Goal: Task Accomplishment & Management: Use online tool/utility

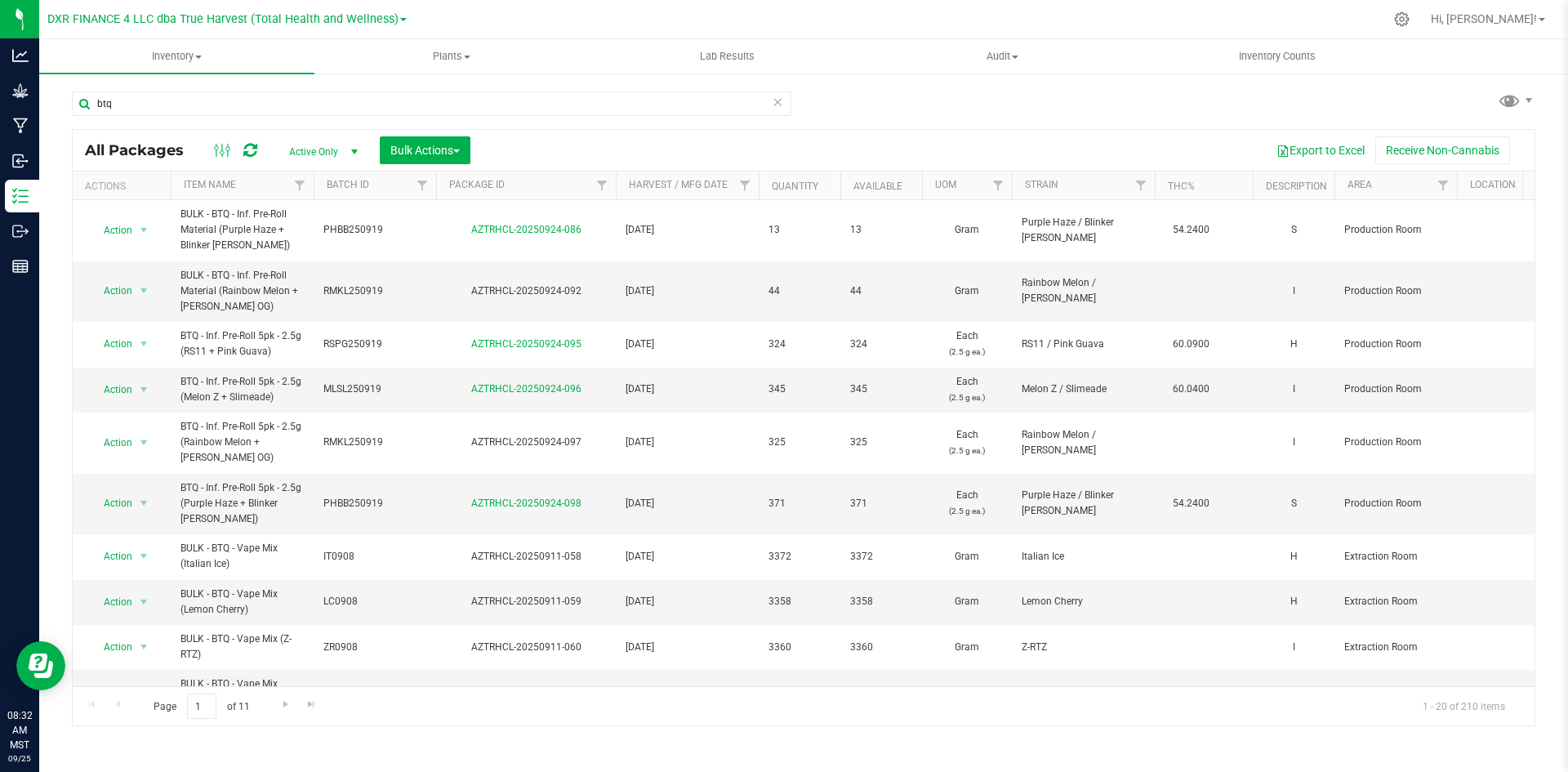
click at [186, 118] on div "btq" at bounding box center [431, 110] width 720 height 37
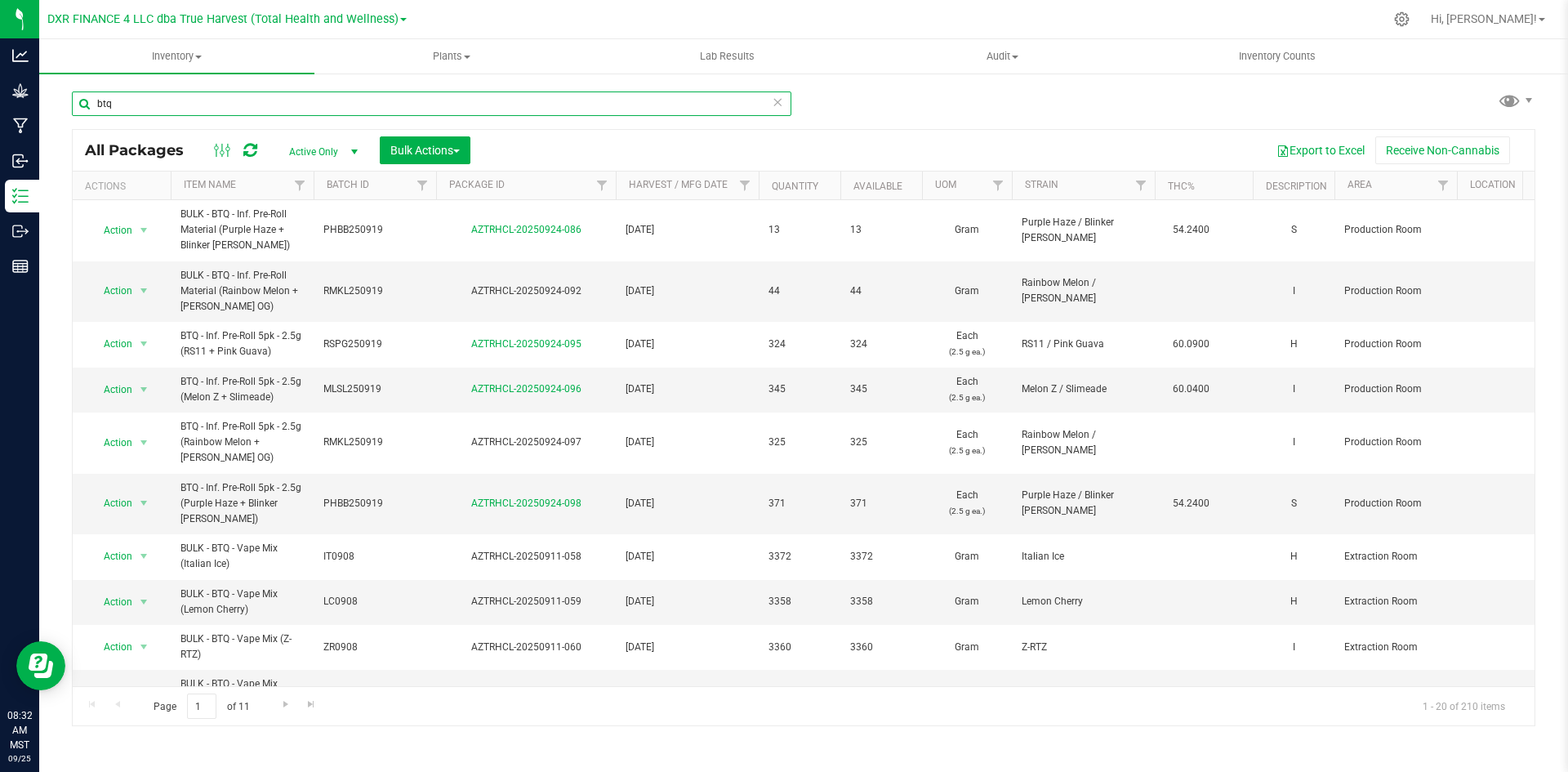
click at [186, 115] on input "btq" at bounding box center [431, 103] width 720 height 24
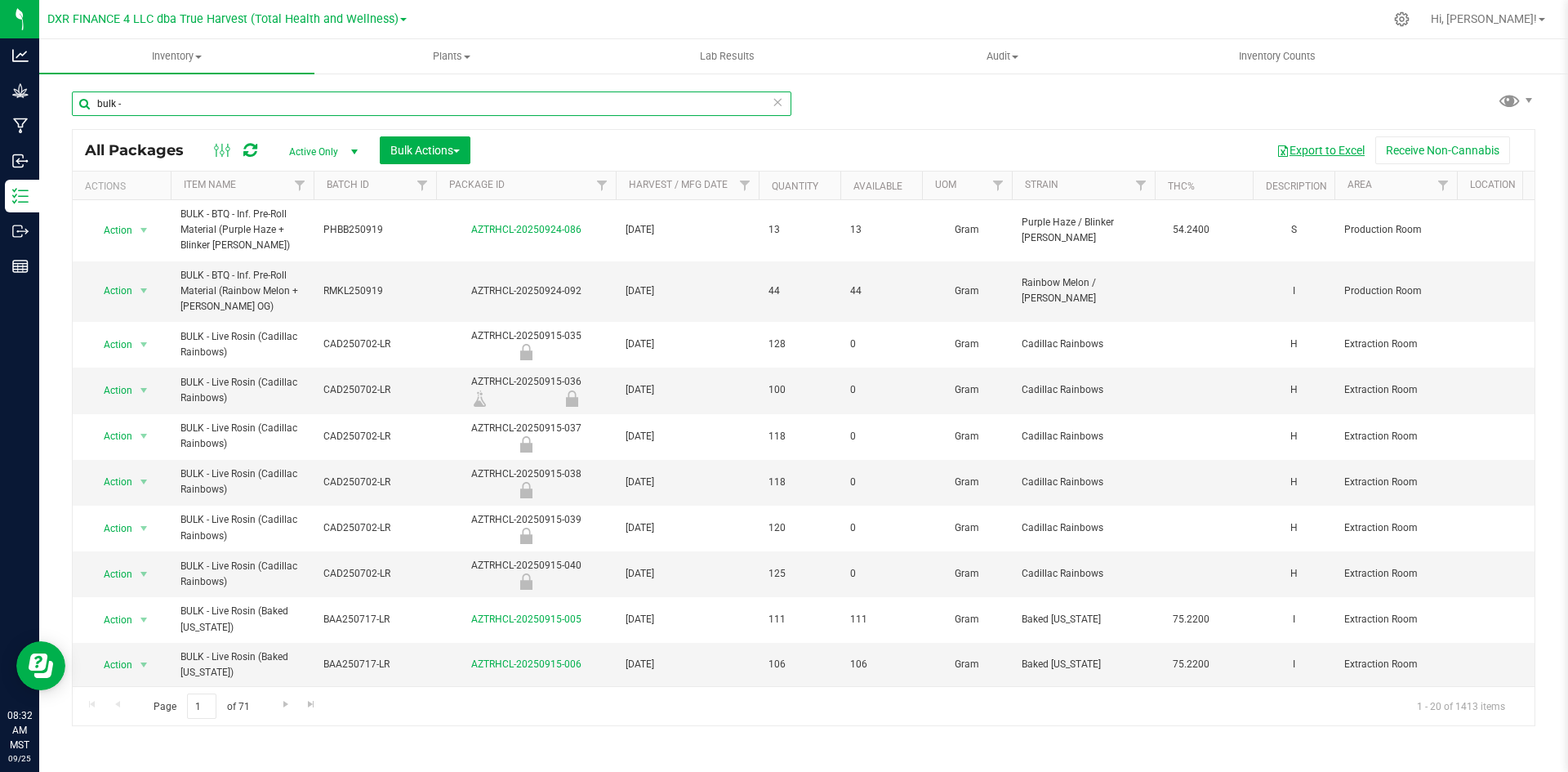
type input "bulk -"
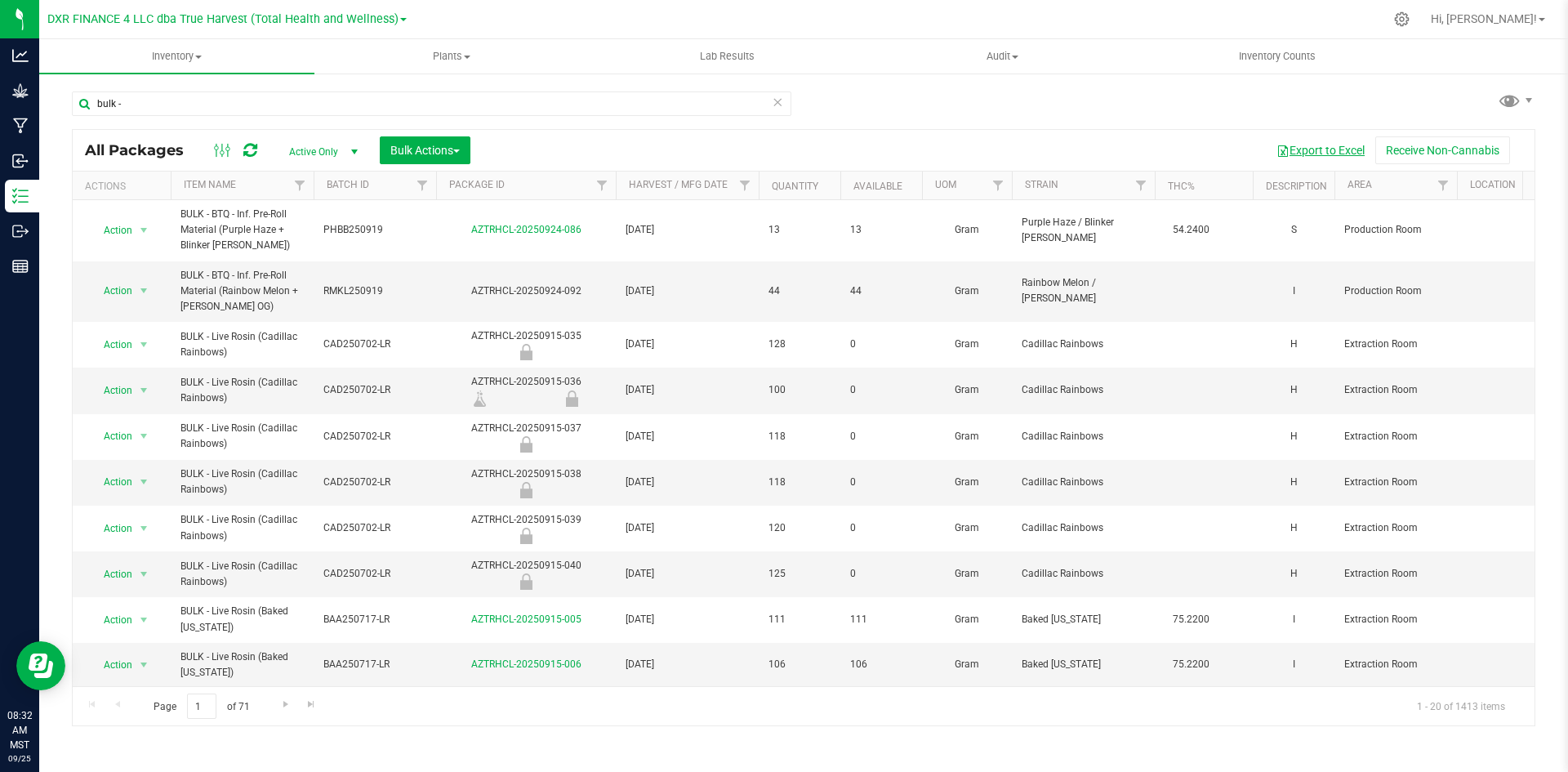
click at [1328, 148] on button "Export to Excel" at bounding box center [1321, 151] width 110 height 28
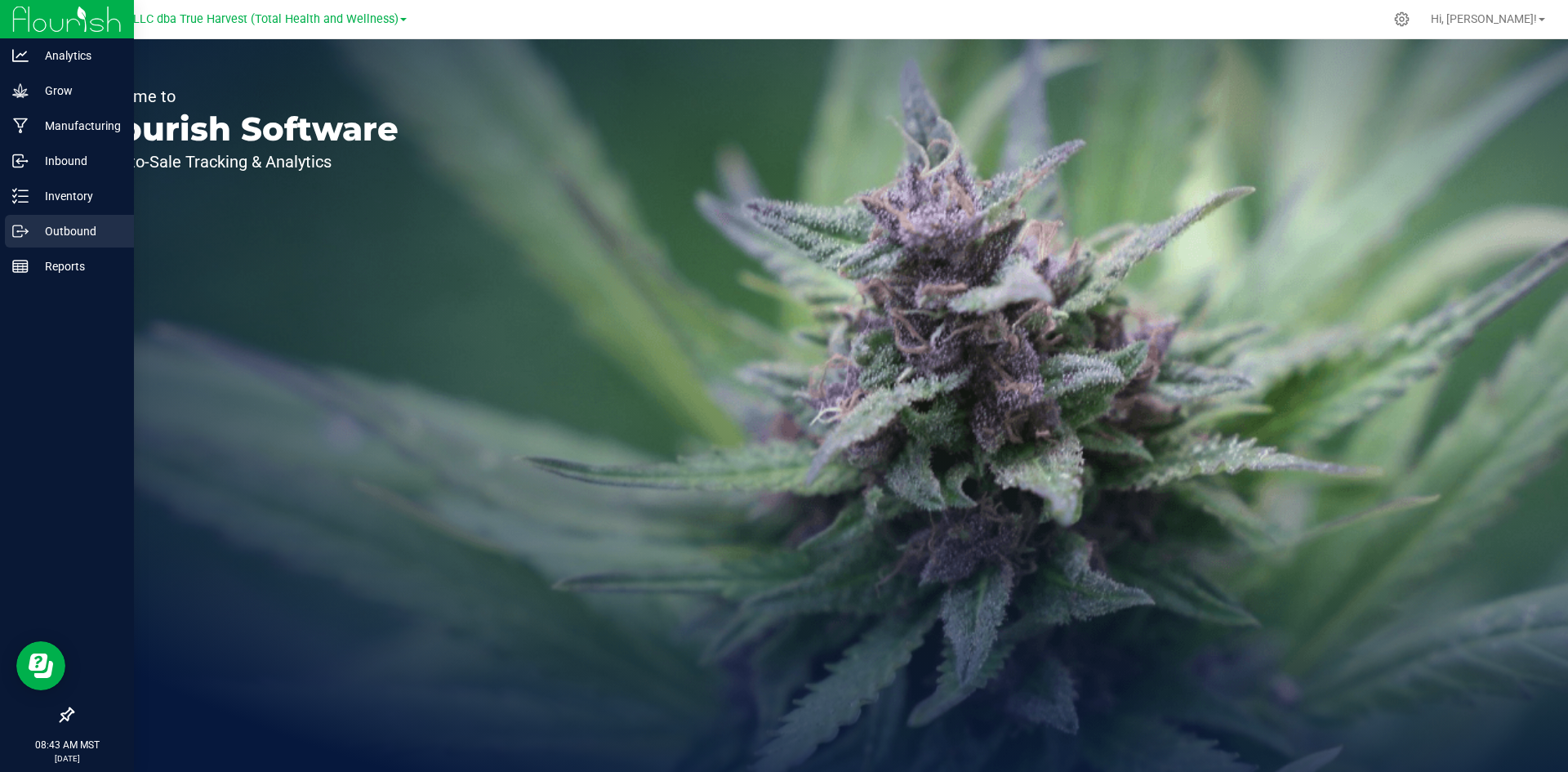
click at [30, 232] on p "Outbound" at bounding box center [77, 231] width 98 height 20
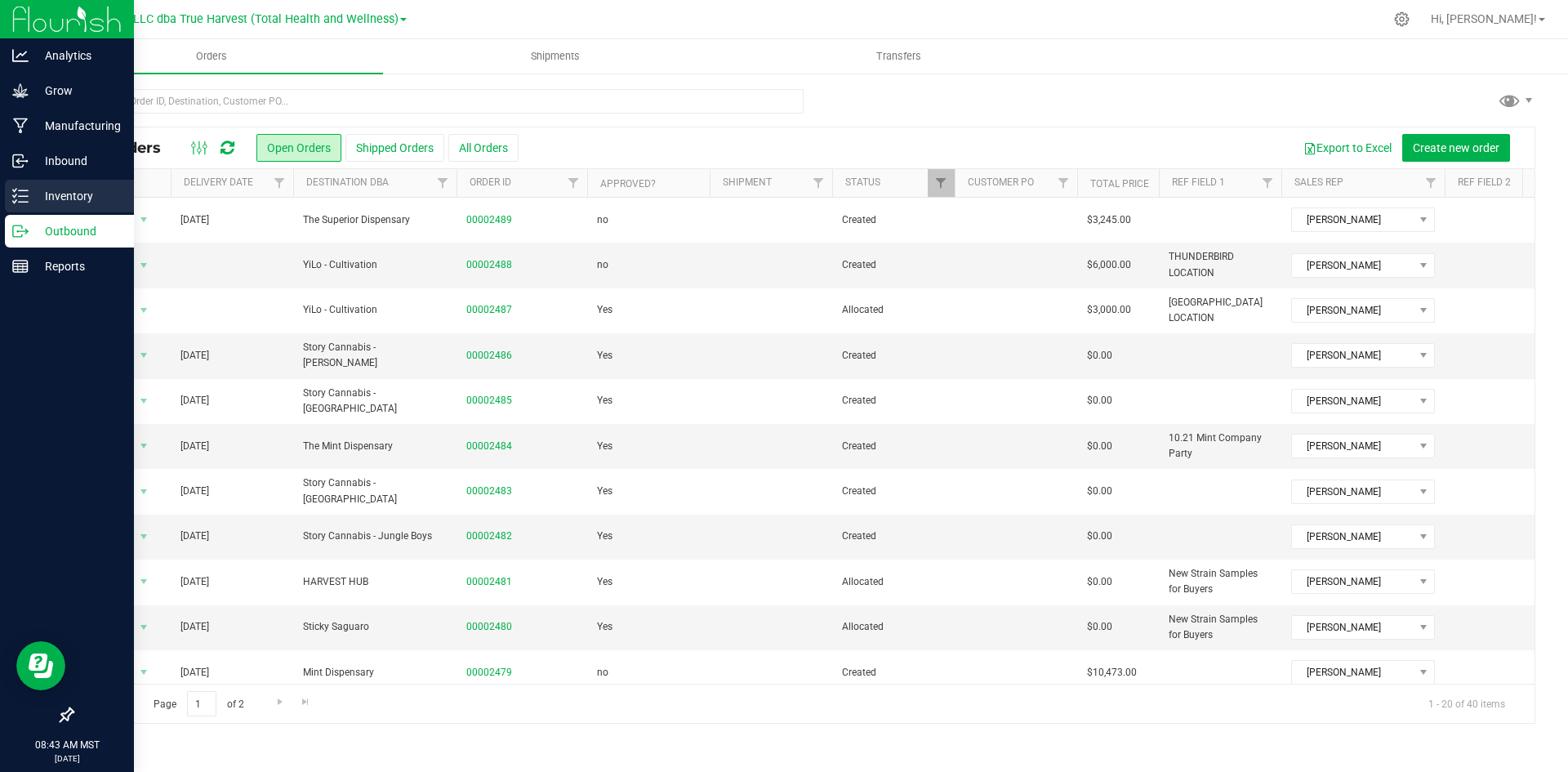
click at [34, 208] on div "Inventory" at bounding box center [69, 196] width 129 height 33
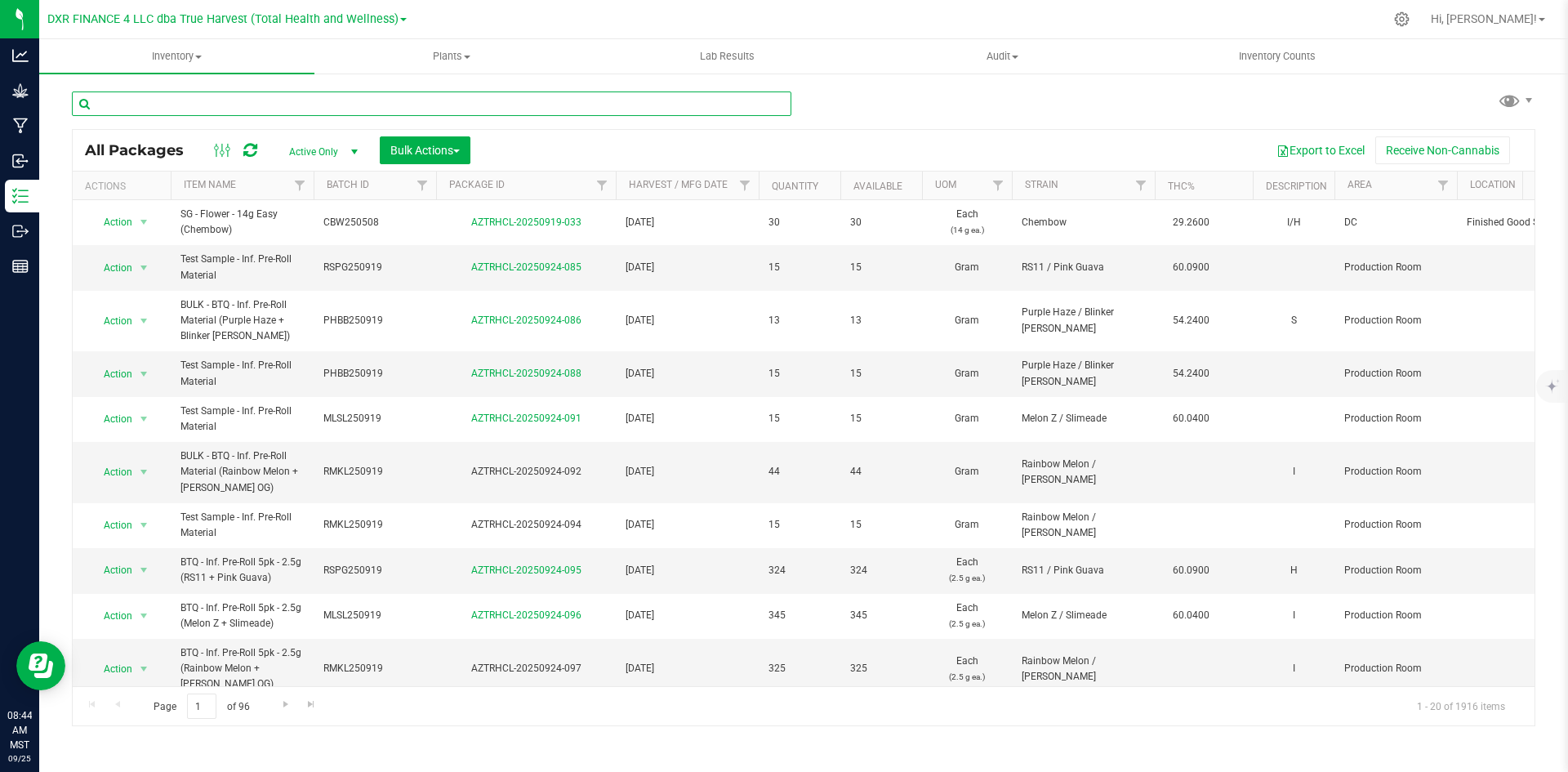
click at [255, 104] on input "text" at bounding box center [431, 103] width 720 height 24
paste input "STZ250618"
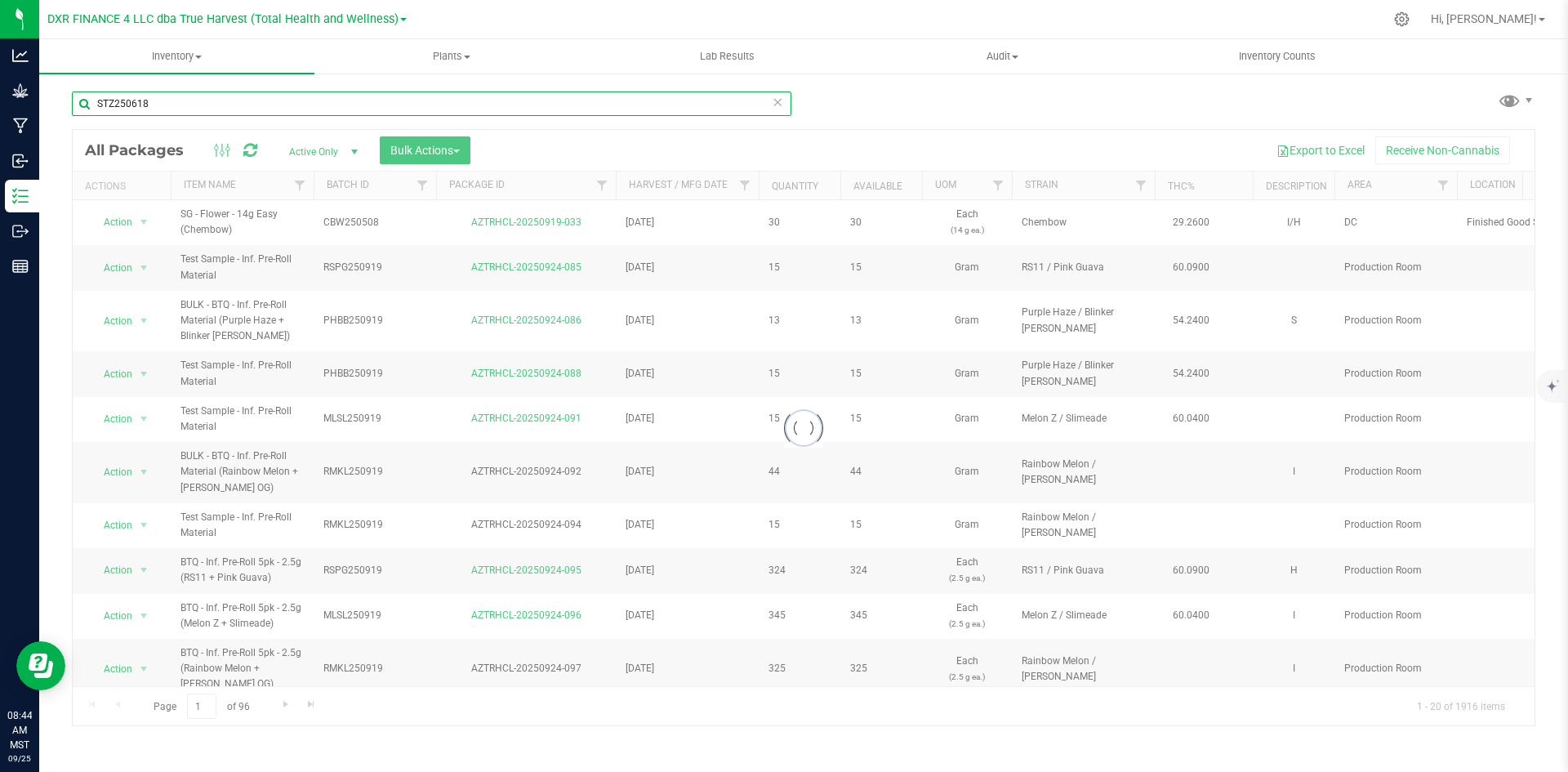
type input "STZ250618"
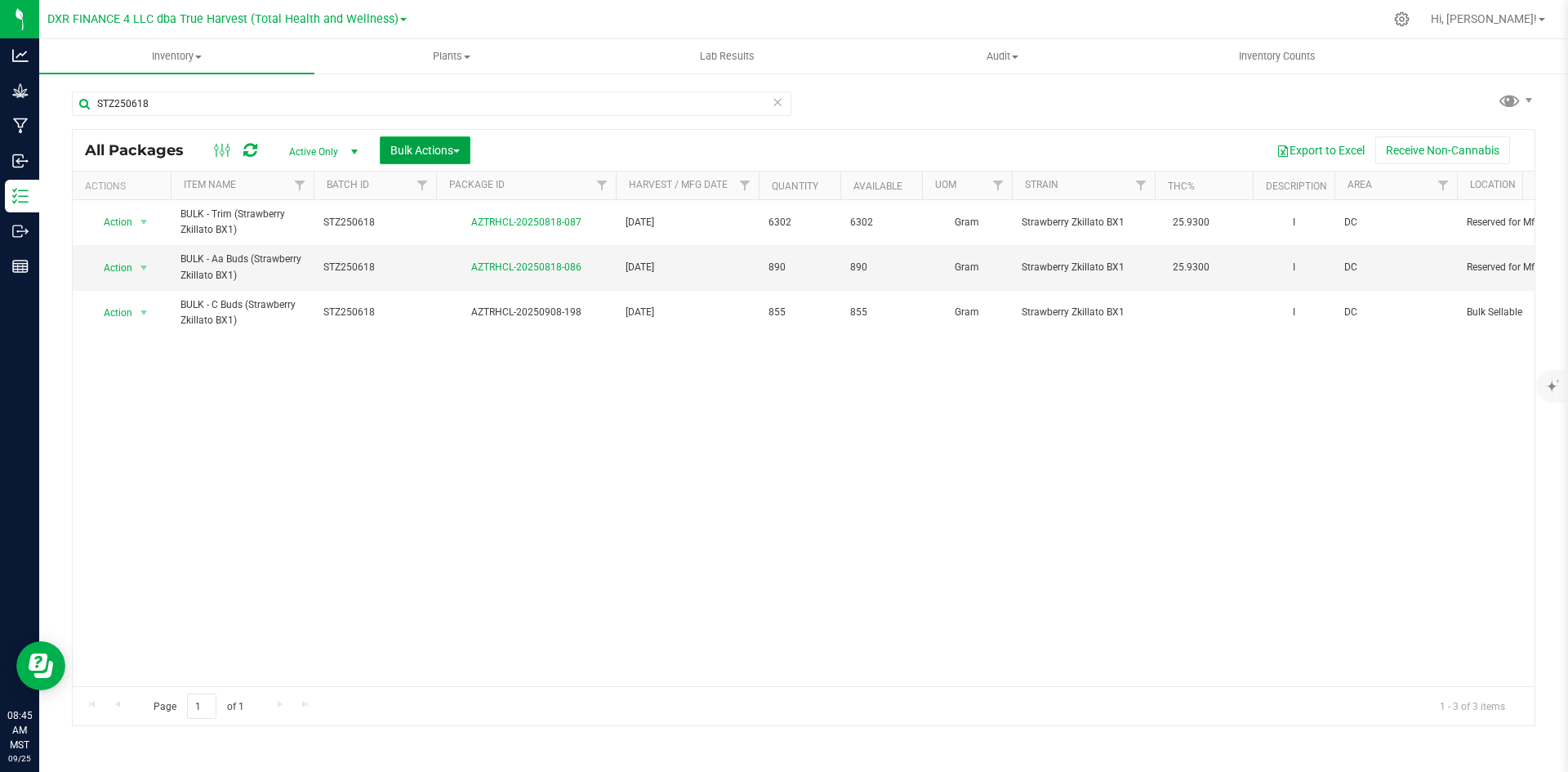
click at [416, 142] on button "Bulk Actions" at bounding box center [425, 151] width 90 height 28
click at [426, 194] on div "Add to manufacturing run" at bounding box center [462, 189] width 145 height 26
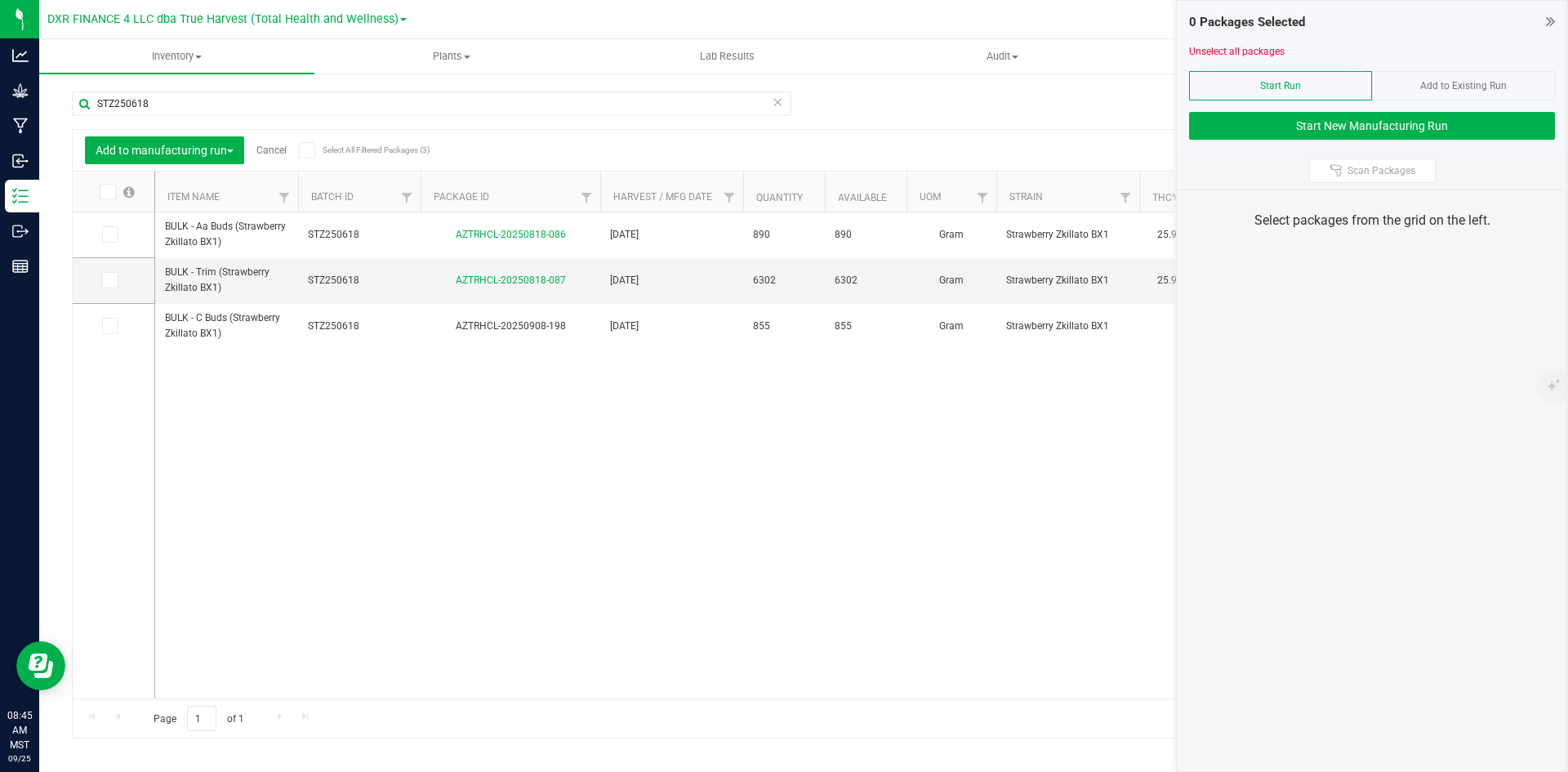
click at [213, 422] on div "BULK - Aa Buds (Strawberry Zkillato BX1) STZ250618 AZTRHCL-20250818-086 2025-06…" at bounding box center [845, 455] width 1379 height 486
click at [110, 280] on icon at bounding box center [108, 280] width 10 height 0
click at [0, 0] on input "checkbox" at bounding box center [0, 0] width 0 height 0
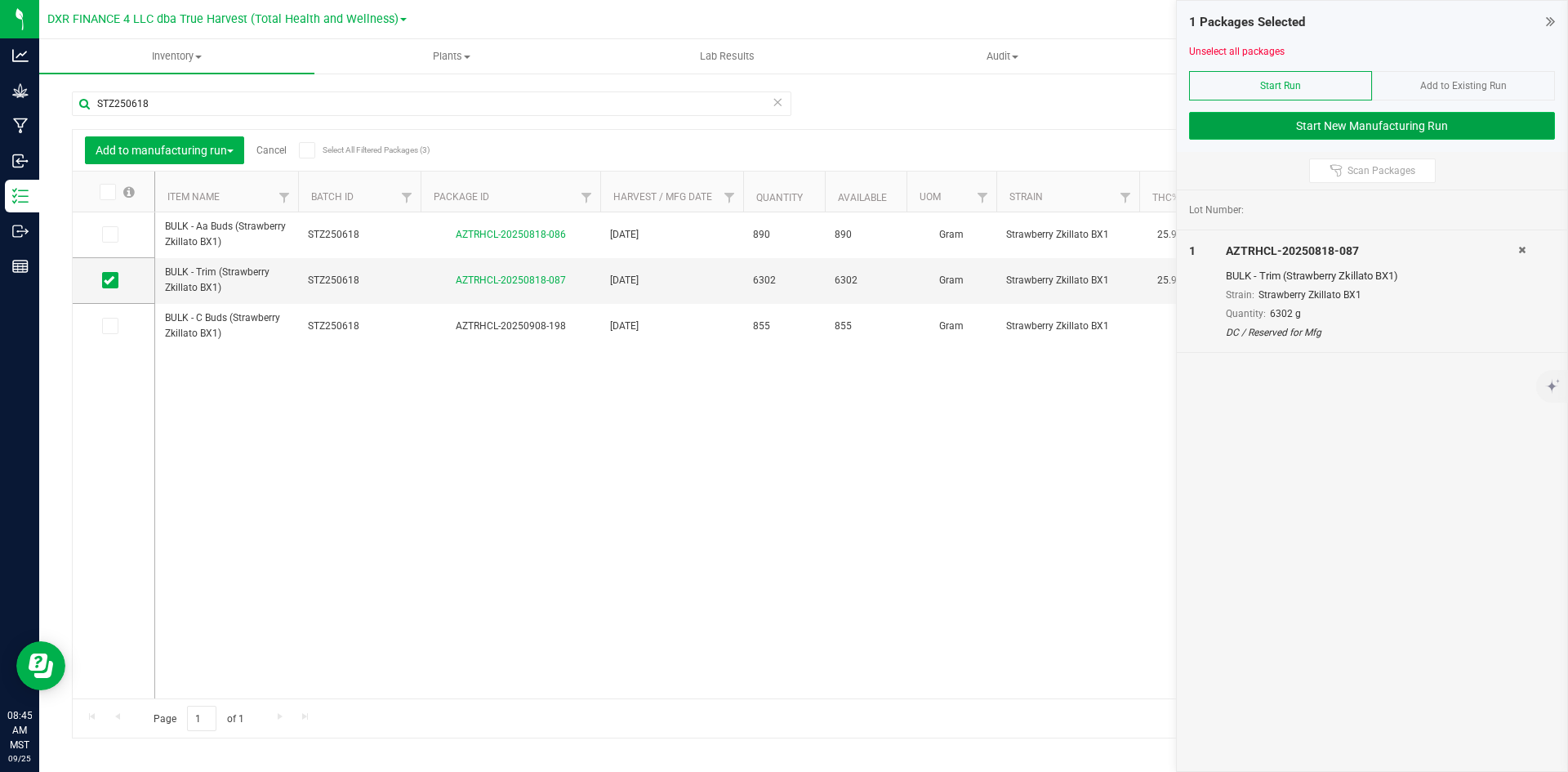
click at [1372, 125] on button "Start New Manufacturing Run" at bounding box center [1372, 126] width 366 height 28
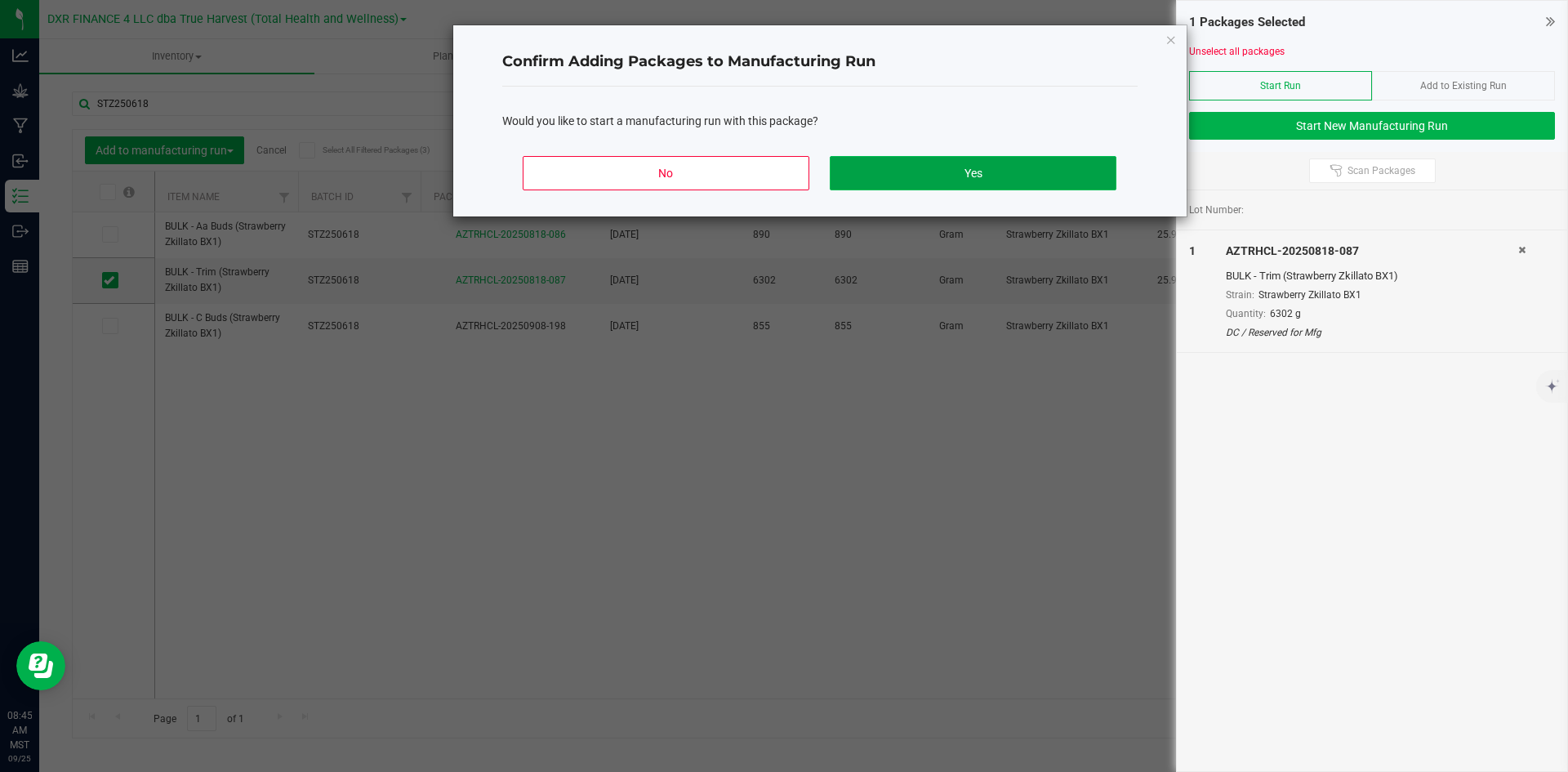
click at [922, 187] on button "Yes" at bounding box center [972, 173] width 286 height 34
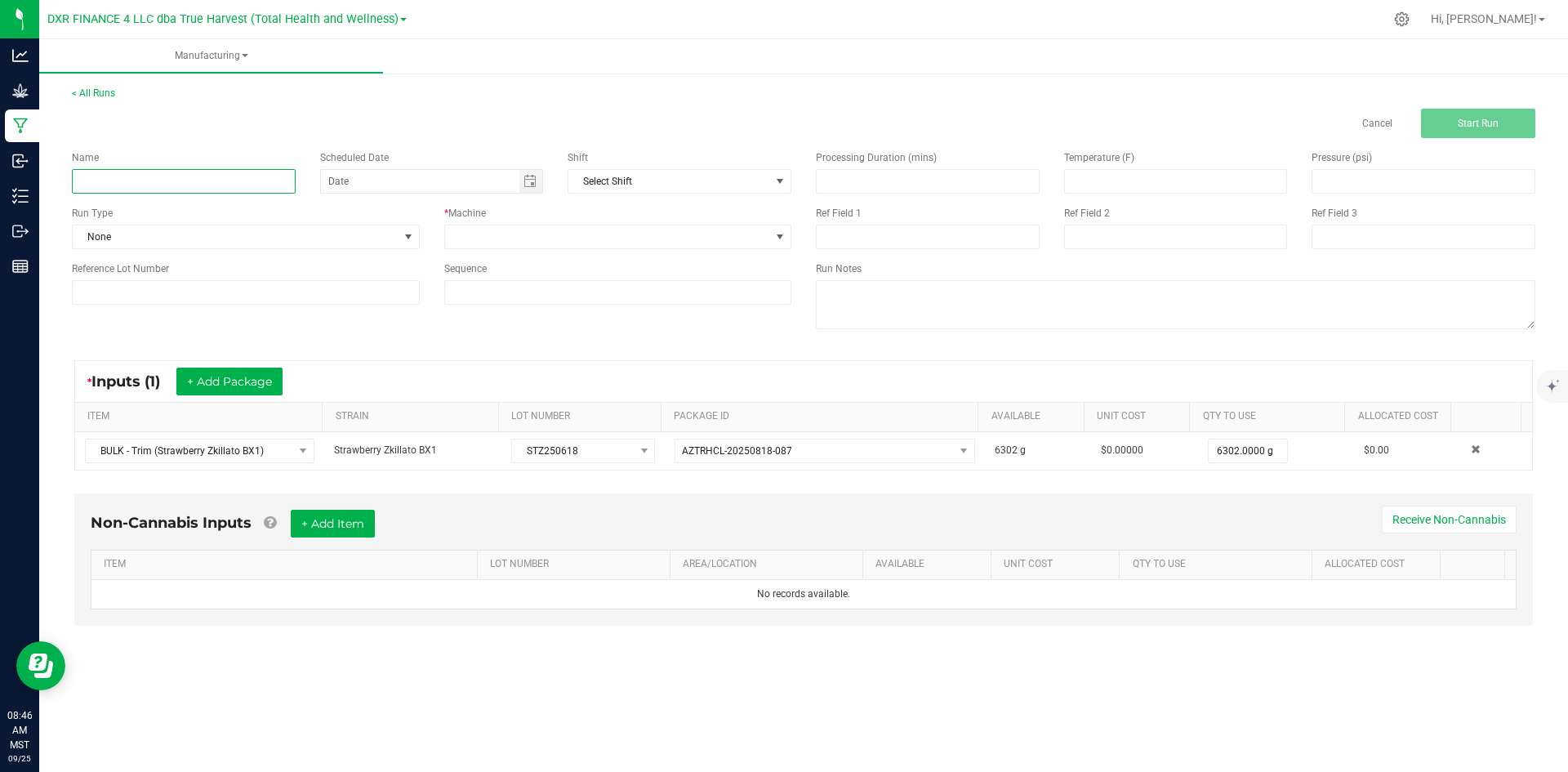
click at [259, 176] on input at bounding box center [183, 182] width 223 height 24
type input "Strawberry Zkillato BX1 - 14G SOCIAL"
click at [515, 243] on span at bounding box center [608, 237] width 326 height 23
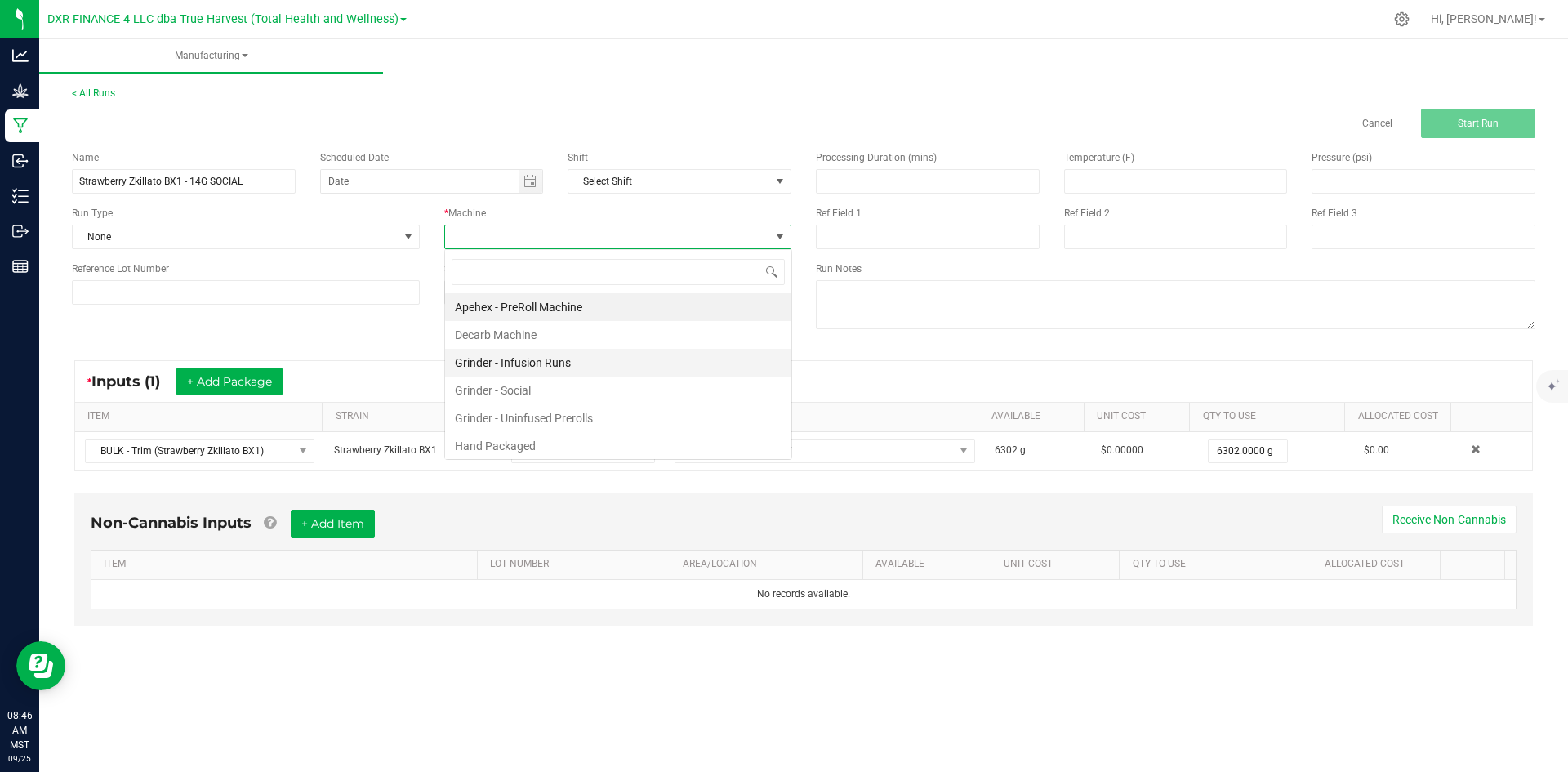
scroll to position [24, 347]
click at [537, 443] on li "Hand Packaged" at bounding box center [618, 446] width 346 height 28
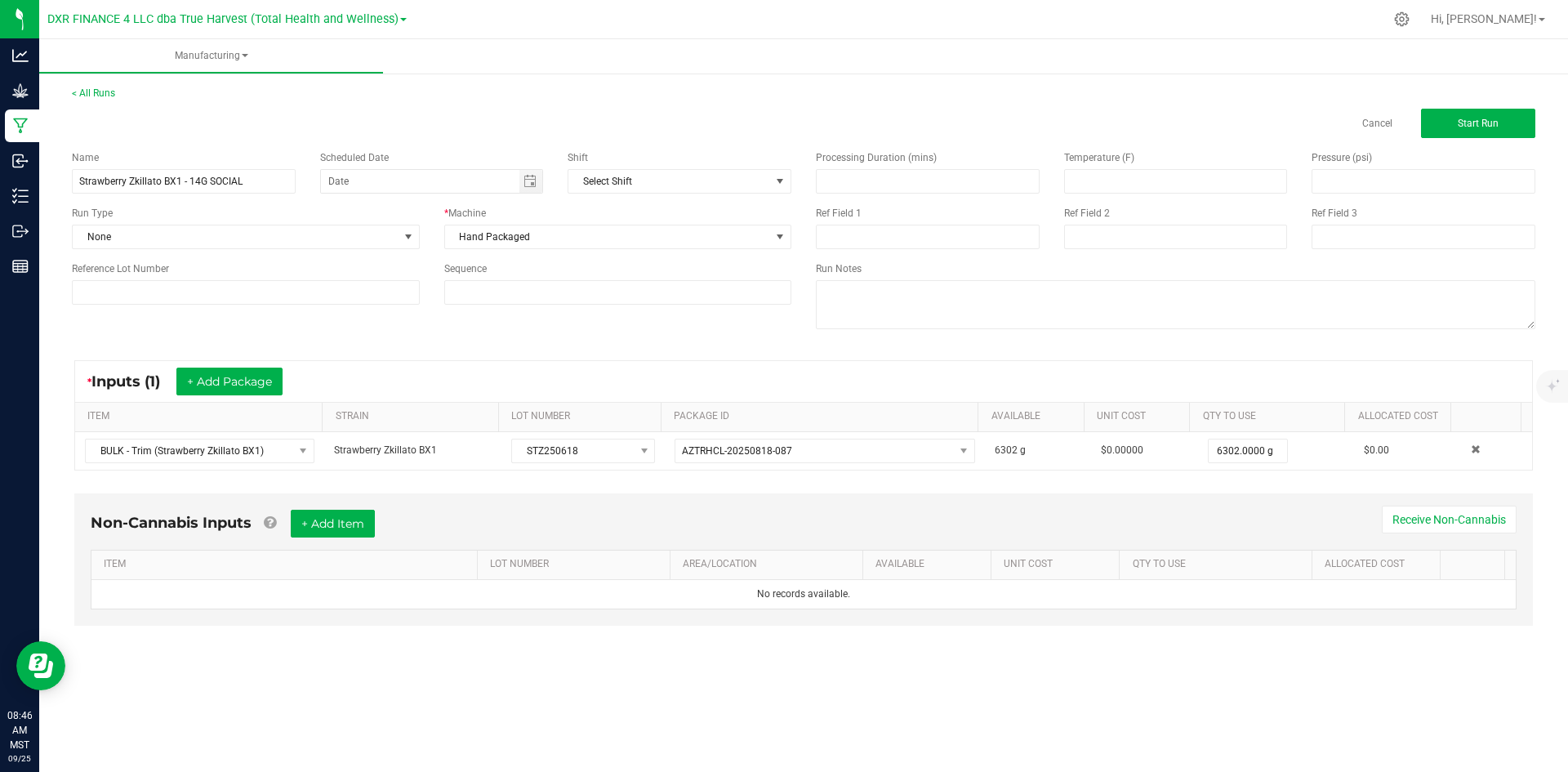
click at [885, 257] on div "Processing Duration (mins) Temperature (F) Pressure (psi) Ref Field 1 Ref Field…" at bounding box center [1175, 241] width 744 height 208
click at [885, 242] on input at bounding box center [927, 237] width 223 height 24
type input "14G SOCIAL"
click at [1144, 248] on input at bounding box center [1176, 237] width 223 height 24
type input "9-22-25"
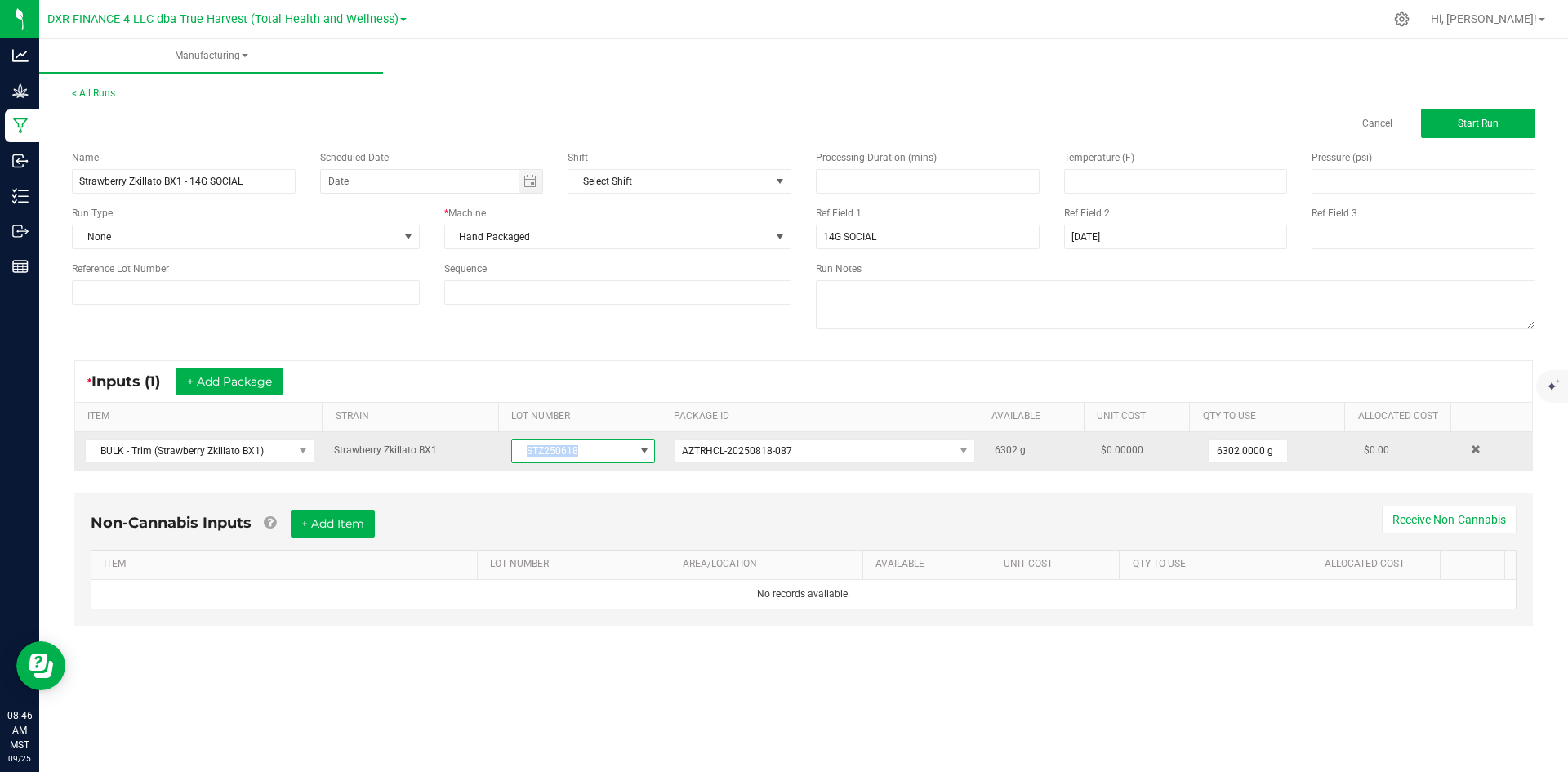
drag, startPoint x: 582, startPoint y: 444, endPoint x: 523, endPoint y: 437, distance: 59.4
click at [523, 437] on td "STZ250618" at bounding box center [583, 451] width 163 height 37
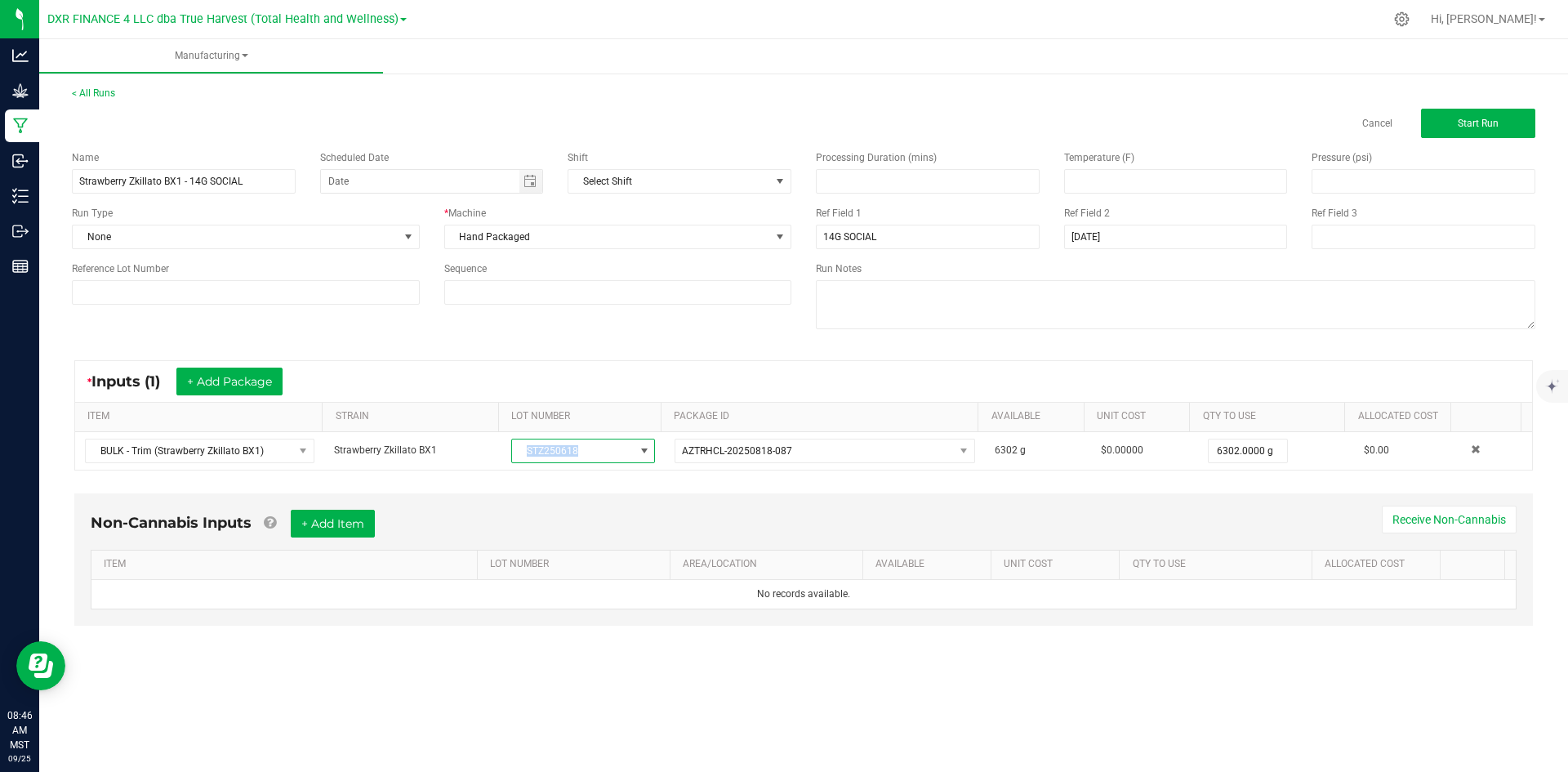
copy span "STZ250618"
click at [352, 292] on input at bounding box center [246, 292] width 348 height 24
paste input "STZ250618"
type input "STZ250618"
click at [263, 184] on input "Strawberry Zkillato BX1 - 14G SOCIAL" at bounding box center [183, 182] width 223 height 24
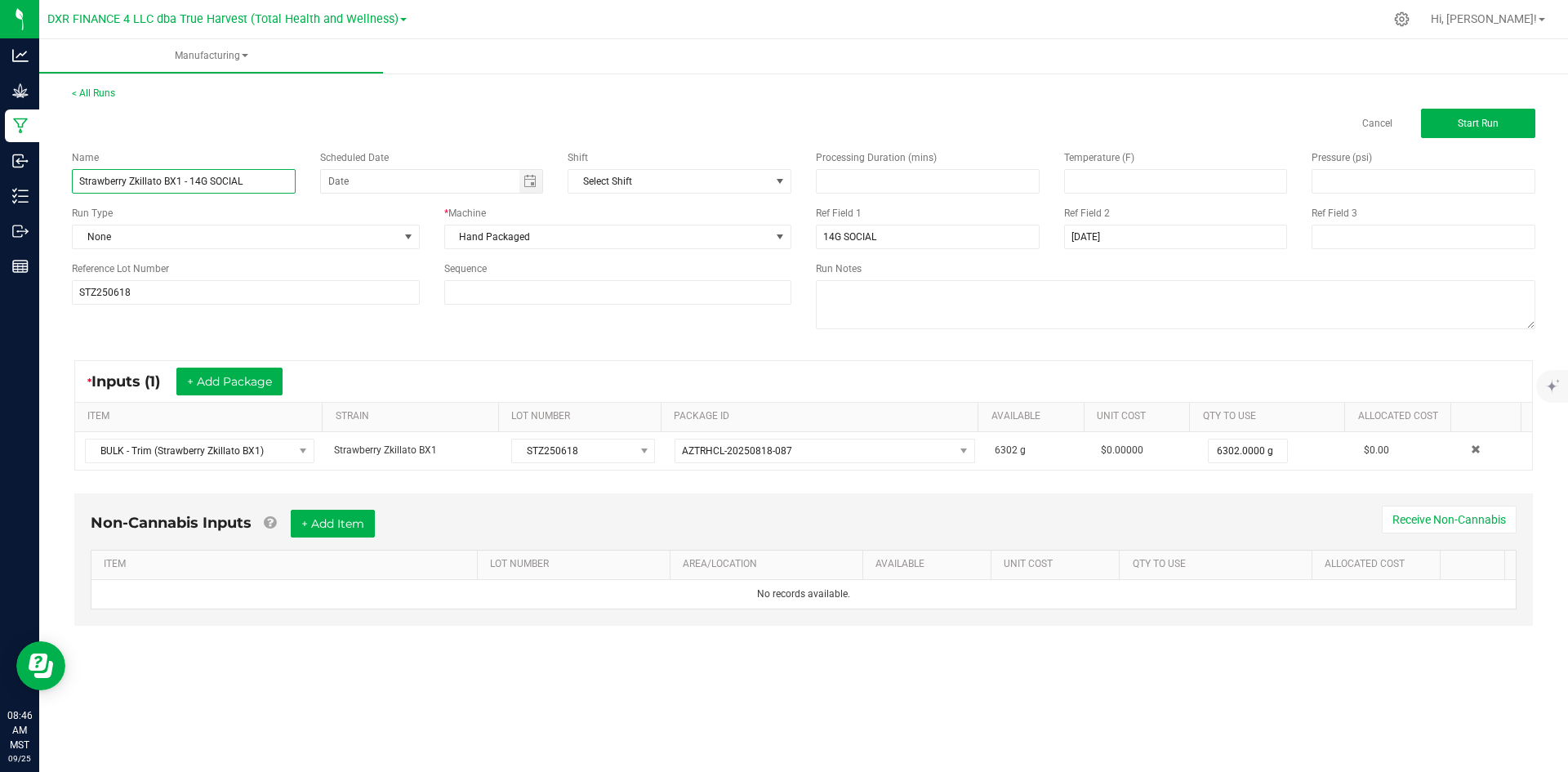
click at [263, 184] on input "Strawberry Zkillato BX1 - 14G SOCIAL" at bounding box center [183, 182] width 223 height 24
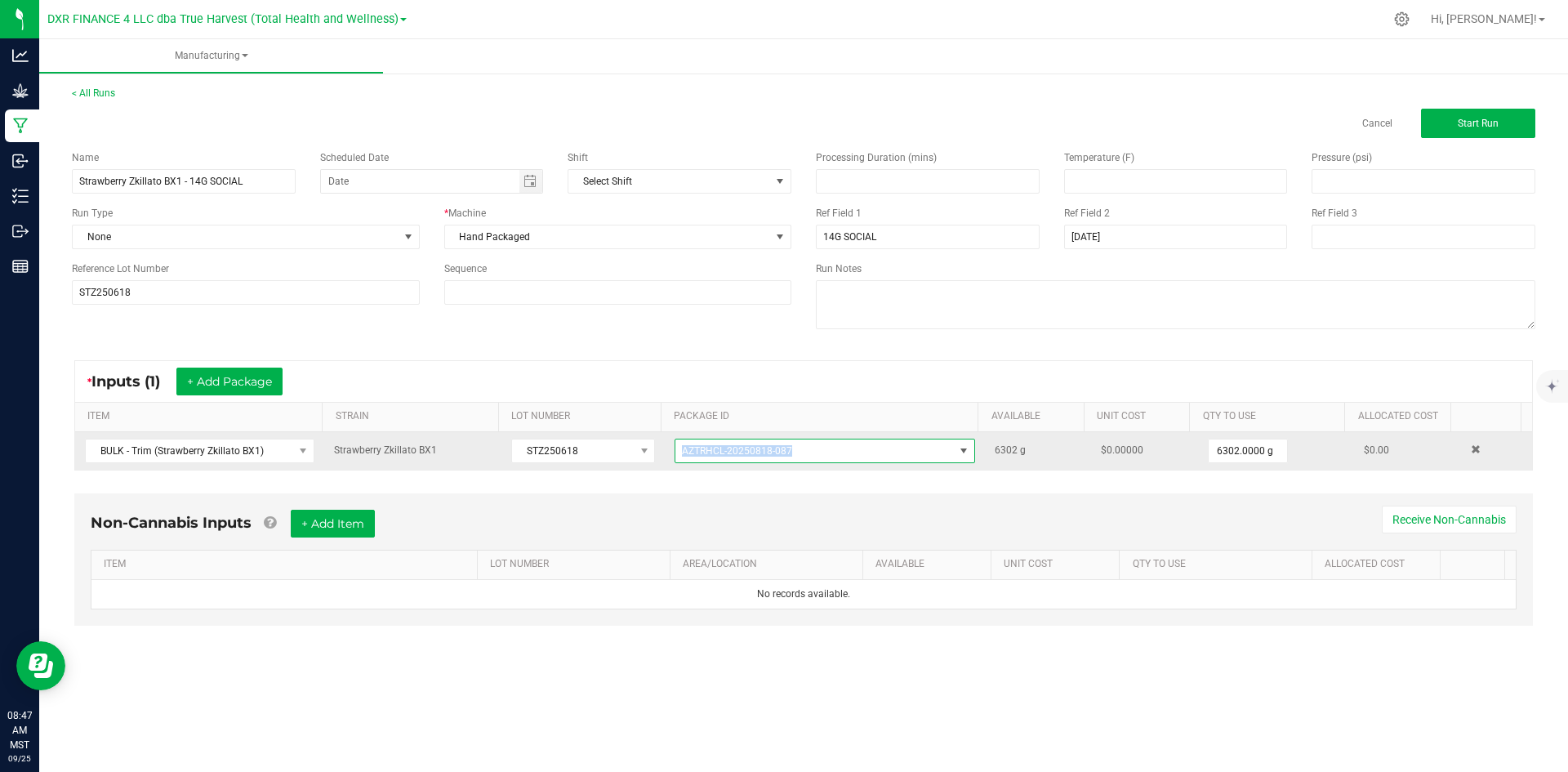
drag, startPoint x: 810, startPoint y: 448, endPoint x: 669, endPoint y: 456, distance: 141.2
click at [669, 456] on td "AZTRHCL-20250818-087" at bounding box center [825, 451] width 320 height 37
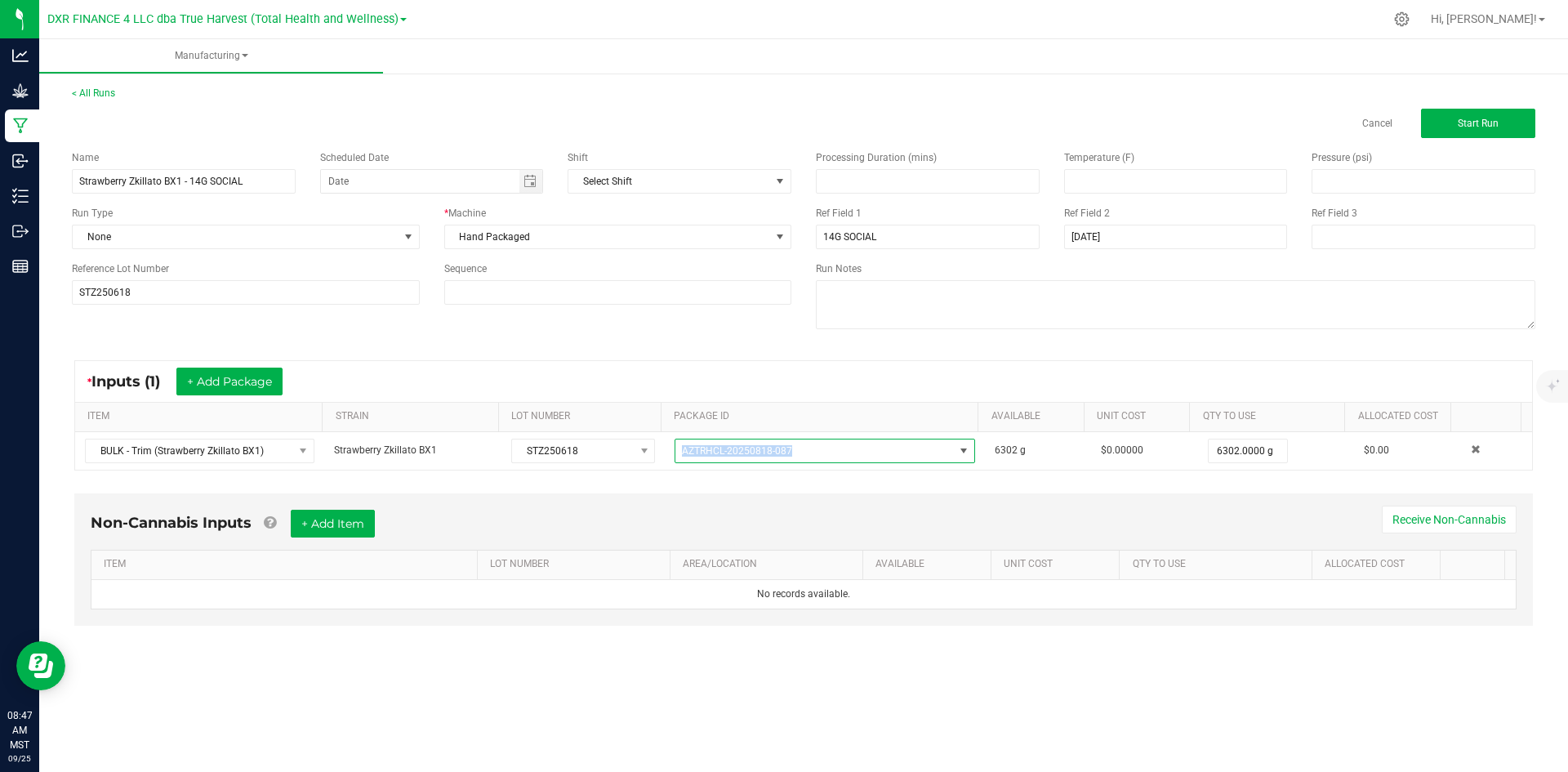
copy span "AZTRHCL-20250818-087"
click at [1474, 128] on span "Start Run" at bounding box center [1479, 123] width 41 height 11
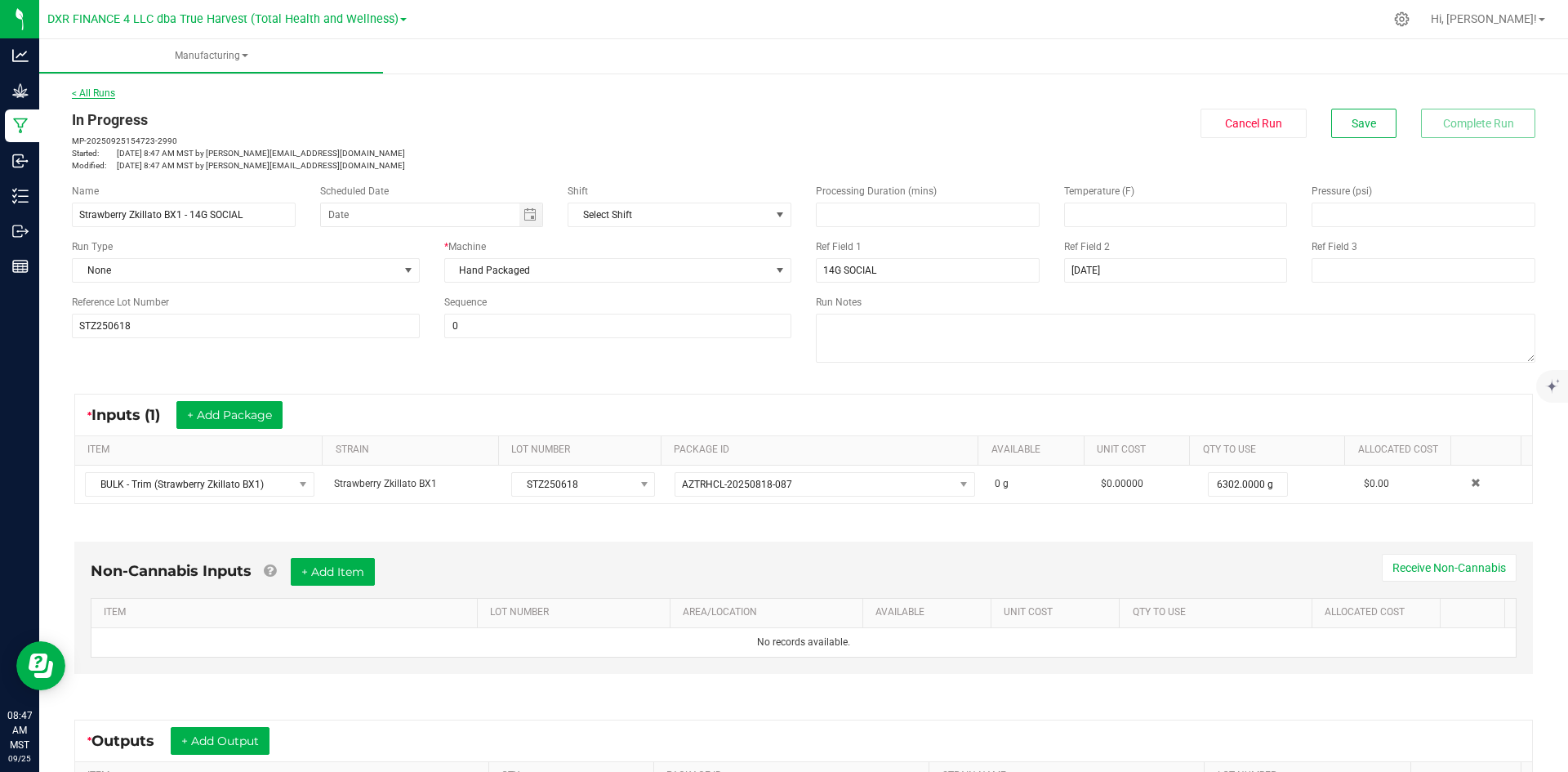
click at [86, 97] on link "< All Runs" at bounding box center [93, 93] width 43 height 11
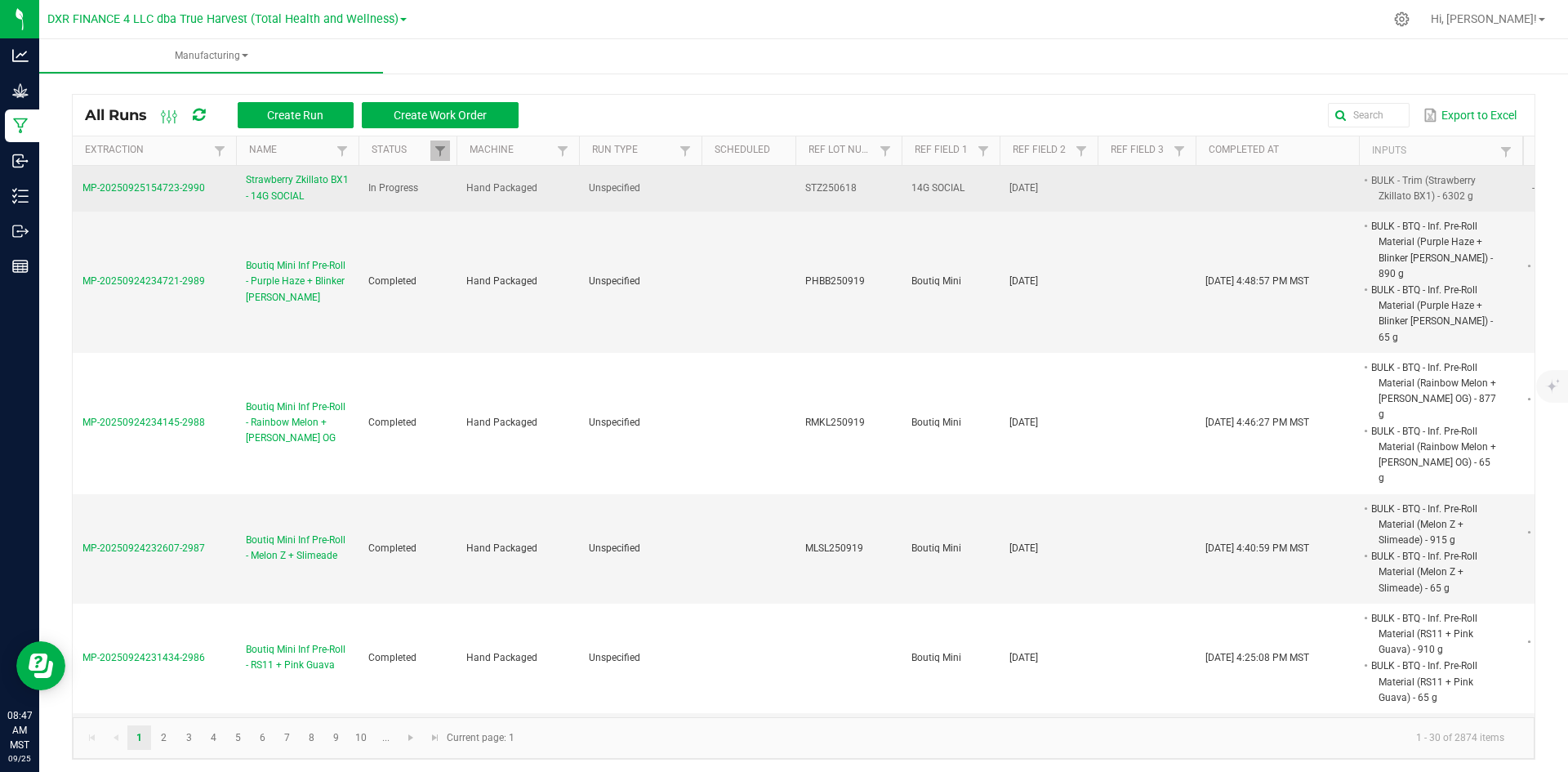
drag, startPoint x: 210, startPoint y: 195, endPoint x: 80, endPoint y: 192, distance: 130.0
click at [80, 192] on td "MP-20250925154723-2990" at bounding box center [154, 188] width 163 height 46
copy span "MP-20250925154723-2990"
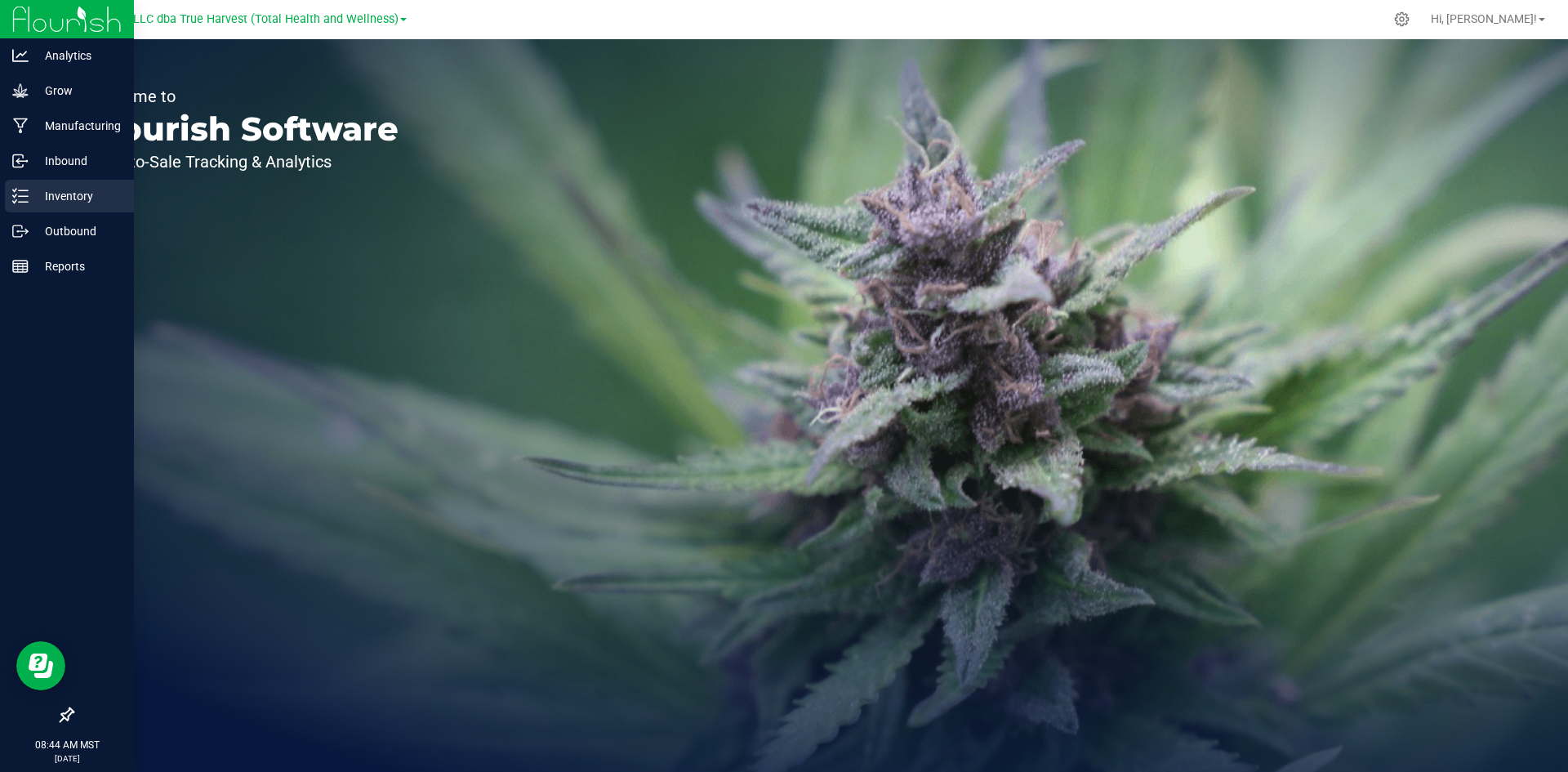
click at [25, 199] on icon at bounding box center [20, 196] width 17 height 17
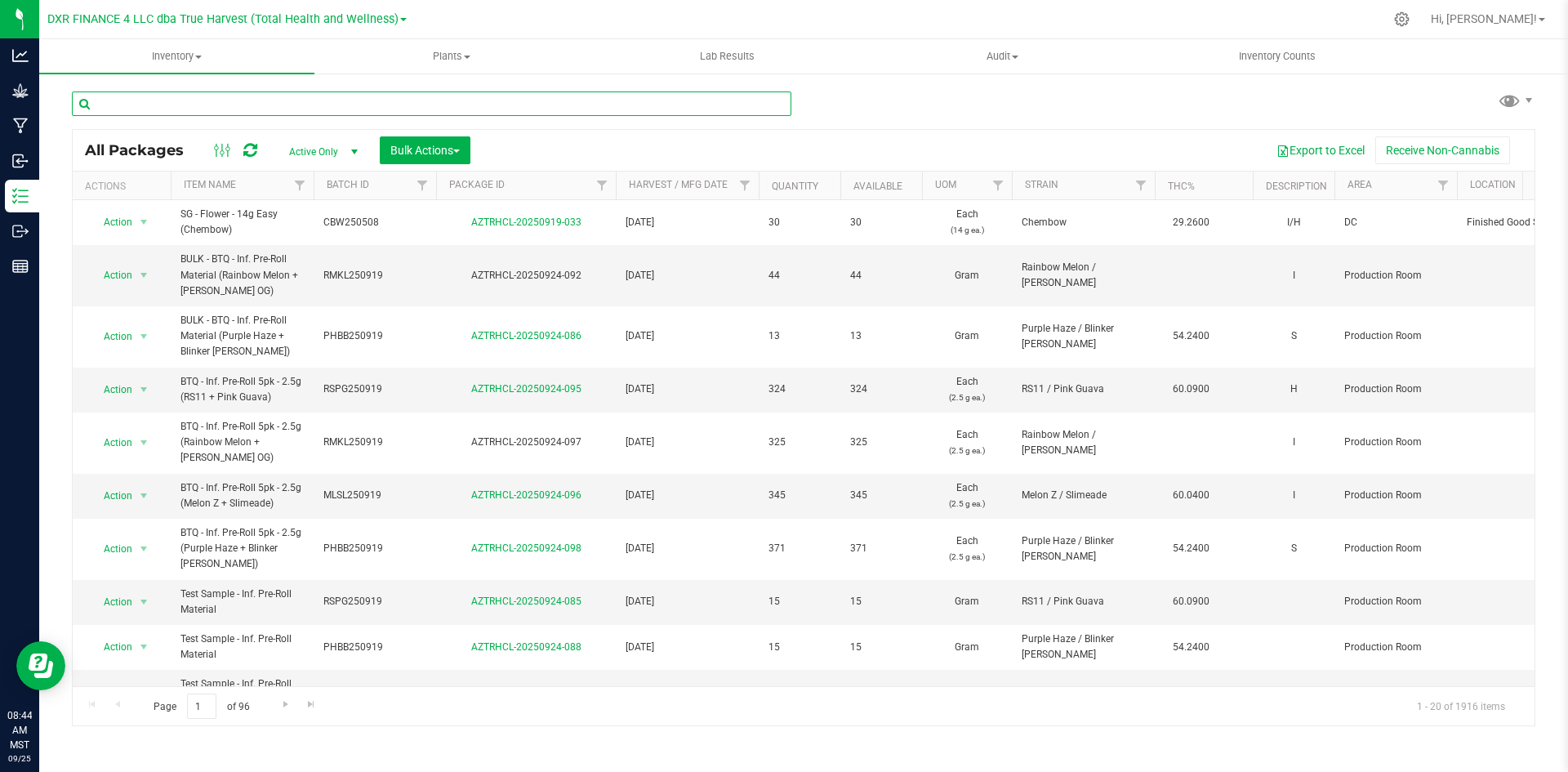
click at [223, 105] on input "text" at bounding box center [431, 103] width 720 height 24
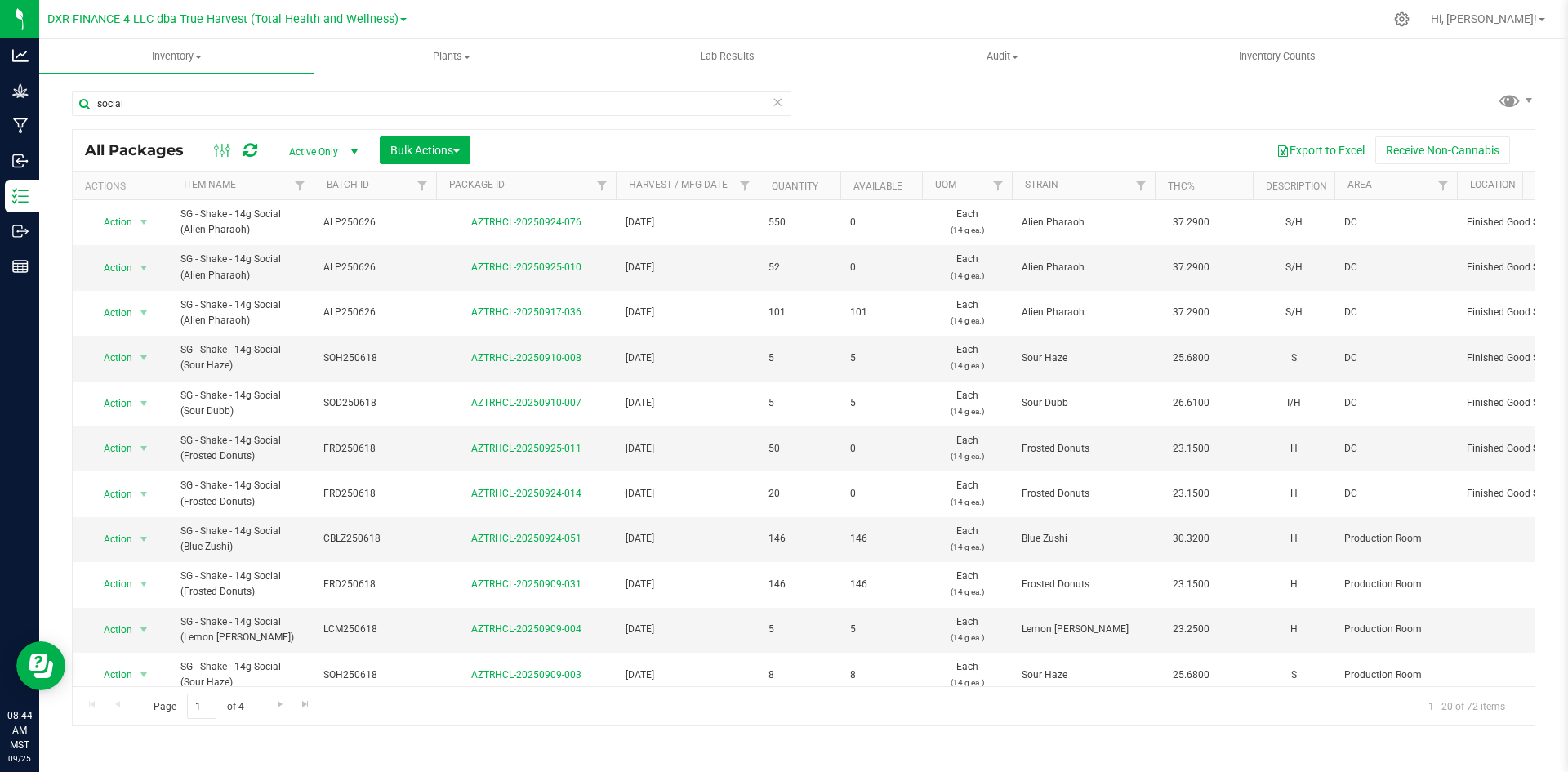
click at [906, 184] on th "Available" at bounding box center [882, 185] width 82 height 29
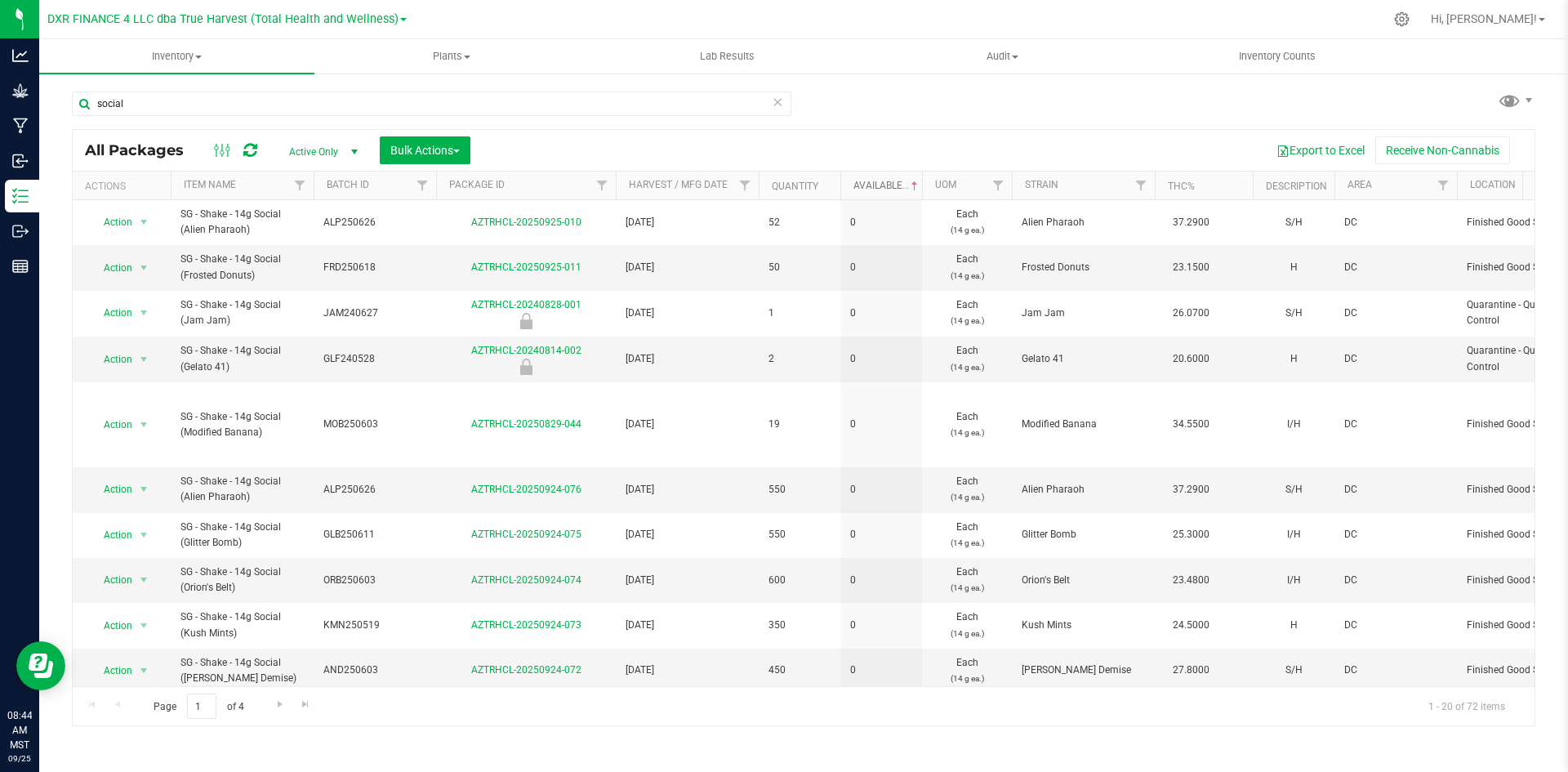
click at [906, 184] on link "Available" at bounding box center [887, 185] width 68 height 11
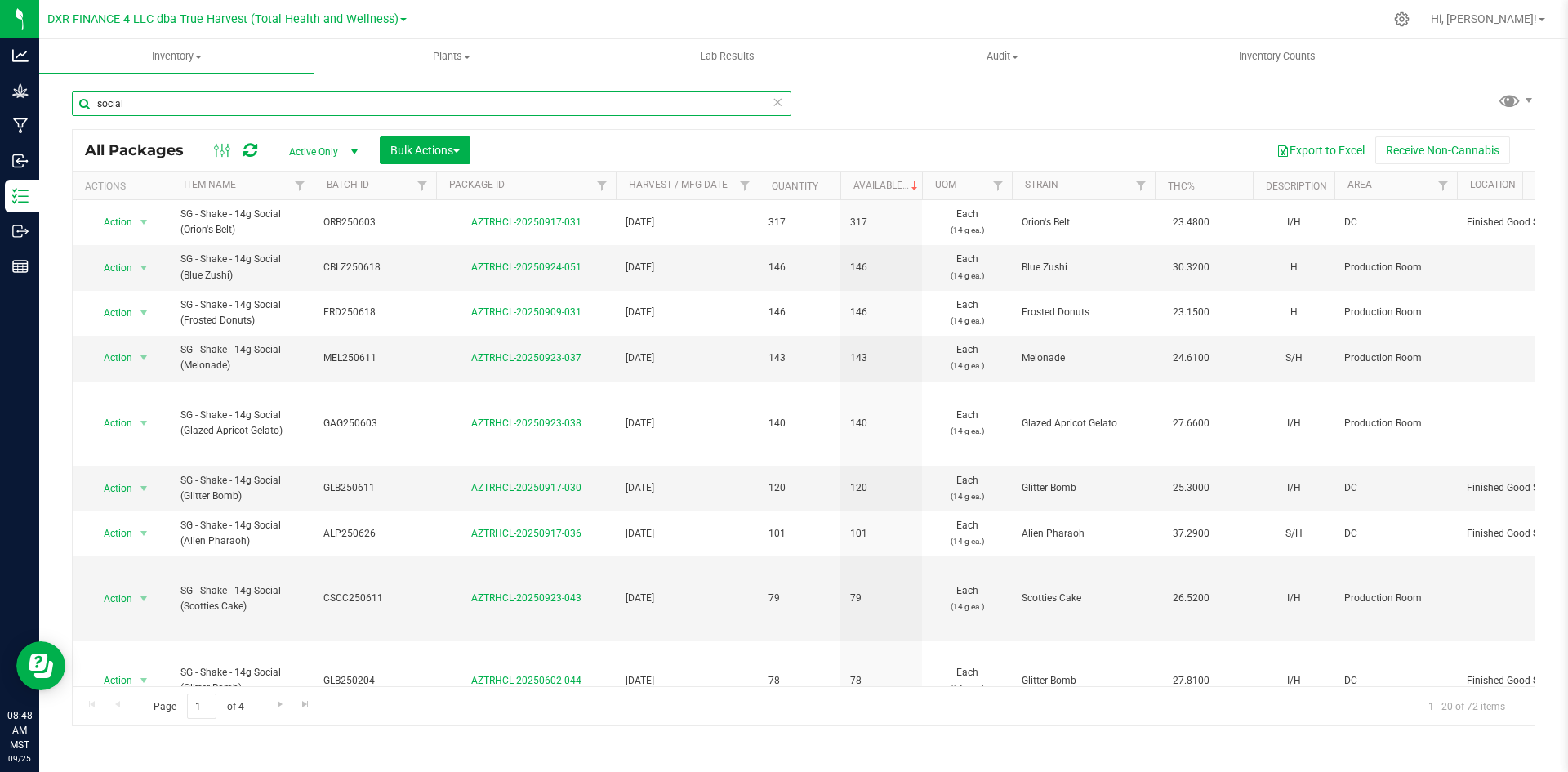
click at [385, 97] on input "social" at bounding box center [431, 103] width 720 height 24
click at [385, 97] on input "social" at bounding box center [431, 103] width 720 height 24
paste input "CAD250703"
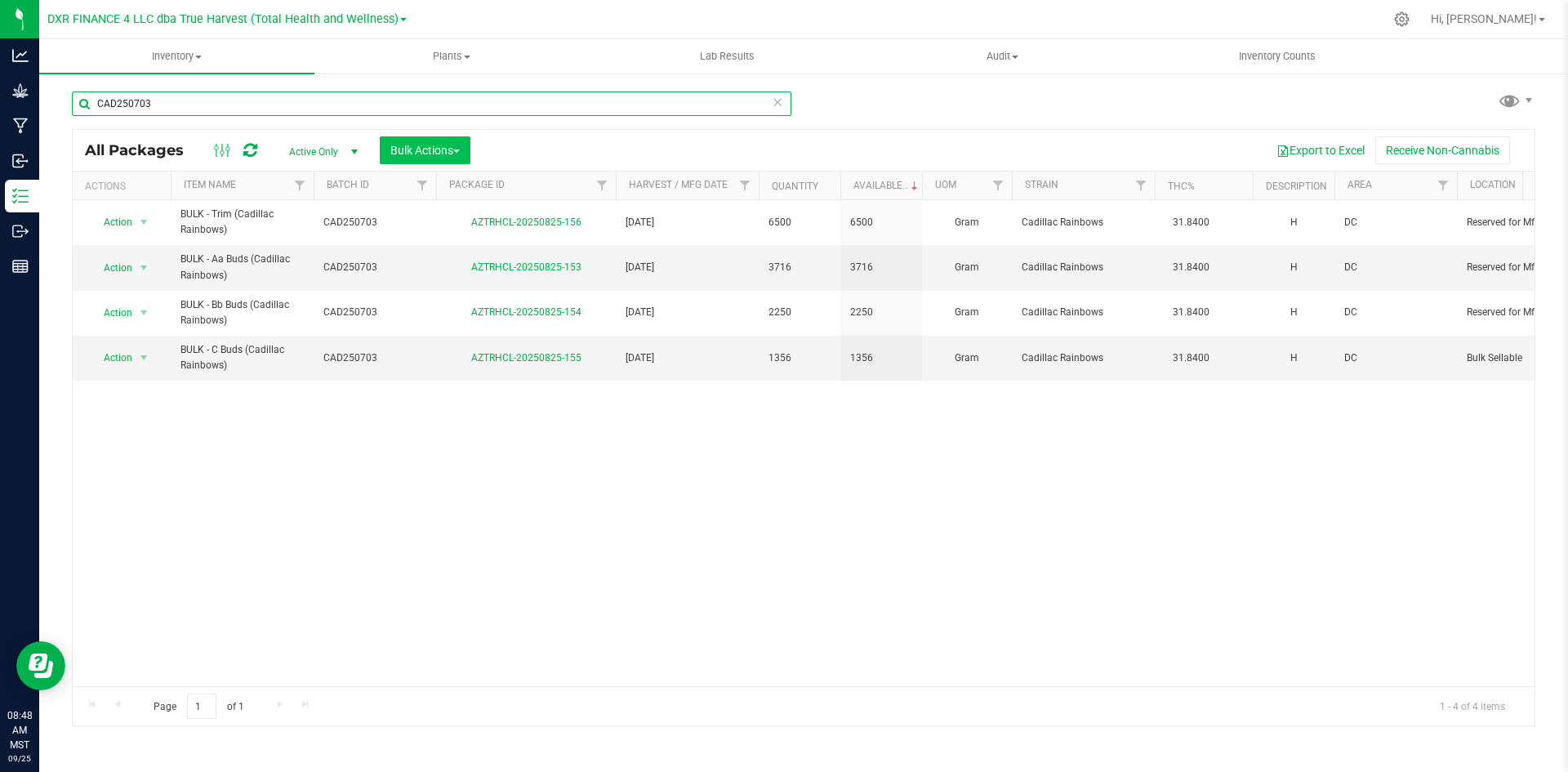
type input "CAD250703"
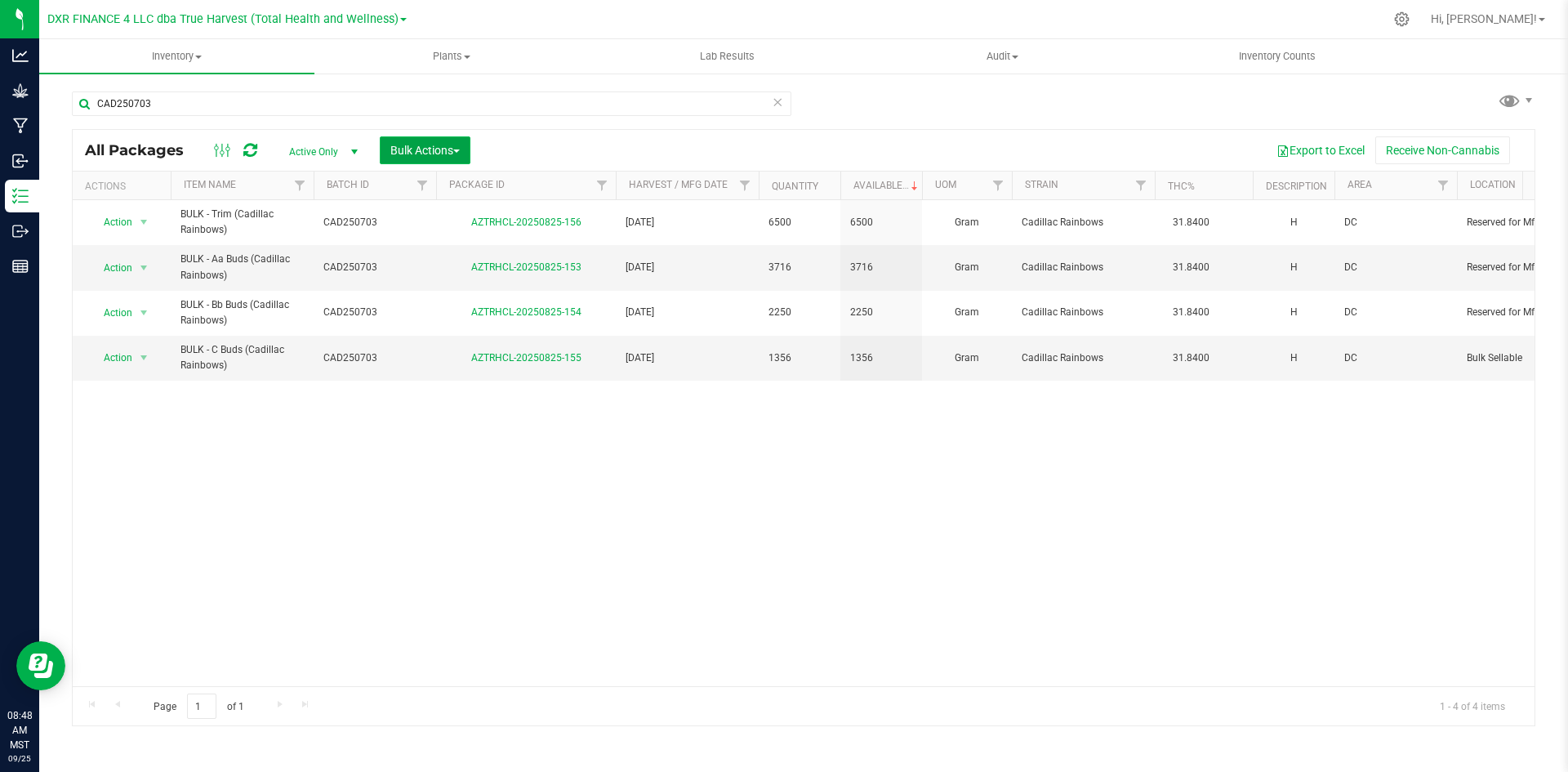
click at [409, 140] on button "Bulk Actions" at bounding box center [425, 151] width 90 height 28
click at [430, 202] on div "Add to manufacturing run" at bounding box center [462, 189] width 145 height 26
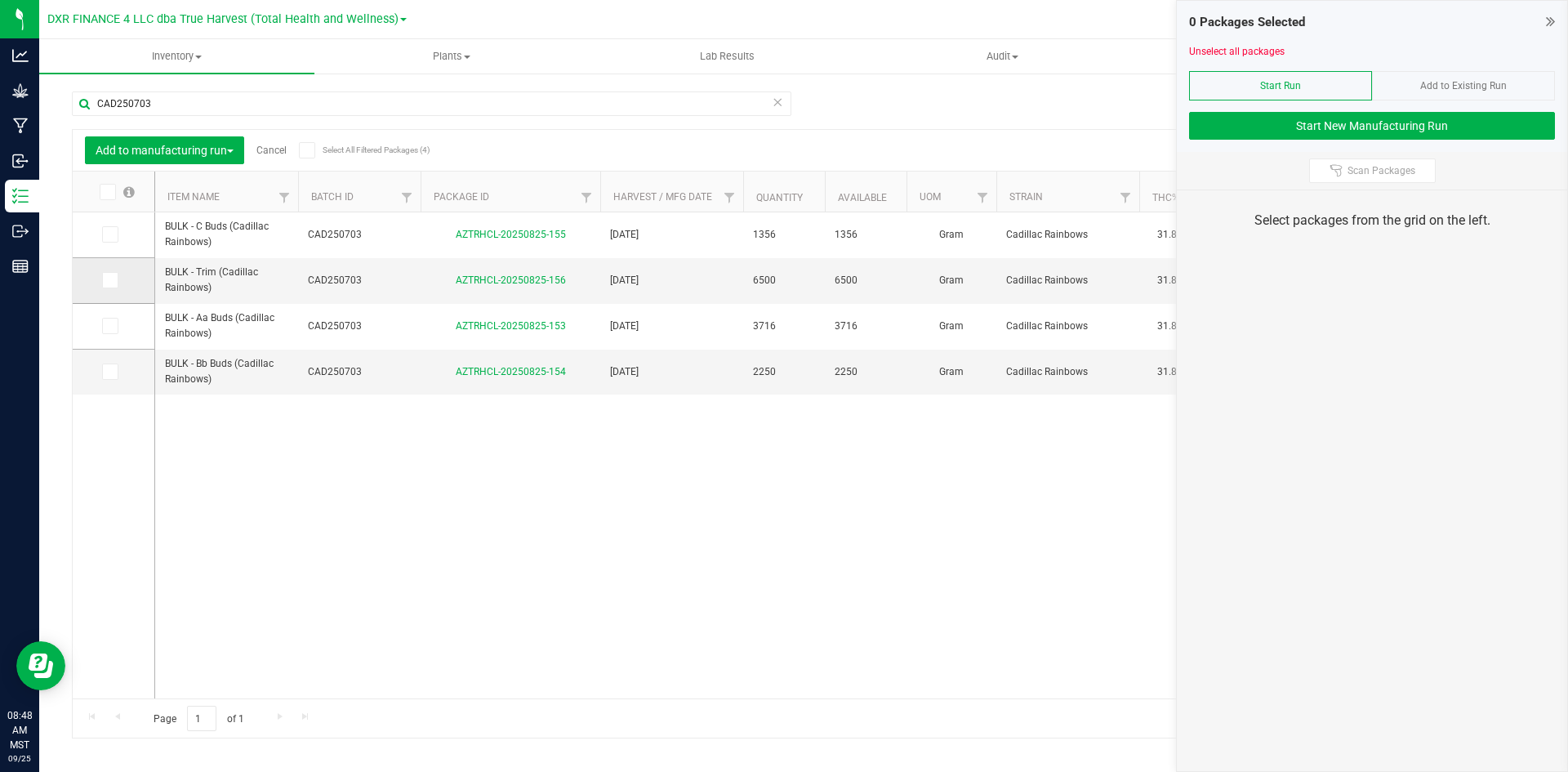
click at [109, 286] on span at bounding box center [111, 280] width 17 height 17
click at [0, 0] on input "checkbox" at bounding box center [0, 0] width 0 height 0
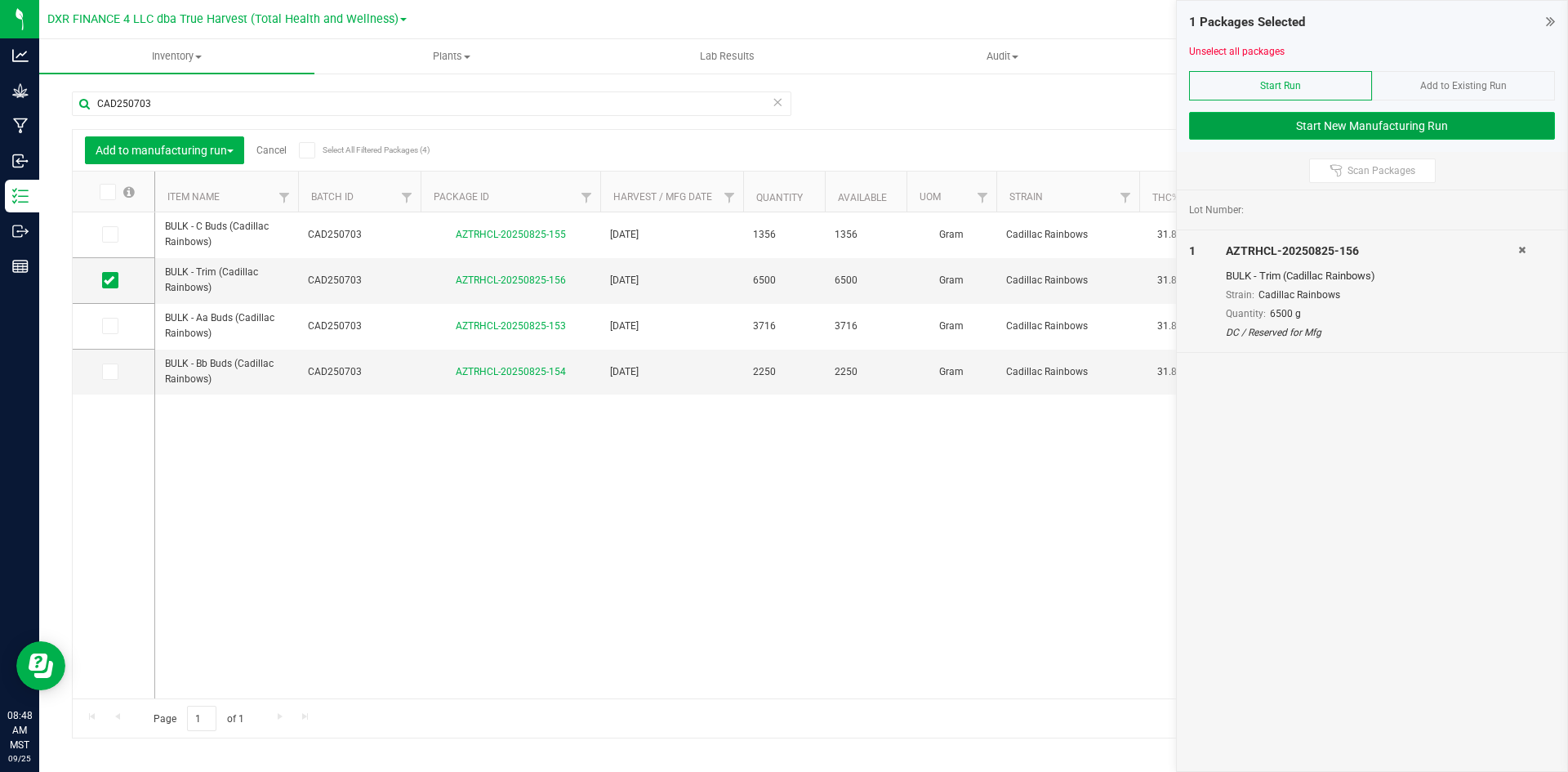
click at [1331, 125] on button "Start New Manufacturing Run" at bounding box center [1372, 126] width 366 height 28
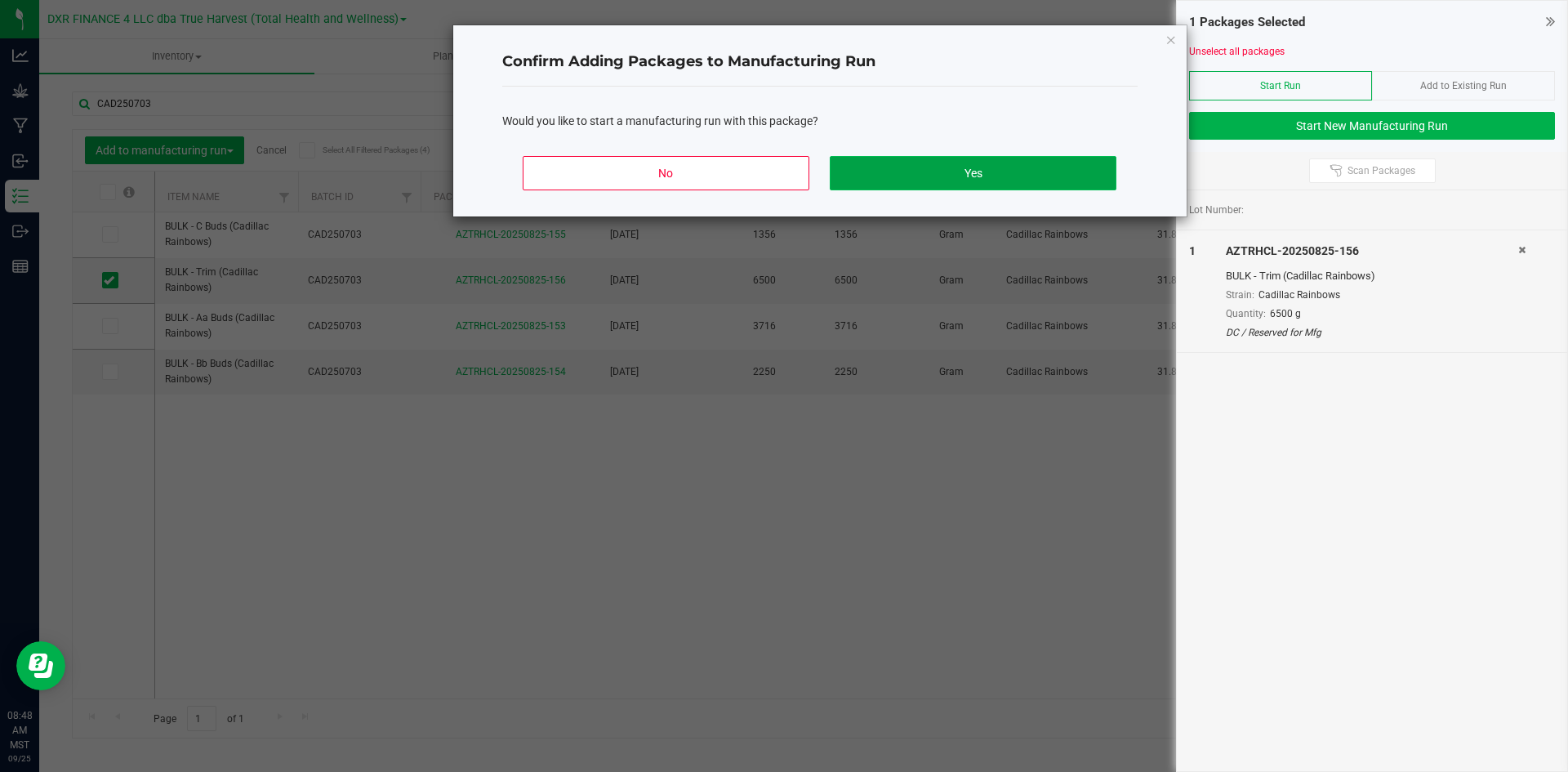
click at [1037, 176] on button "Yes" at bounding box center [972, 173] width 286 height 34
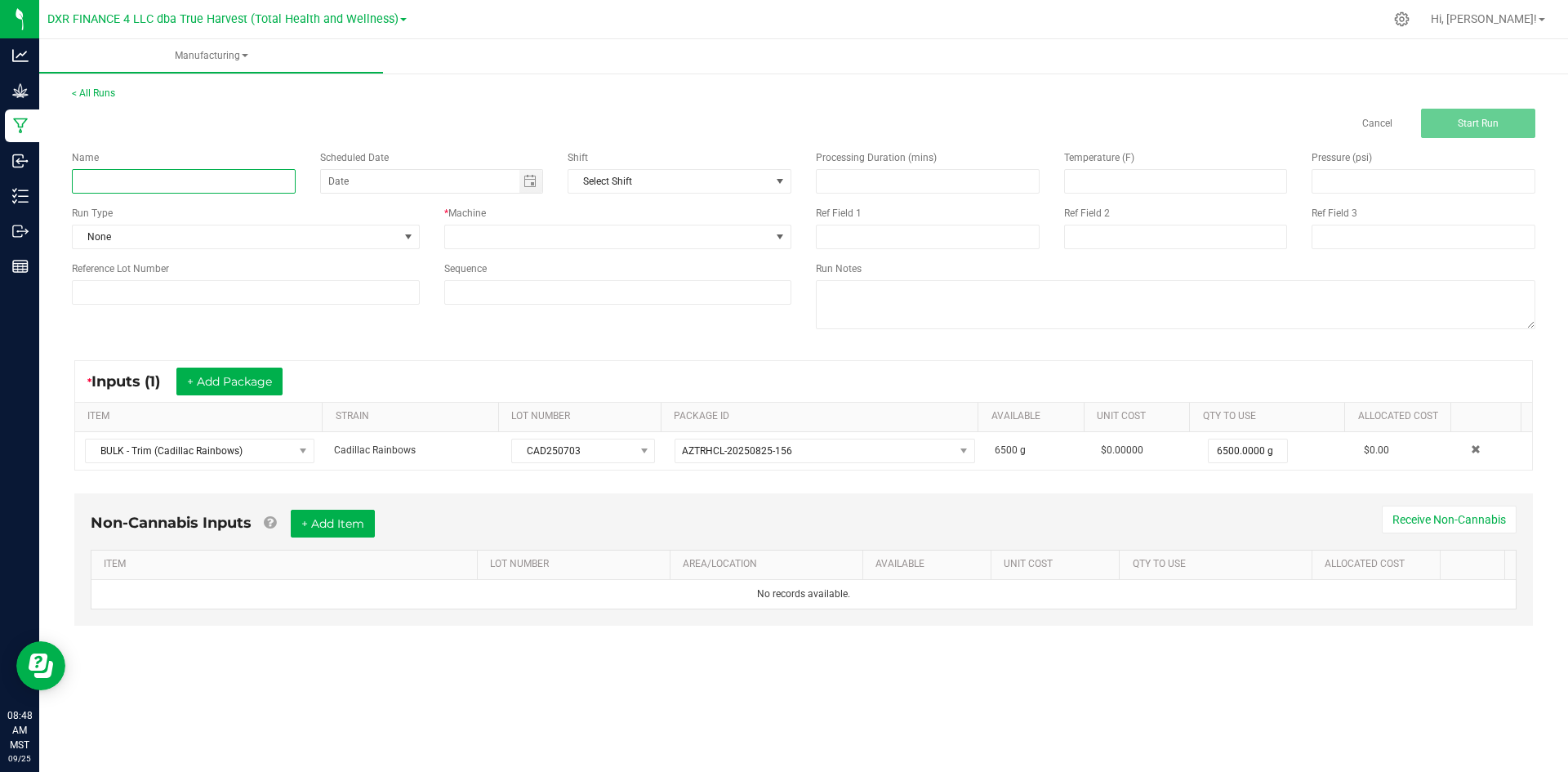
click at [173, 178] on input at bounding box center [183, 182] width 223 height 24
type input "Cadillac Rainbows - 14G SOCIAL"
click at [749, 244] on span at bounding box center [608, 237] width 326 height 23
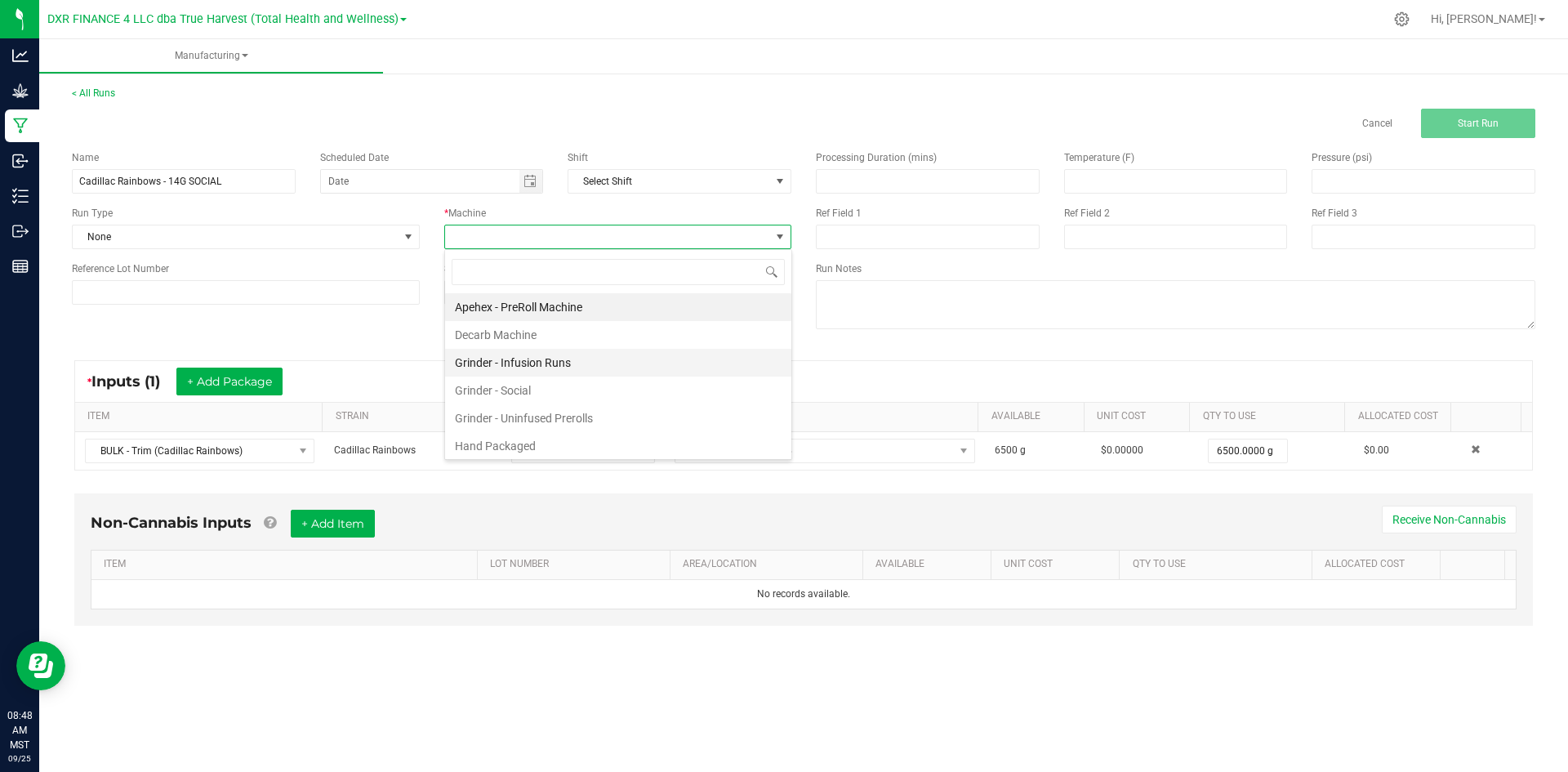
scroll to position [24, 347]
click at [632, 438] on li "Hand Packaged" at bounding box center [618, 446] width 346 height 28
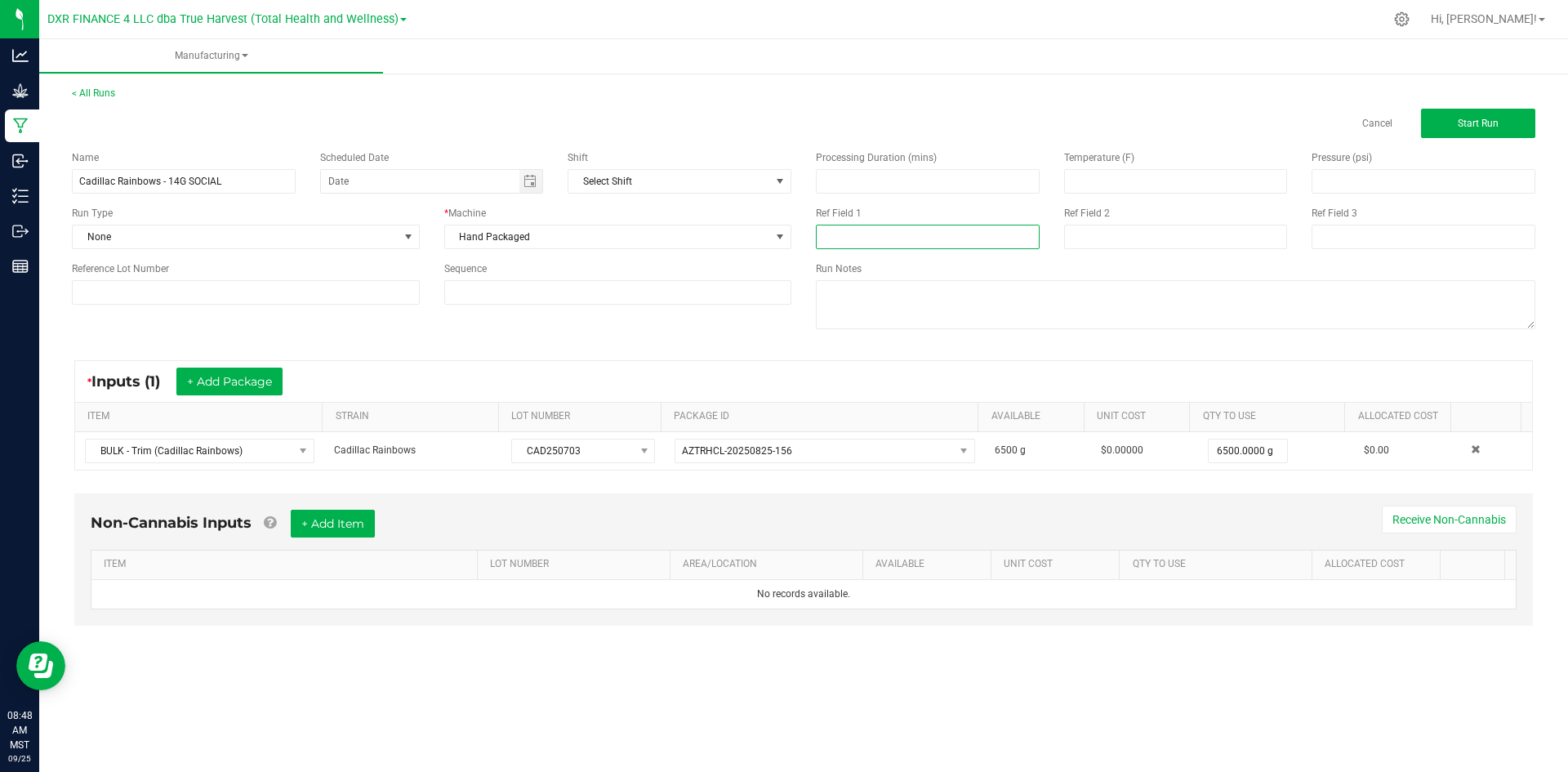
click at [922, 237] on input at bounding box center [927, 237] width 223 height 24
type input "14G SOCIAL"
click at [1088, 242] on input at bounding box center [1176, 237] width 223 height 24
type input "9-22-25"
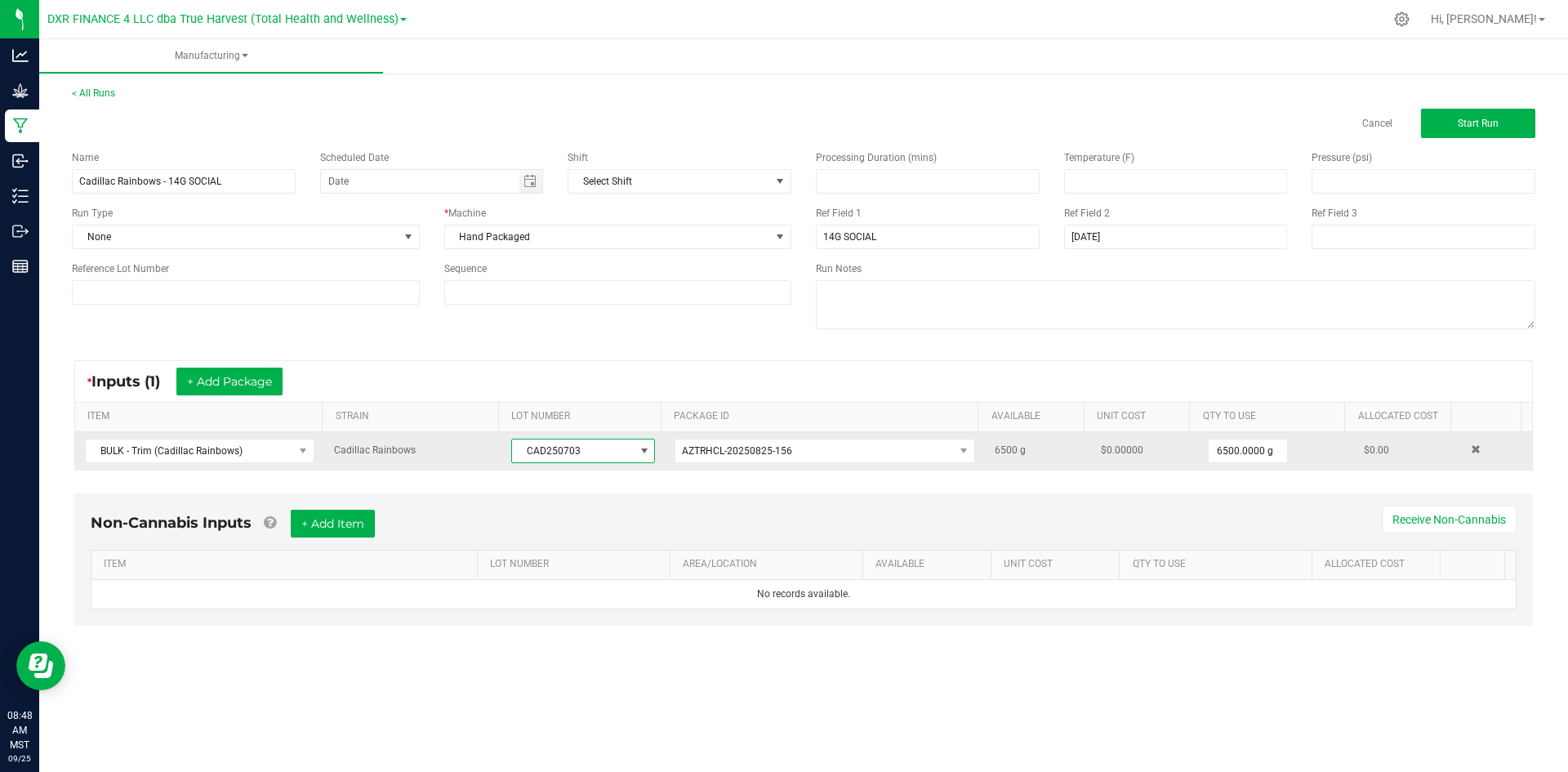
drag, startPoint x: 588, startPoint y: 452, endPoint x: 490, endPoint y: 452, distance: 98.0
click at [490, 452] on tr "BULK - Trim (Cadillac Rainbows) Cadillac Rainbows CAD250703 AZTRHCL-20250825-15…" at bounding box center [804, 451] width 1457 height 37
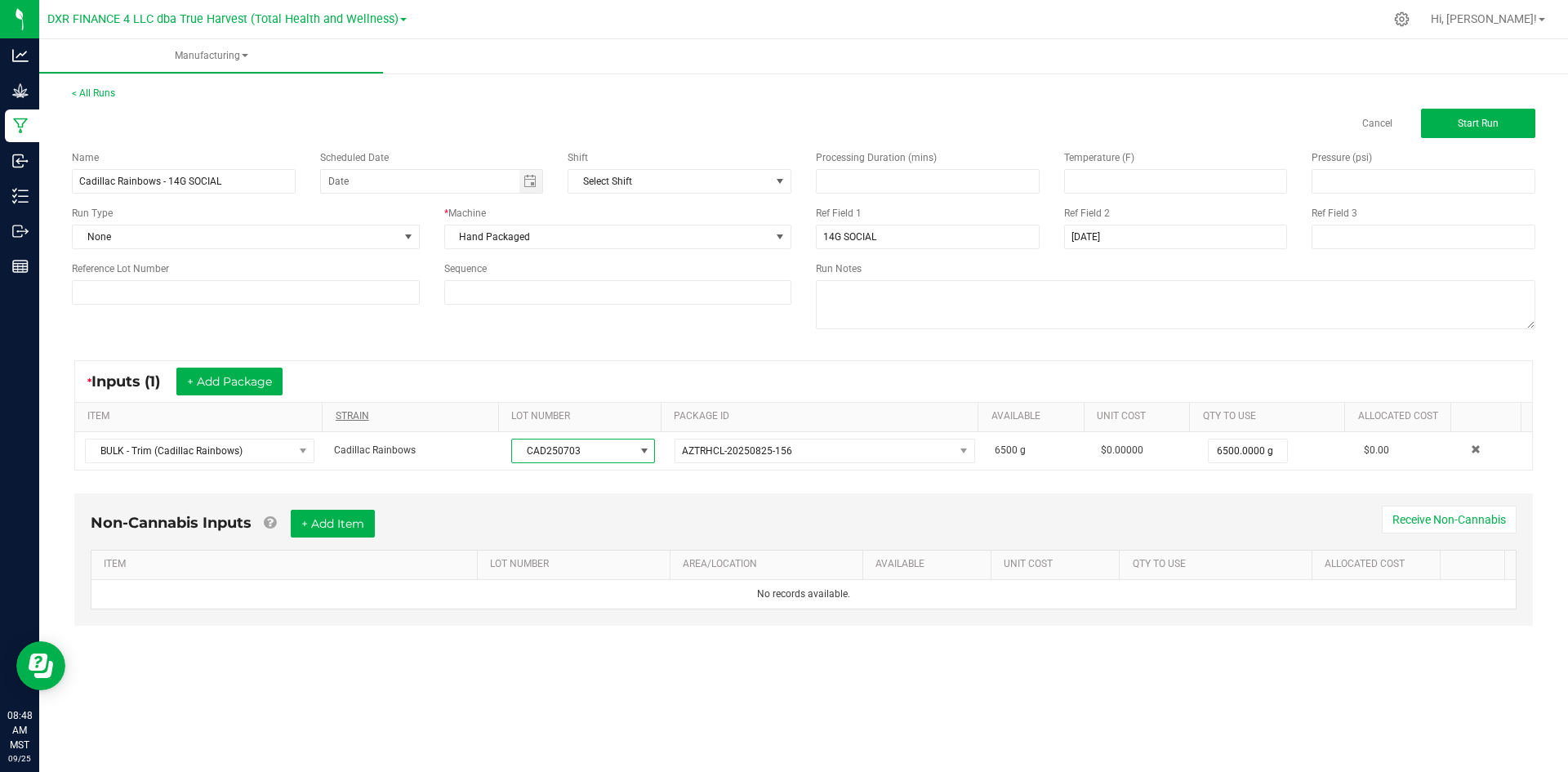
copy tr "CAD250703"
click at [361, 284] on input at bounding box center [246, 292] width 348 height 24
paste input "CAD250703"
click at [94, 291] on input "CAD250703" at bounding box center [246, 292] width 348 height 24
type input "CAD250703"
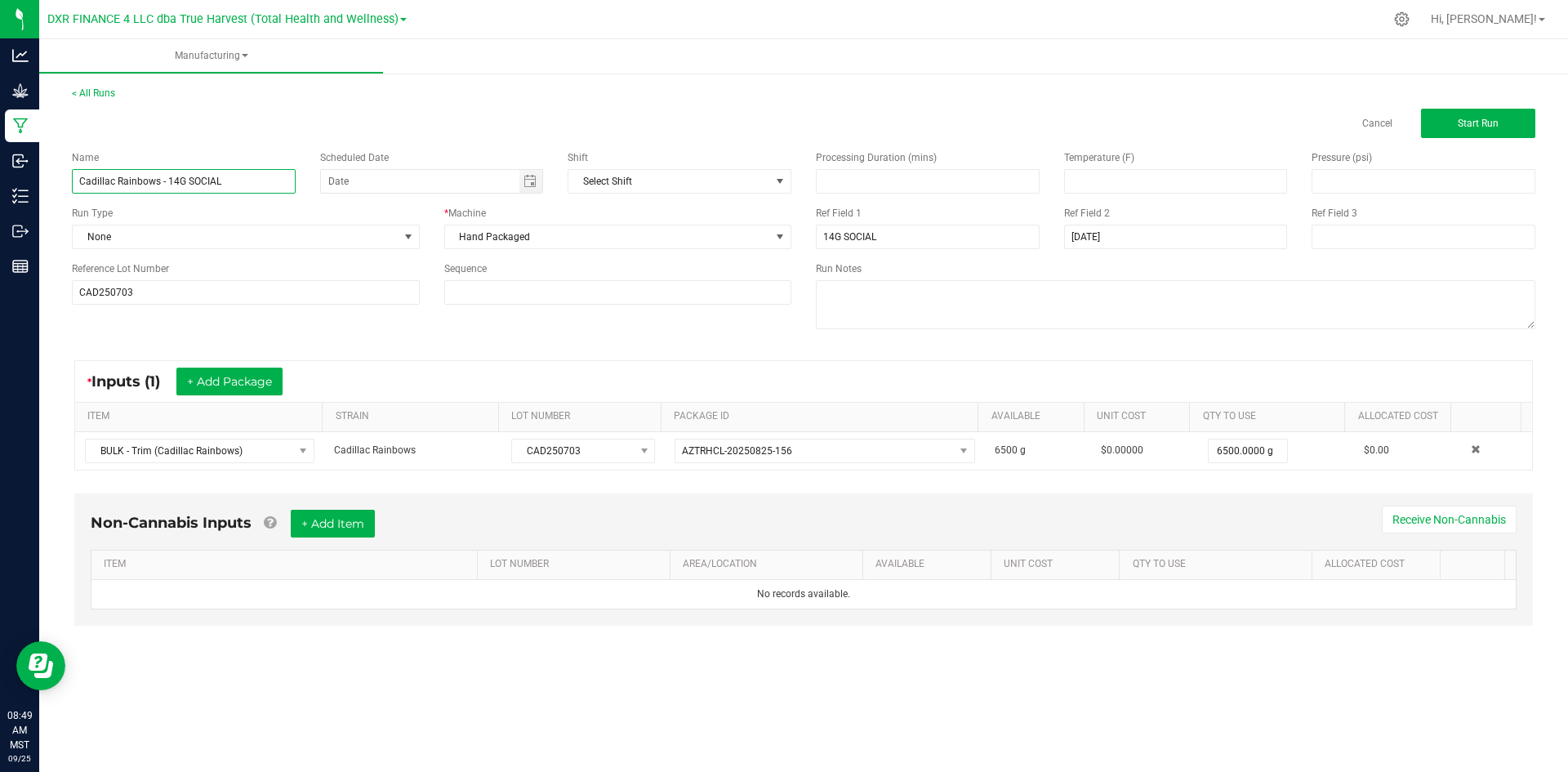
click at [256, 185] on input "Cadillac Rainbows - 14G SOCIAL" at bounding box center [183, 182] width 223 height 24
click at [258, 296] on input "CAD250703" at bounding box center [246, 292] width 348 height 24
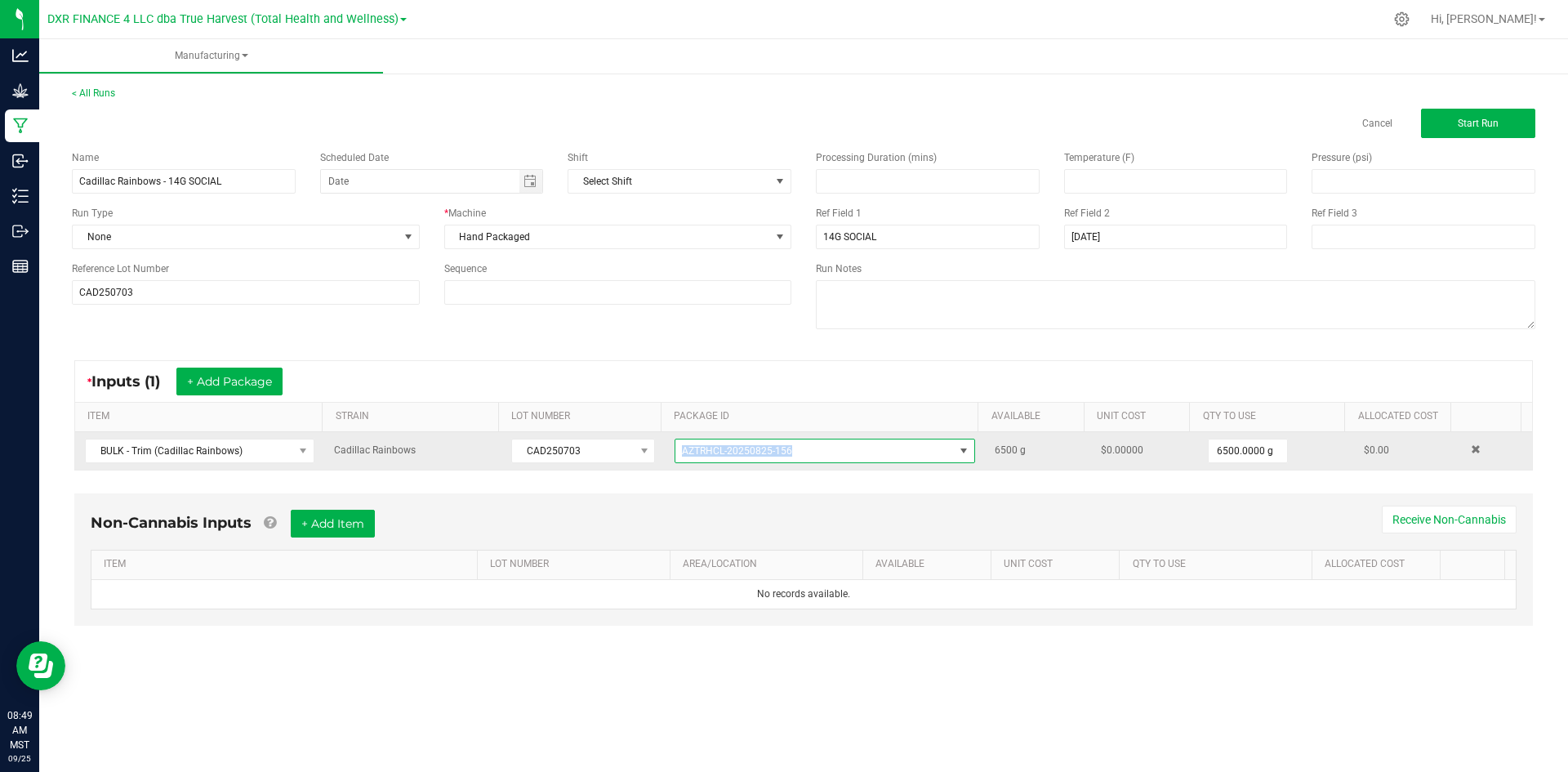
drag, startPoint x: 812, startPoint y: 449, endPoint x: 656, endPoint y: 449, distance: 156.0
click at [656, 449] on tr "BULK - Trim (Cadillac Rainbows) Cadillac Rainbows CAD250703 AZTRHCL-20250825-15…" at bounding box center [804, 451] width 1457 height 37
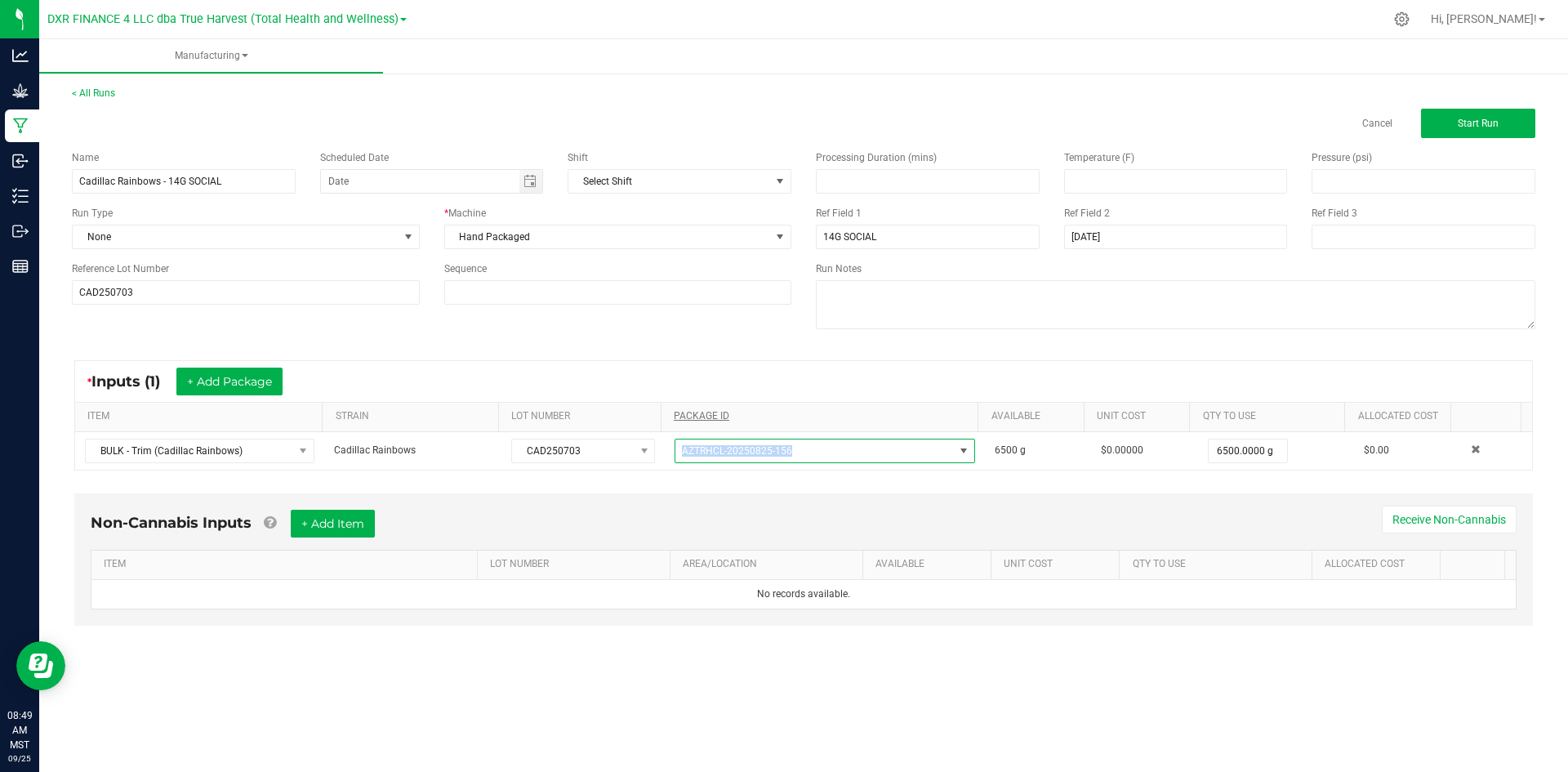
copy tr "AZTRHCL-20250825-156"
click at [1446, 116] on button "Start Run" at bounding box center [1478, 124] width 115 height 30
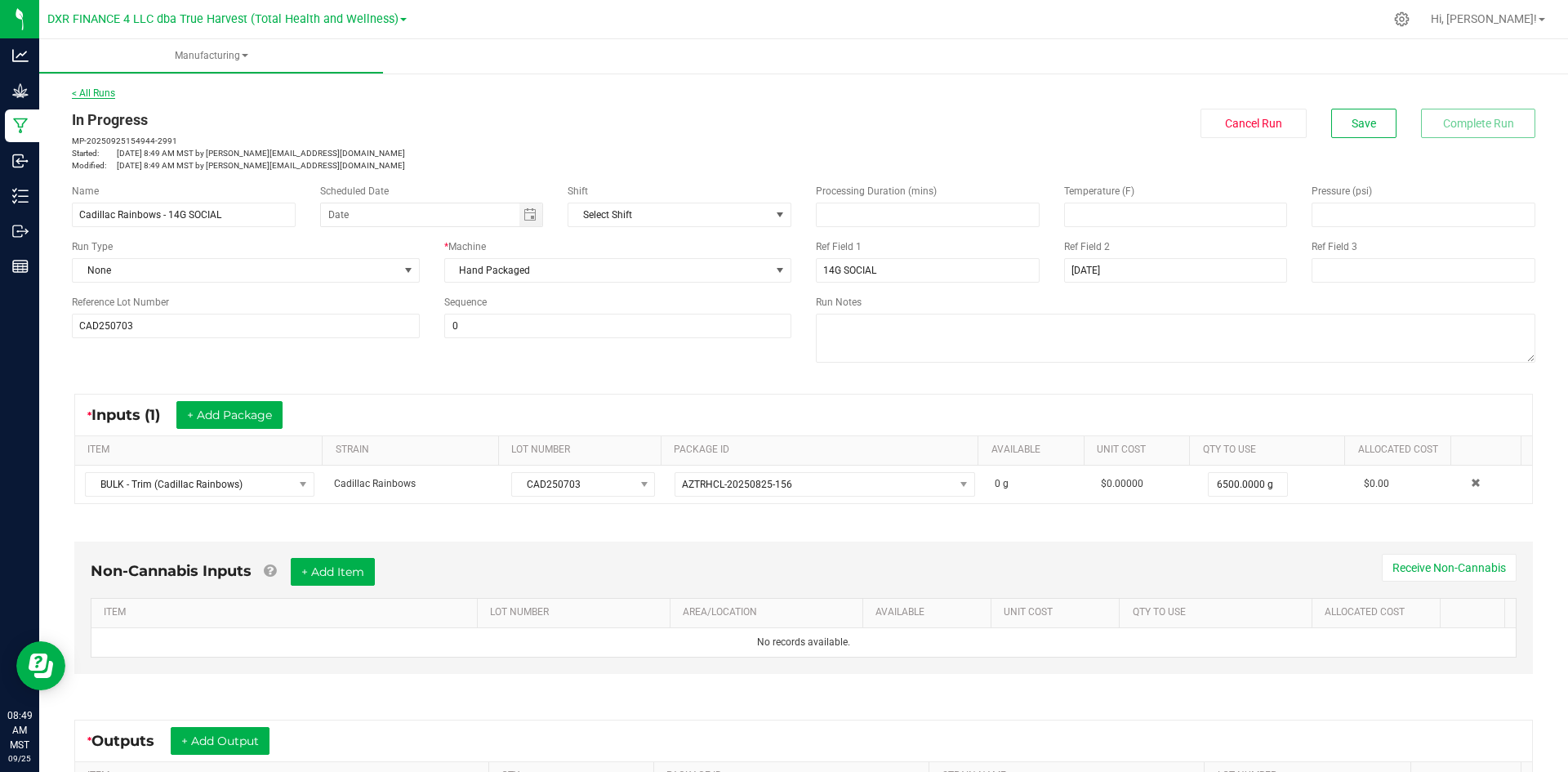
click at [105, 91] on link "< All Runs" at bounding box center [93, 93] width 43 height 11
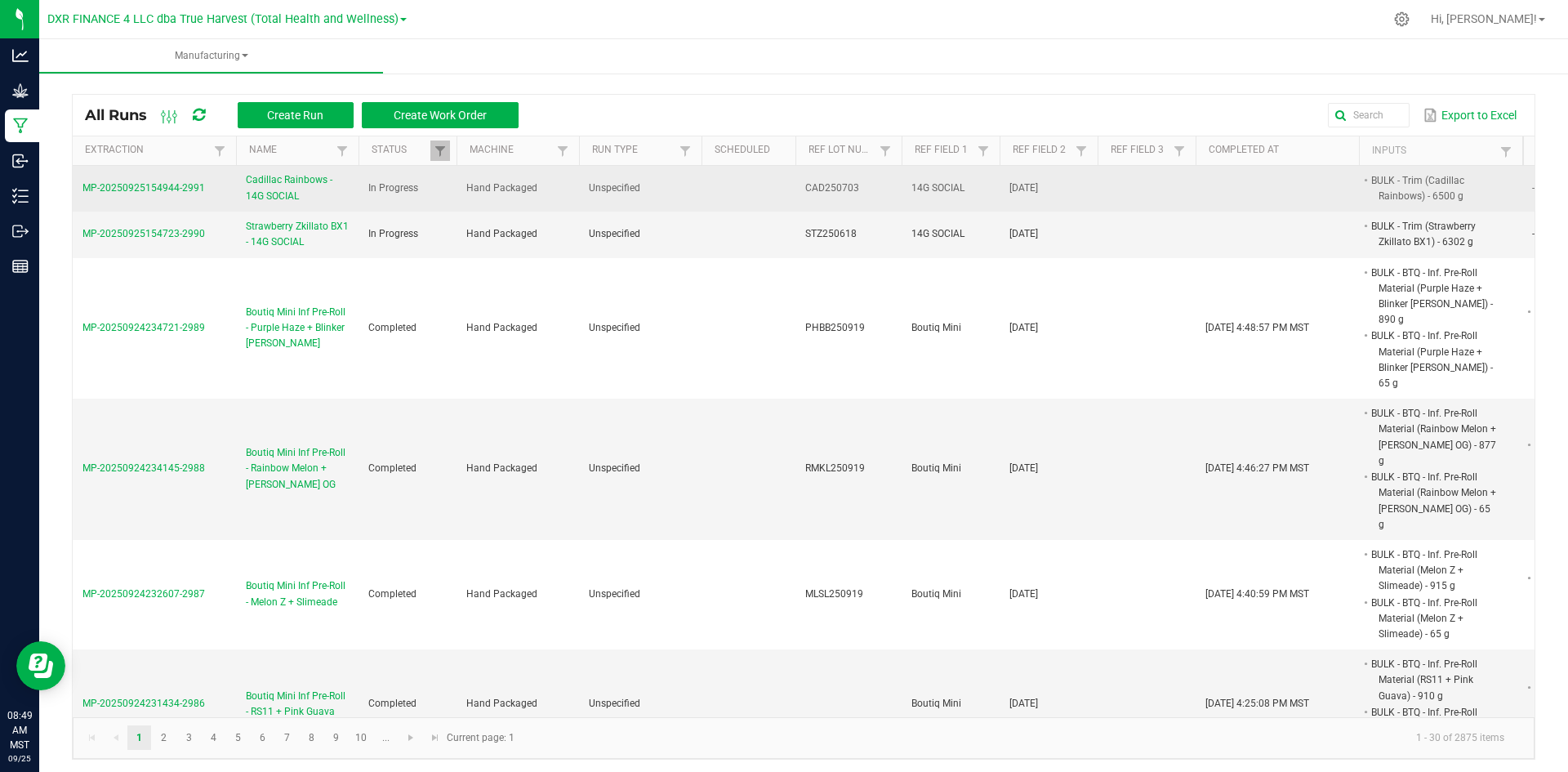
drag, startPoint x: 213, startPoint y: 190, endPoint x: 83, endPoint y: 190, distance: 130.0
click at [83, 190] on td "MP-20250925154944-2991" at bounding box center [154, 188] width 163 height 46
copy span "MP-20250925154944-2991"
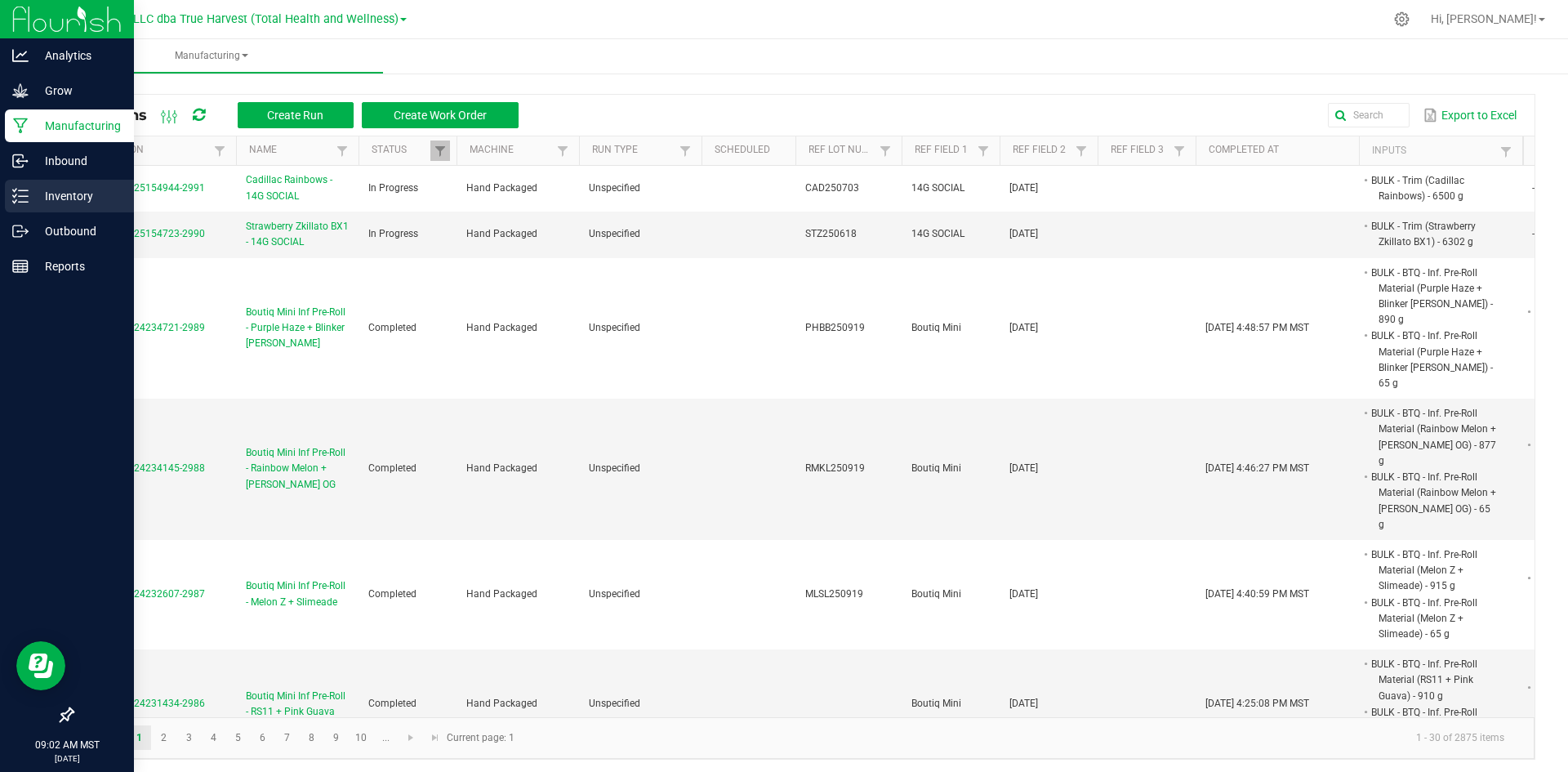
click at [32, 198] on p "Inventory" at bounding box center [77, 196] width 98 height 20
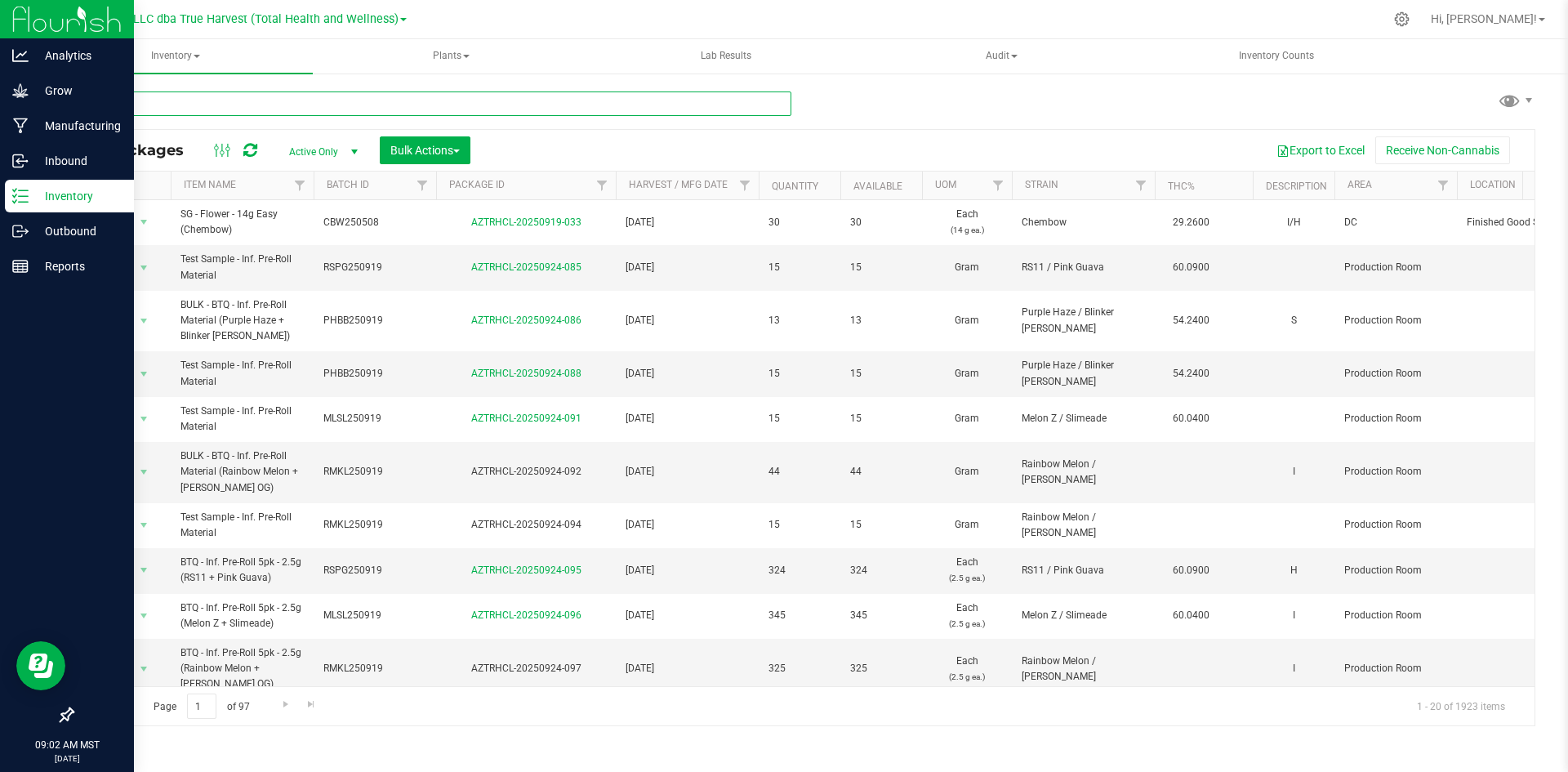
click at [225, 111] on input "text" at bounding box center [431, 103] width 720 height 24
paste input "GLB250626"
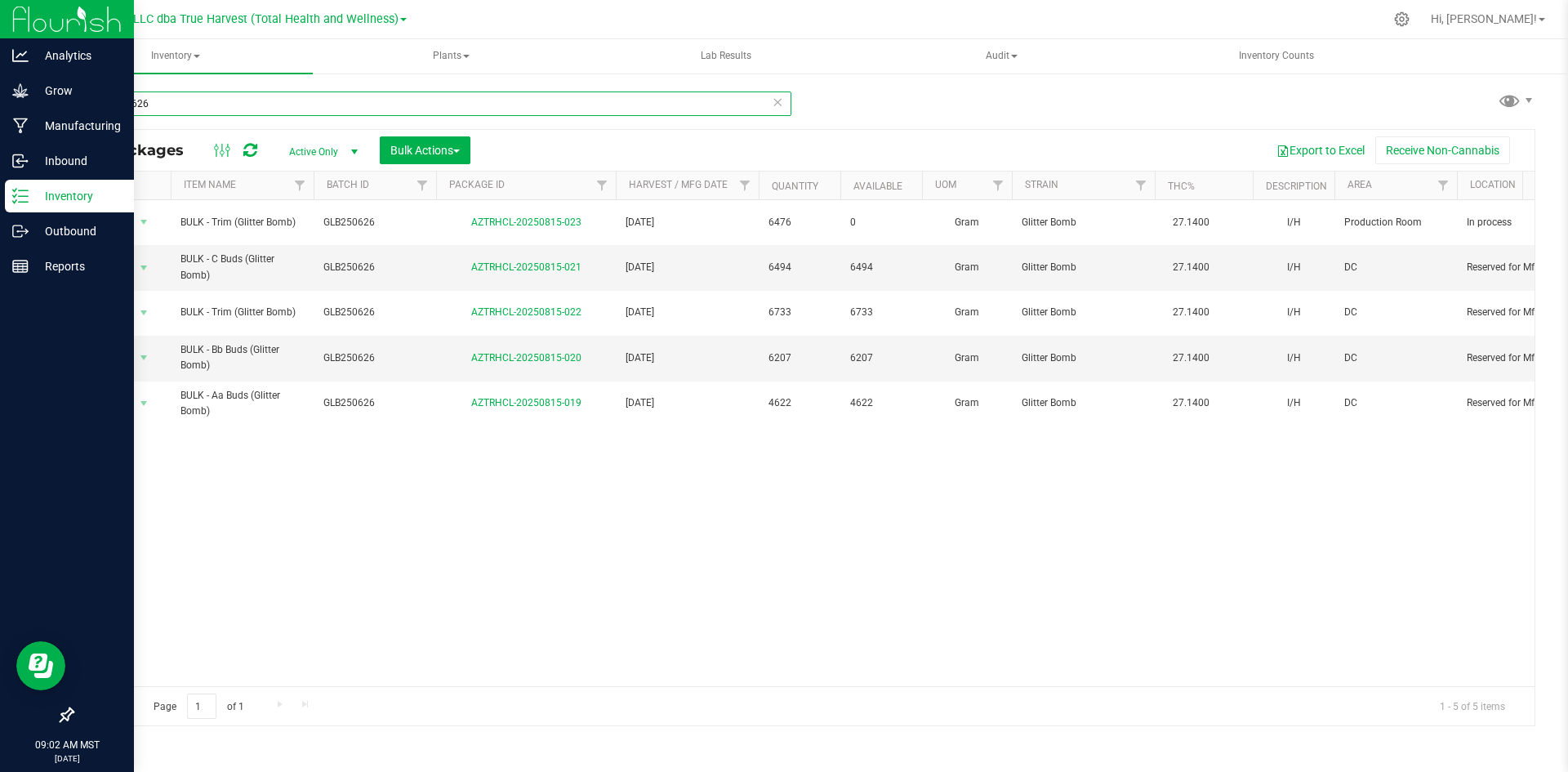
type input "GLB250626"
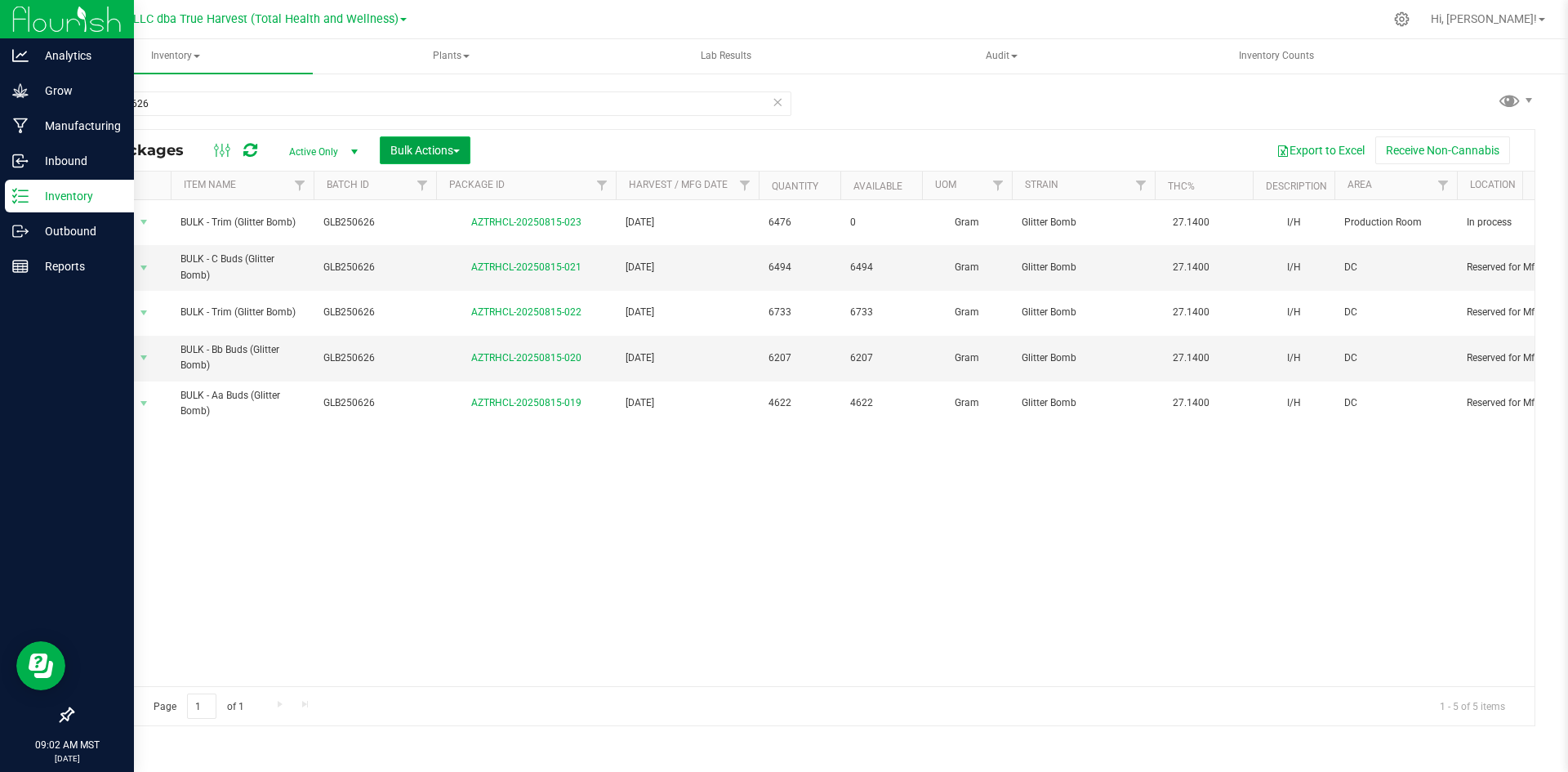
click at [417, 144] on span "Bulk Actions" at bounding box center [425, 150] width 70 height 13
click at [430, 183] on span "Add to manufacturing run" at bounding box center [451, 187] width 123 height 13
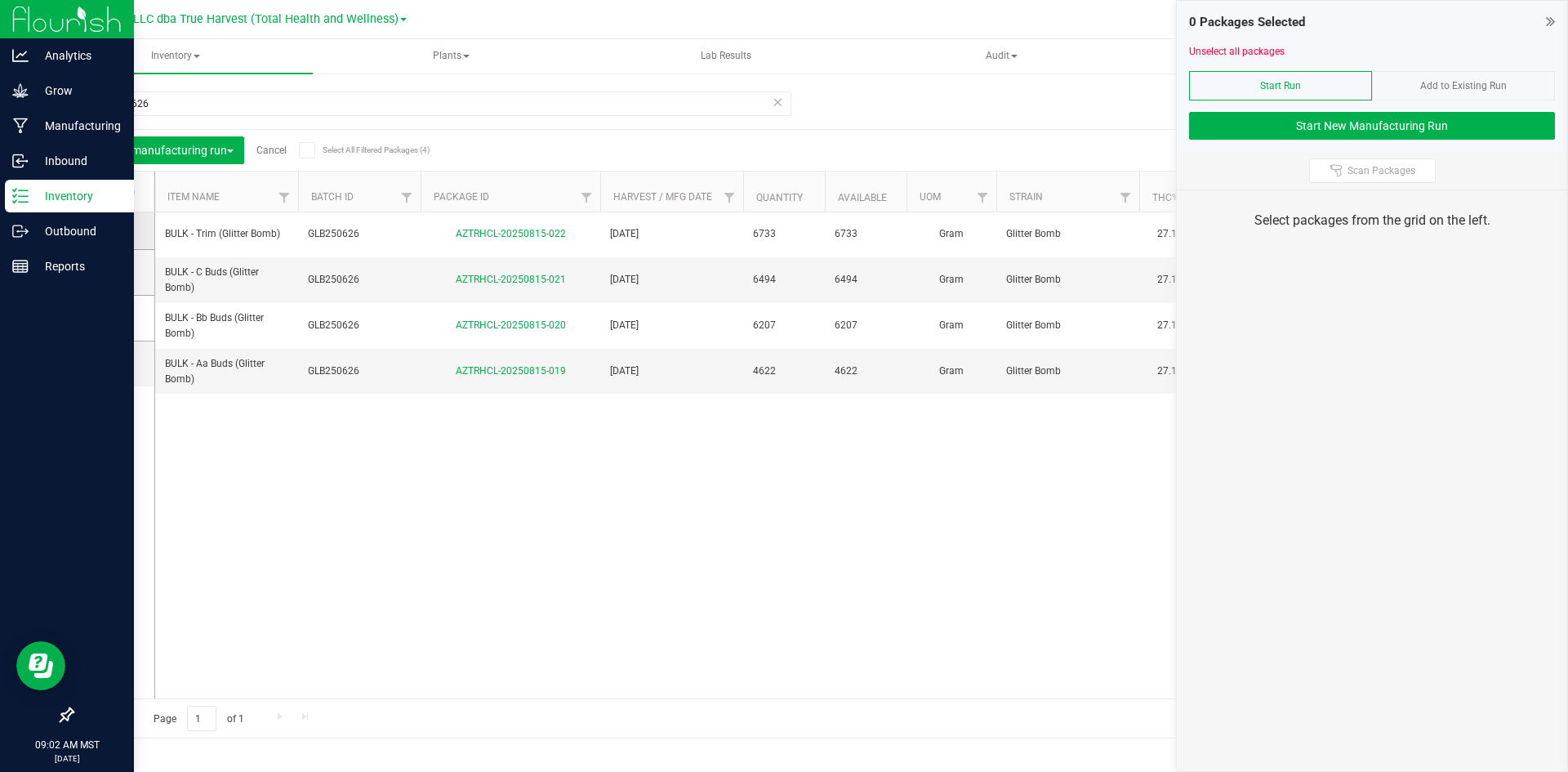
click at [105, 238] on span at bounding box center [111, 231] width 17 height 17
click at [0, 0] on input "checkbox" at bounding box center [0, 0] width 0 height 0
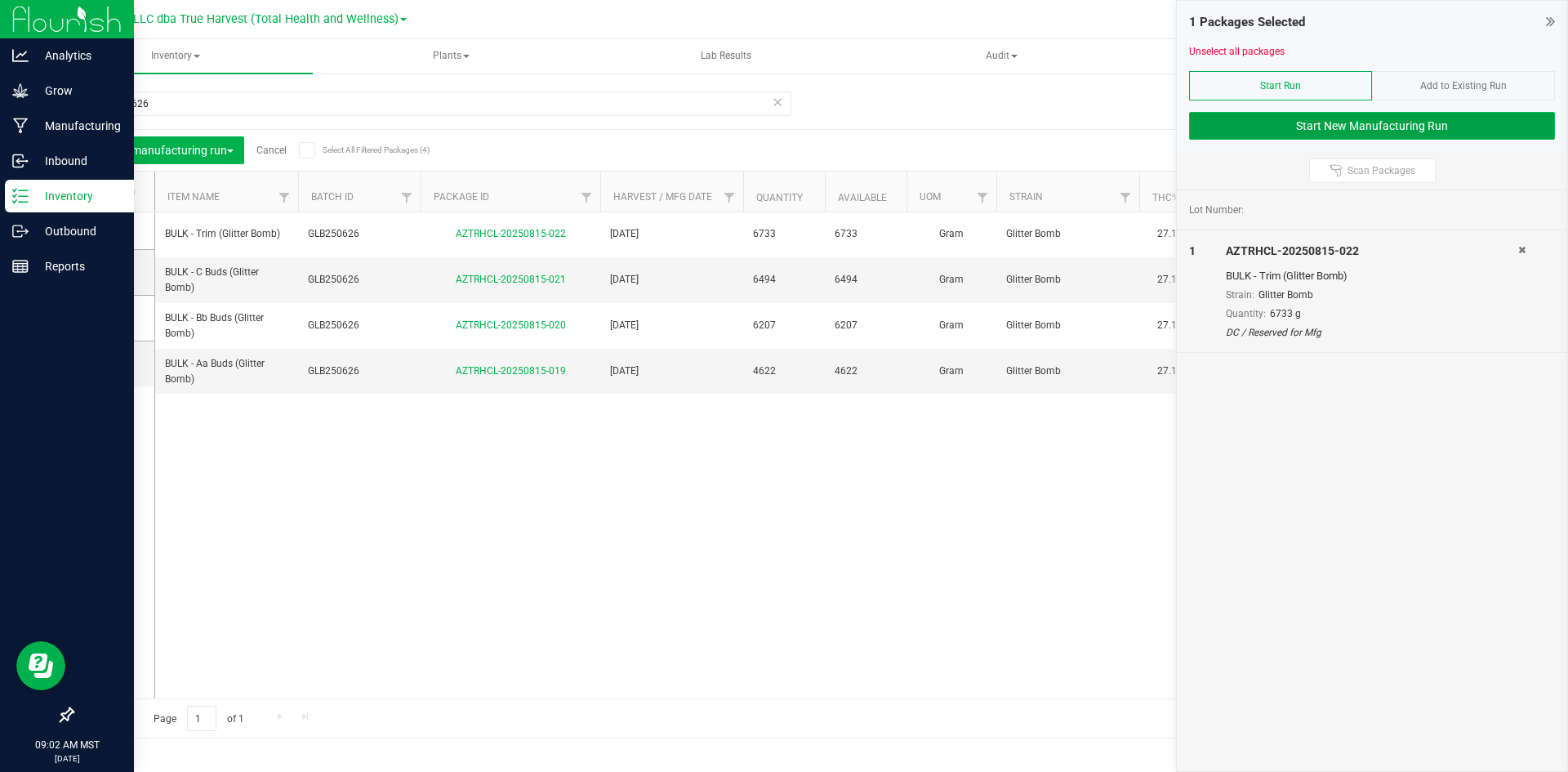
click at [1361, 130] on button "Start New Manufacturing Run" at bounding box center [1372, 126] width 366 height 28
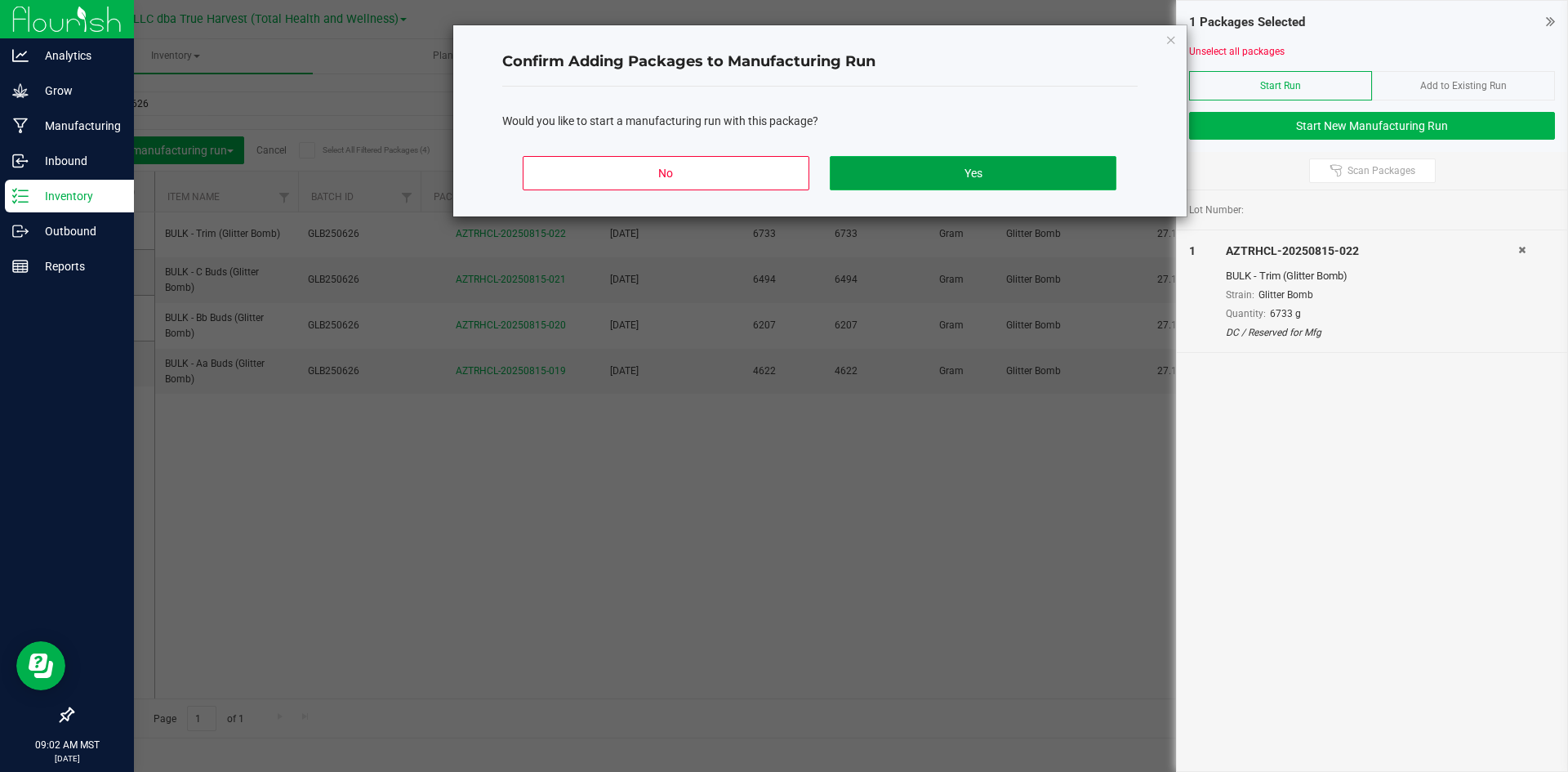
click at [994, 157] on button "Yes" at bounding box center [972, 173] width 286 height 34
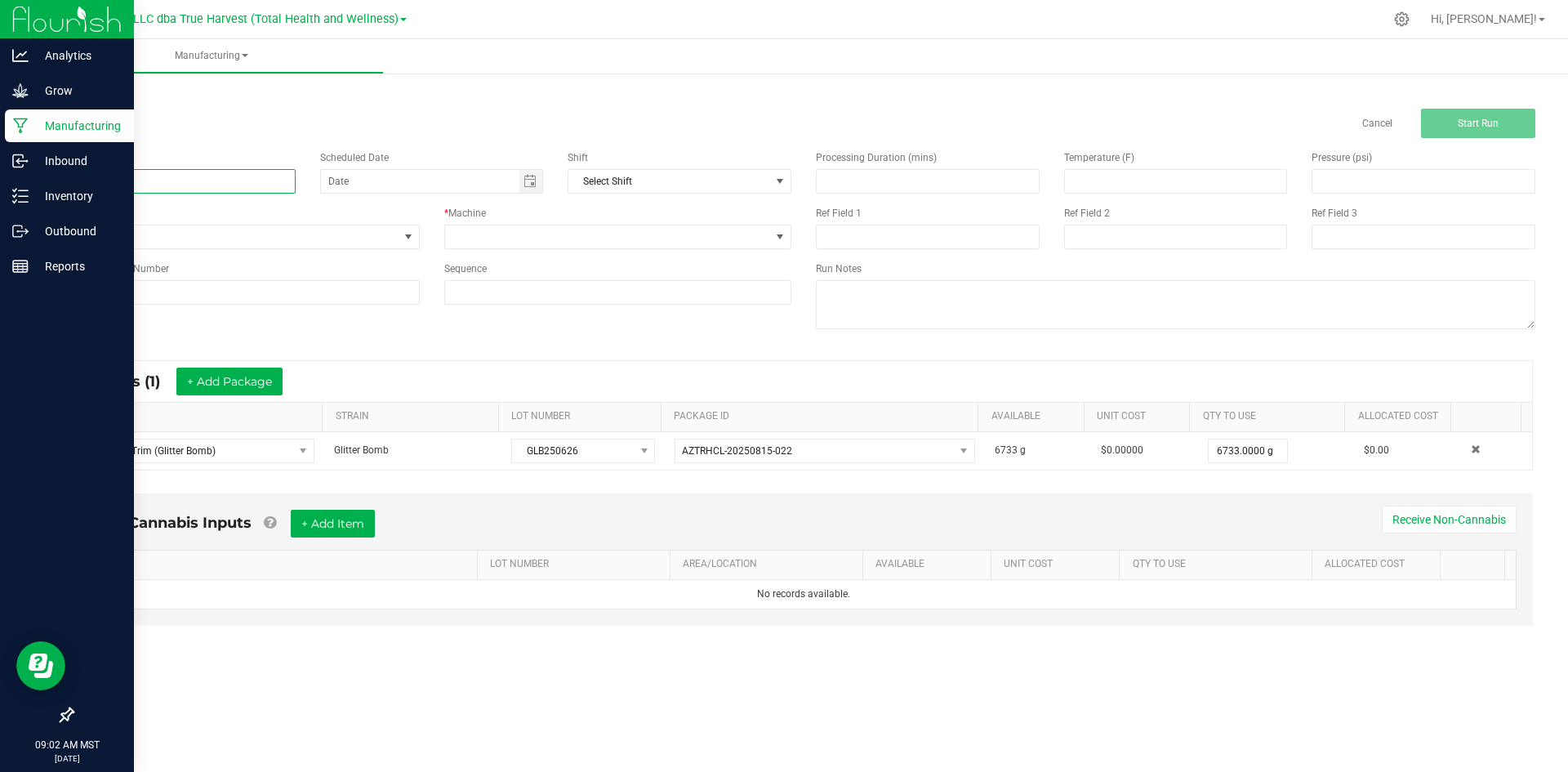
click at [284, 192] on input at bounding box center [183, 182] width 223 height 24
type input "Glitter Bomb - 14G SOCIAL"
click at [649, 237] on span at bounding box center [608, 237] width 326 height 23
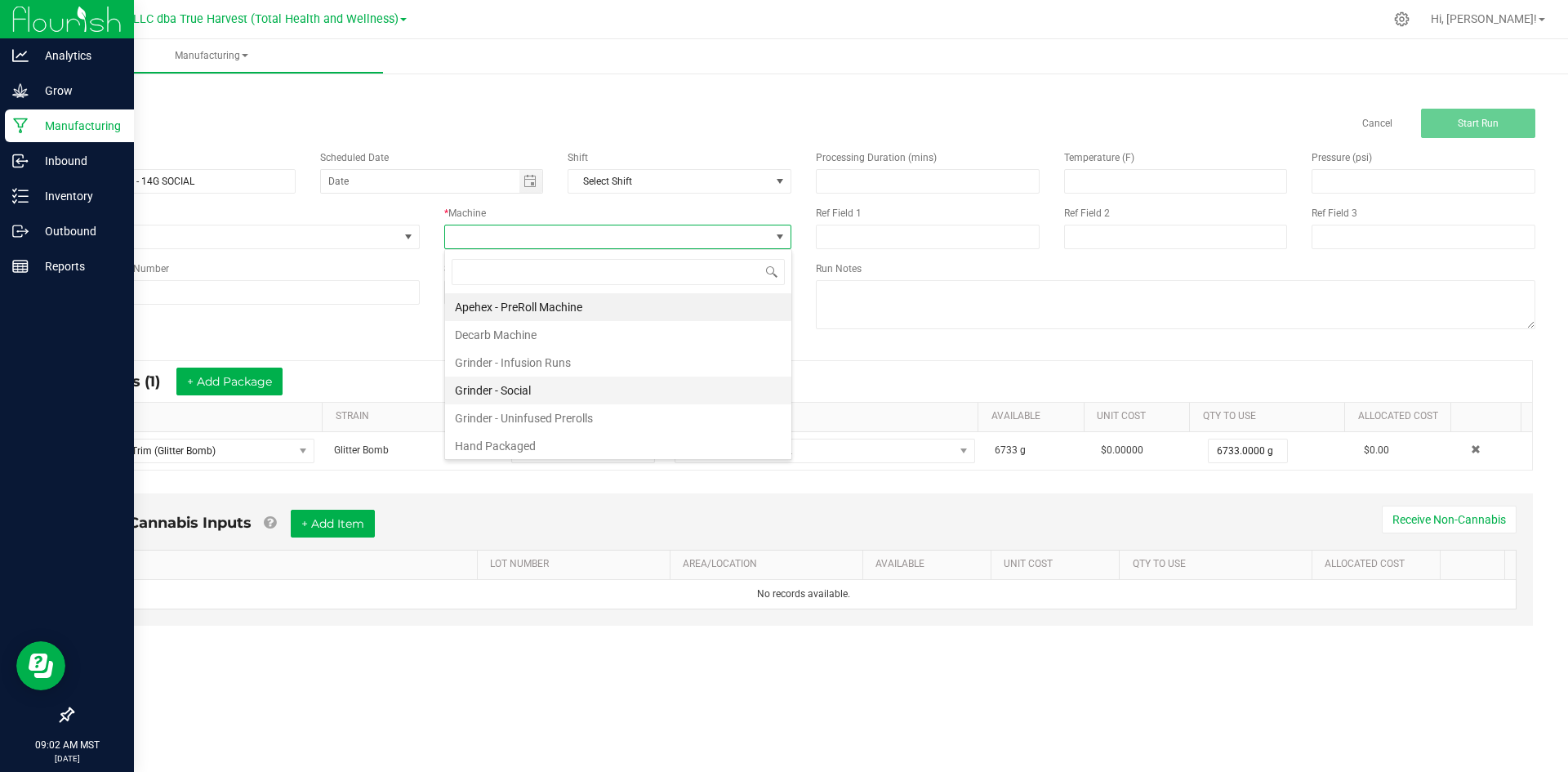
scroll to position [24, 347]
click at [601, 441] on li "Hand Packaged" at bounding box center [618, 446] width 346 height 28
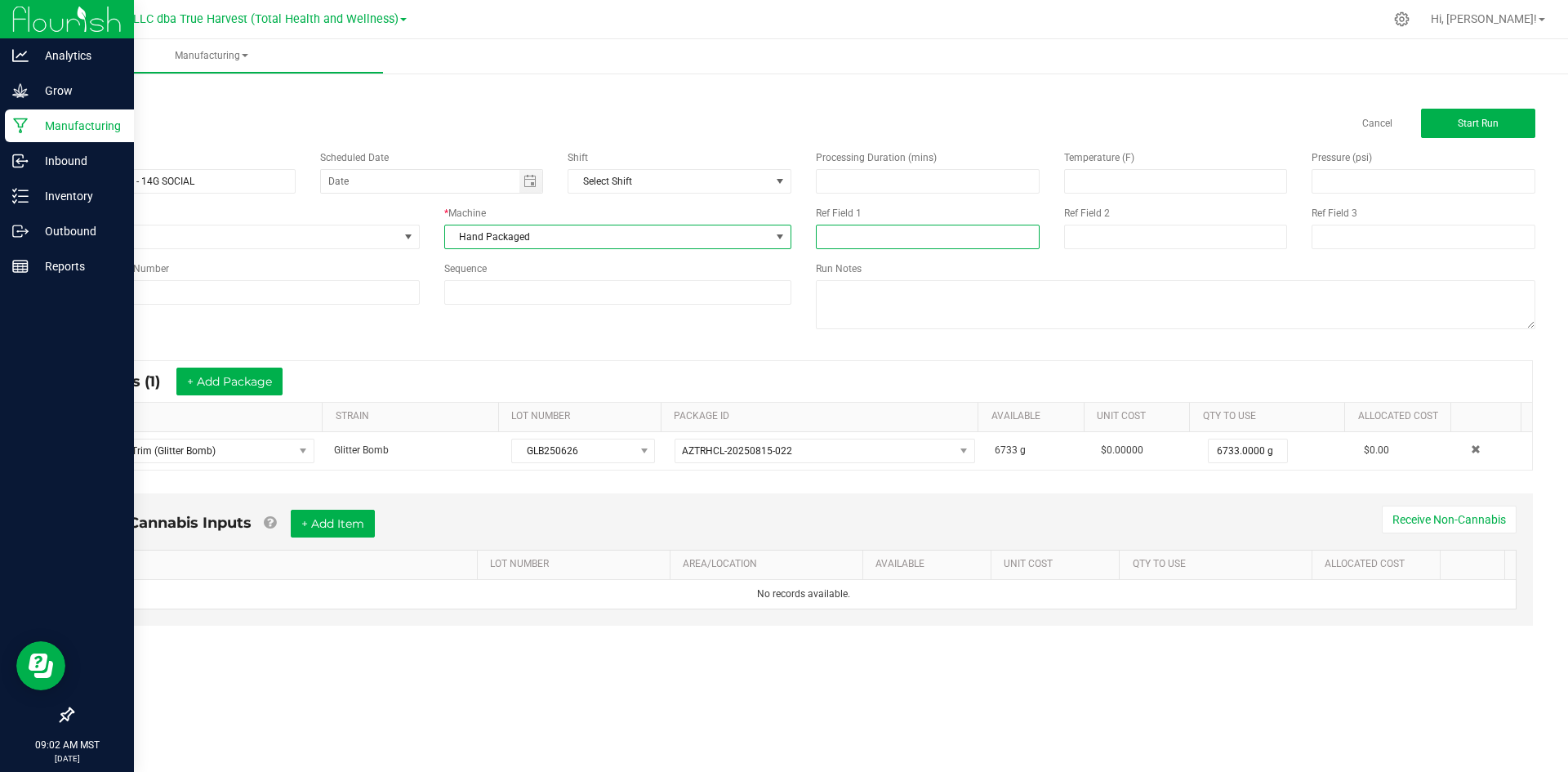
click at [848, 239] on input at bounding box center [927, 237] width 223 height 24
type input "14G SOCIAL"
click at [1142, 238] on input at bounding box center [1176, 237] width 223 height 24
type input "9-22-25"
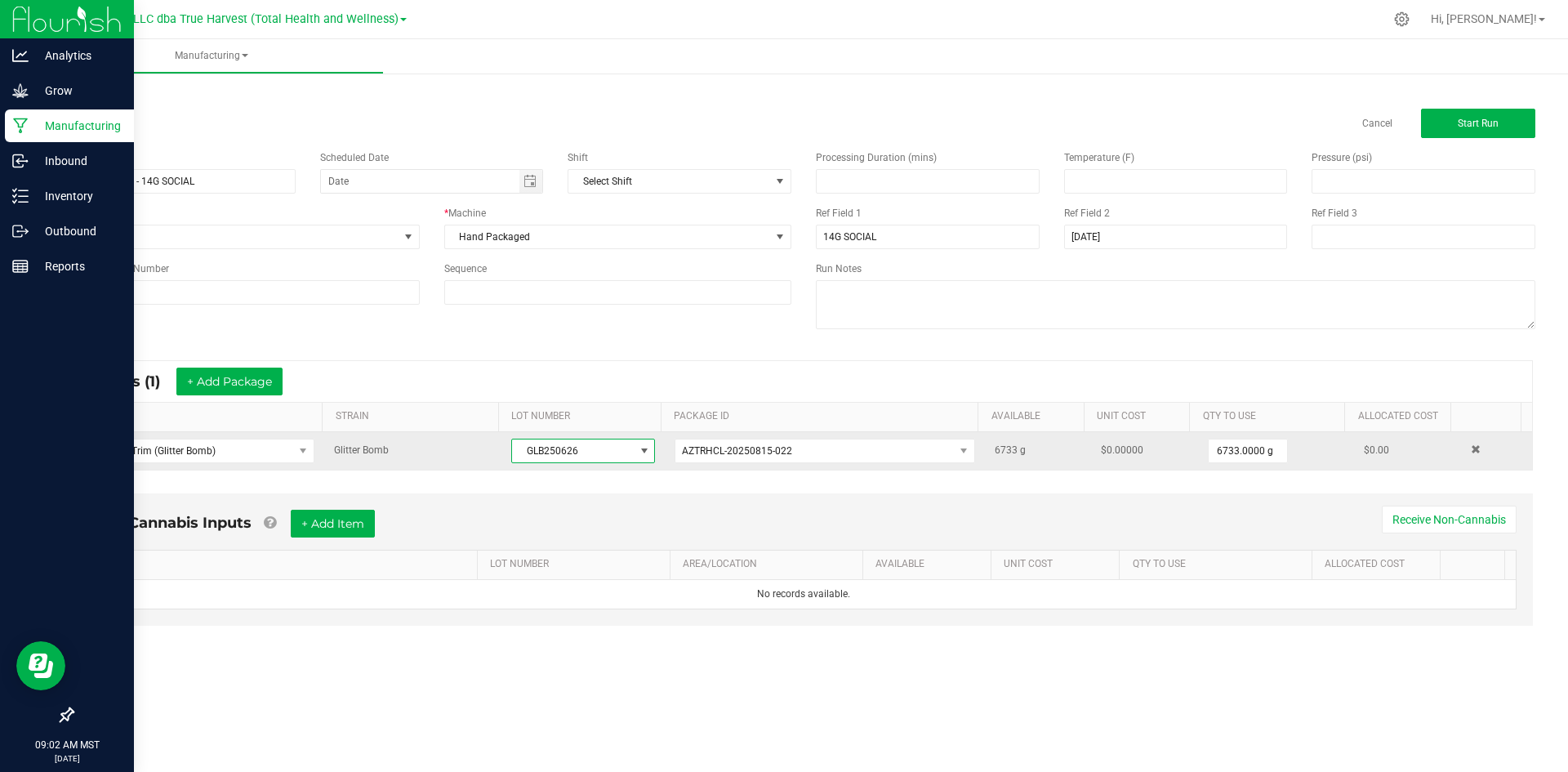
drag, startPoint x: 608, startPoint y: 452, endPoint x: 458, endPoint y: 456, distance: 150.1
click at [458, 456] on tr "BULK - Trim (Glitter Bomb) Glitter Bomb GLB250626 AZTRHCL-20250815-022 6733 g $…" at bounding box center [804, 451] width 1457 height 37
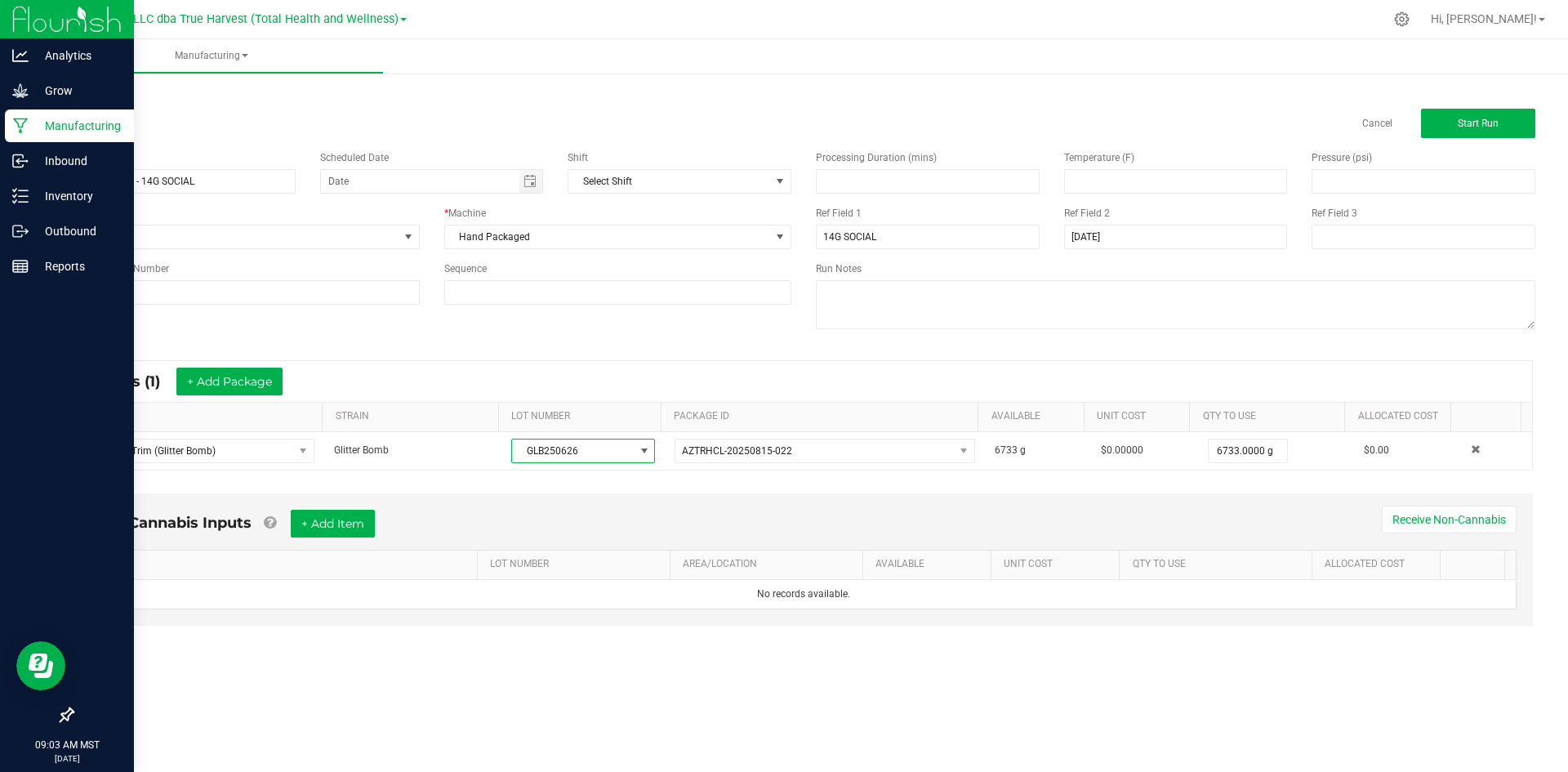
copy tr "GLB250626"
click at [358, 304] on input at bounding box center [246, 292] width 348 height 24
paste input "GLB250626"
click at [95, 291] on input "GLB250626" at bounding box center [246, 292] width 348 height 24
type input "GLB250626"
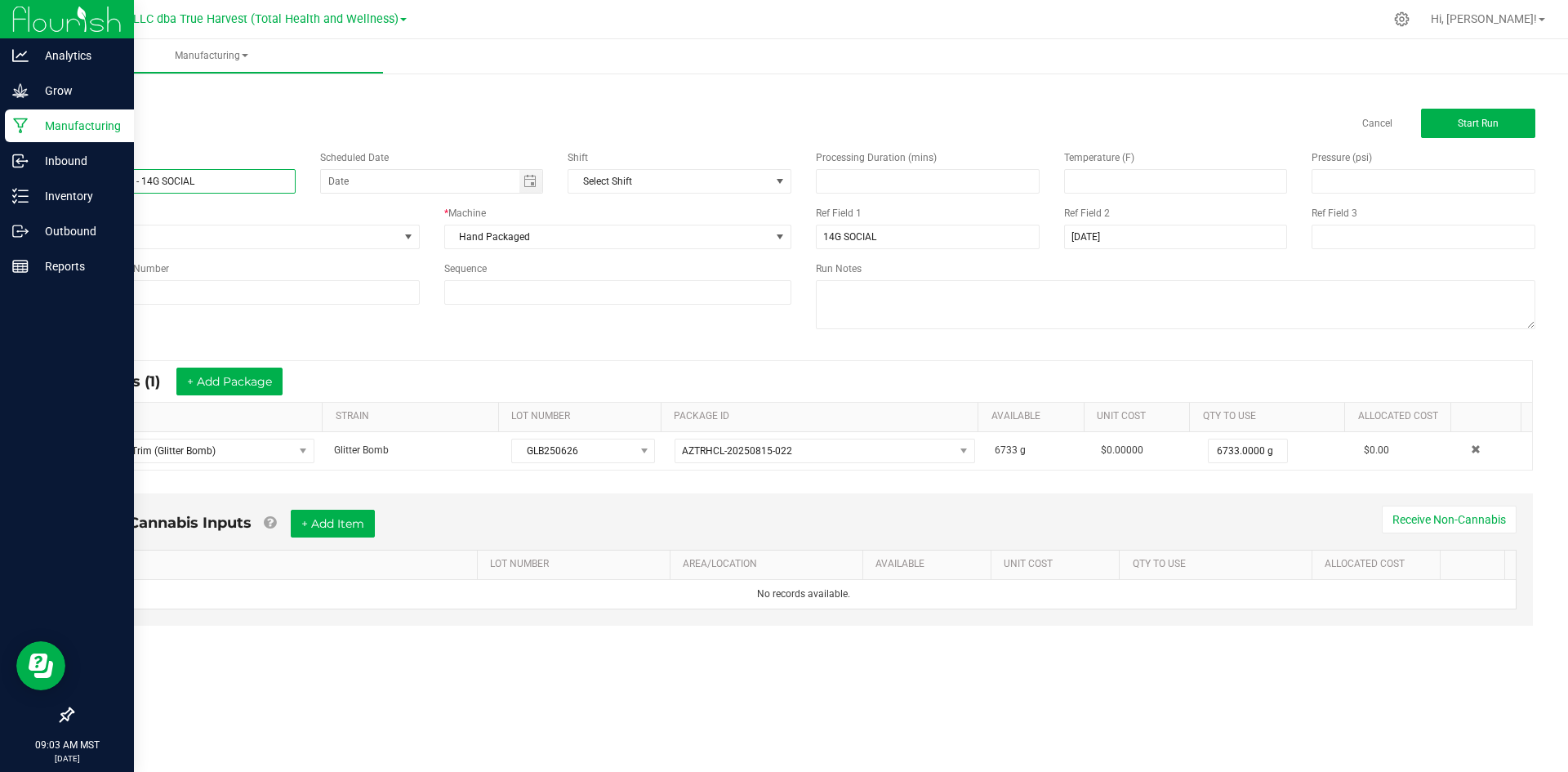
click at [210, 192] on input "Glitter Bomb - 14G SOCIAL" at bounding box center [183, 182] width 223 height 24
click at [228, 298] on input "GLB250626" at bounding box center [246, 292] width 348 height 24
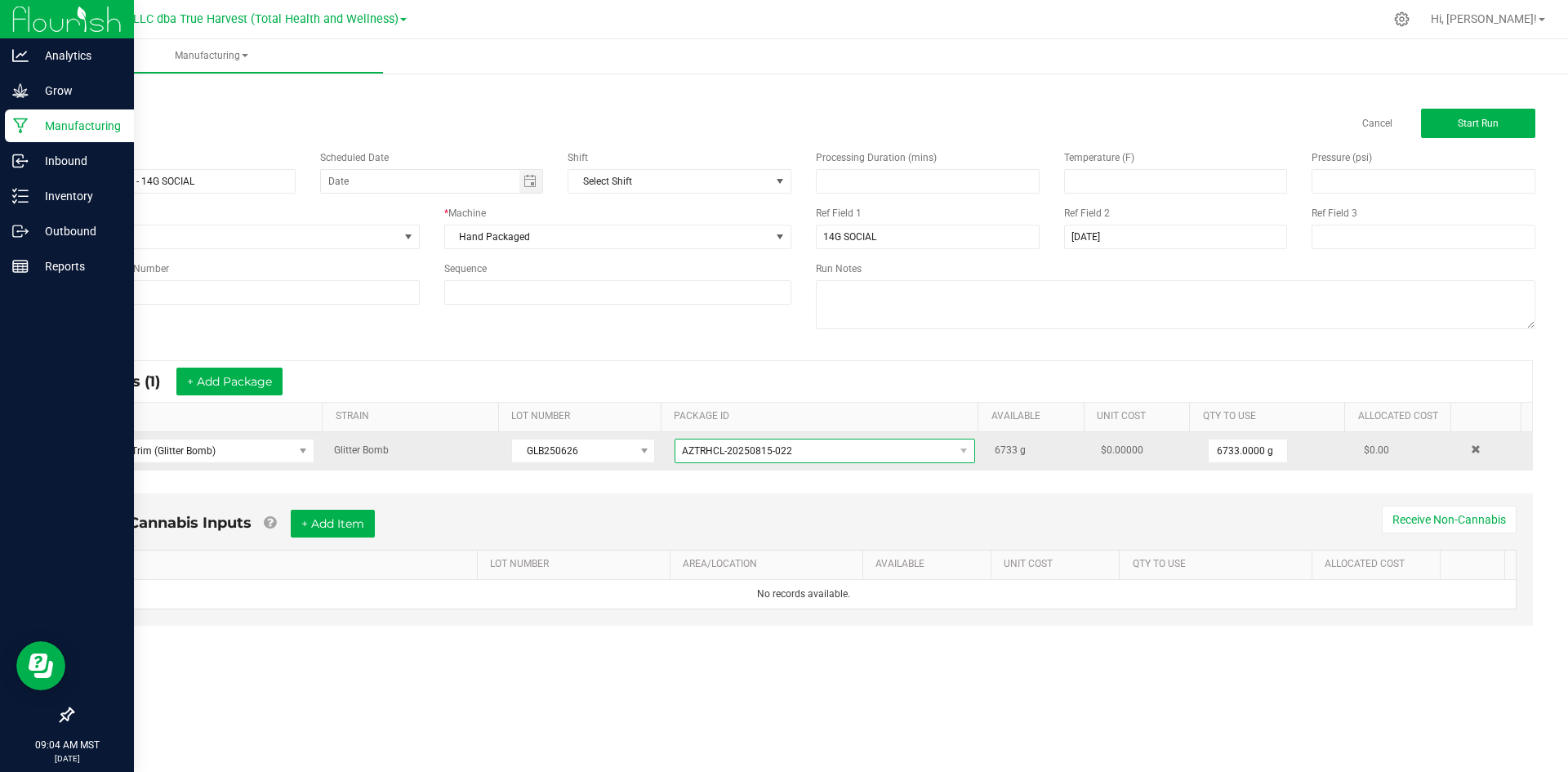
drag, startPoint x: 895, startPoint y: 454, endPoint x: 864, endPoint y: 458, distance: 31.3
click at [895, 454] on span "AZTRHCL-20250815-022" at bounding box center [815, 451] width 278 height 23
drag, startPoint x: 674, startPoint y: 454, endPoint x: 823, endPoint y: 462, distance: 149.2
click at [823, 462] on span "AZTRHCL-20250815-022" at bounding box center [815, 451] width 278 height 23
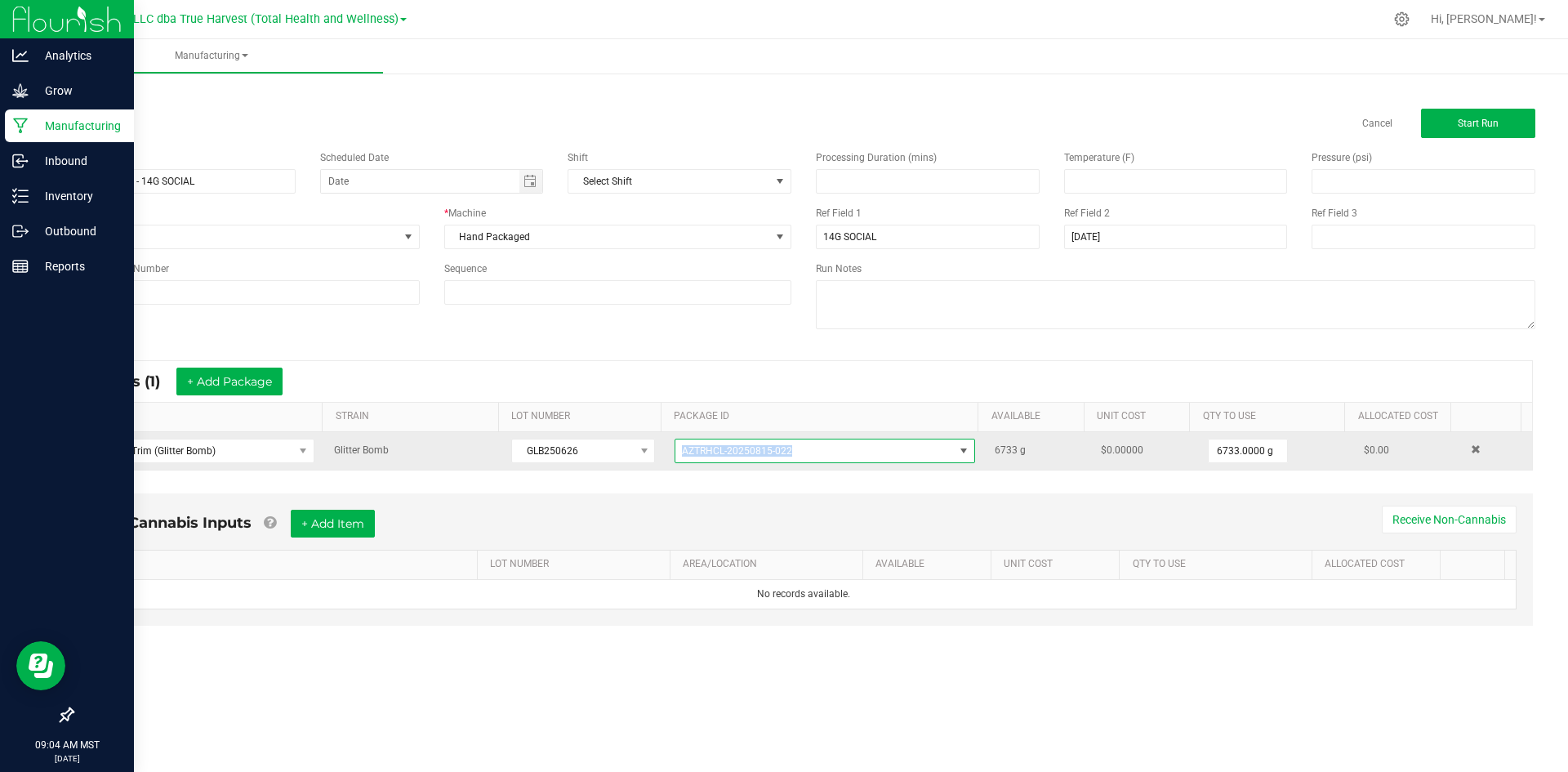
copy span "AZTRHCL-20250815-022"
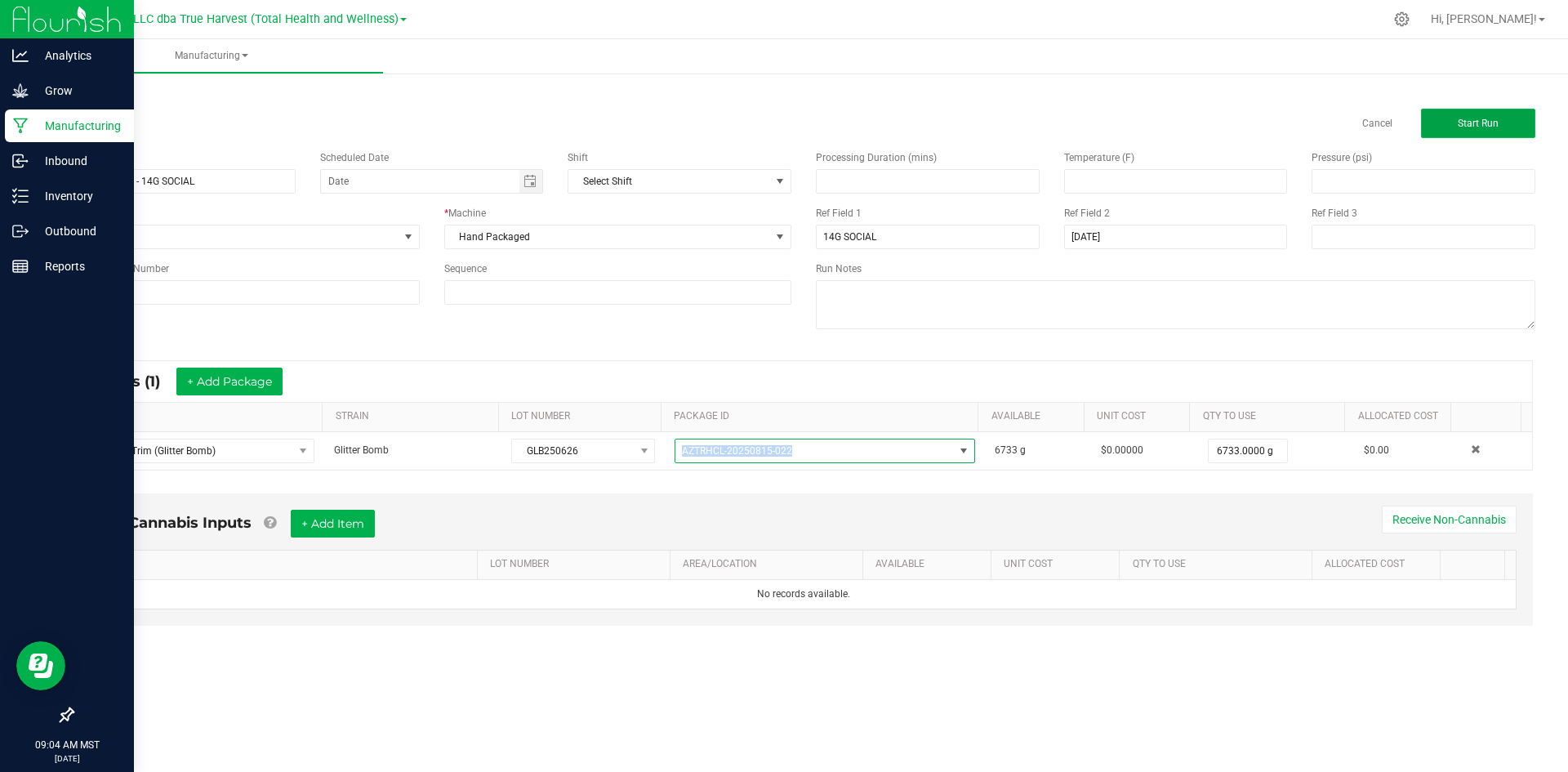
click at [1438, 129] on button "Start Run" at bounding box center [1478, 124] width 115 height 30
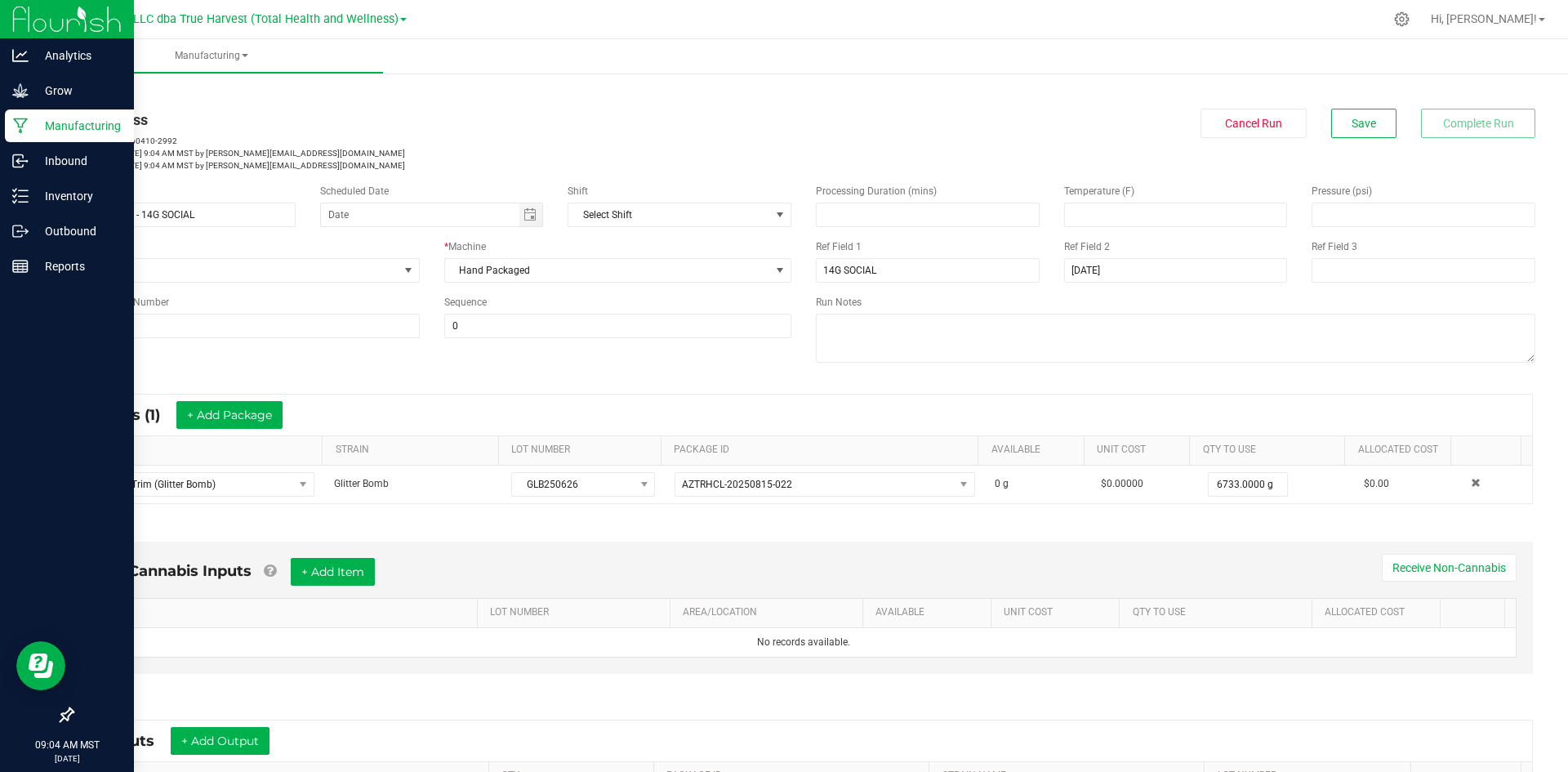
click at [101, 92] on link "< All Runs" at bounding box center [93, 93] width 43 height 11
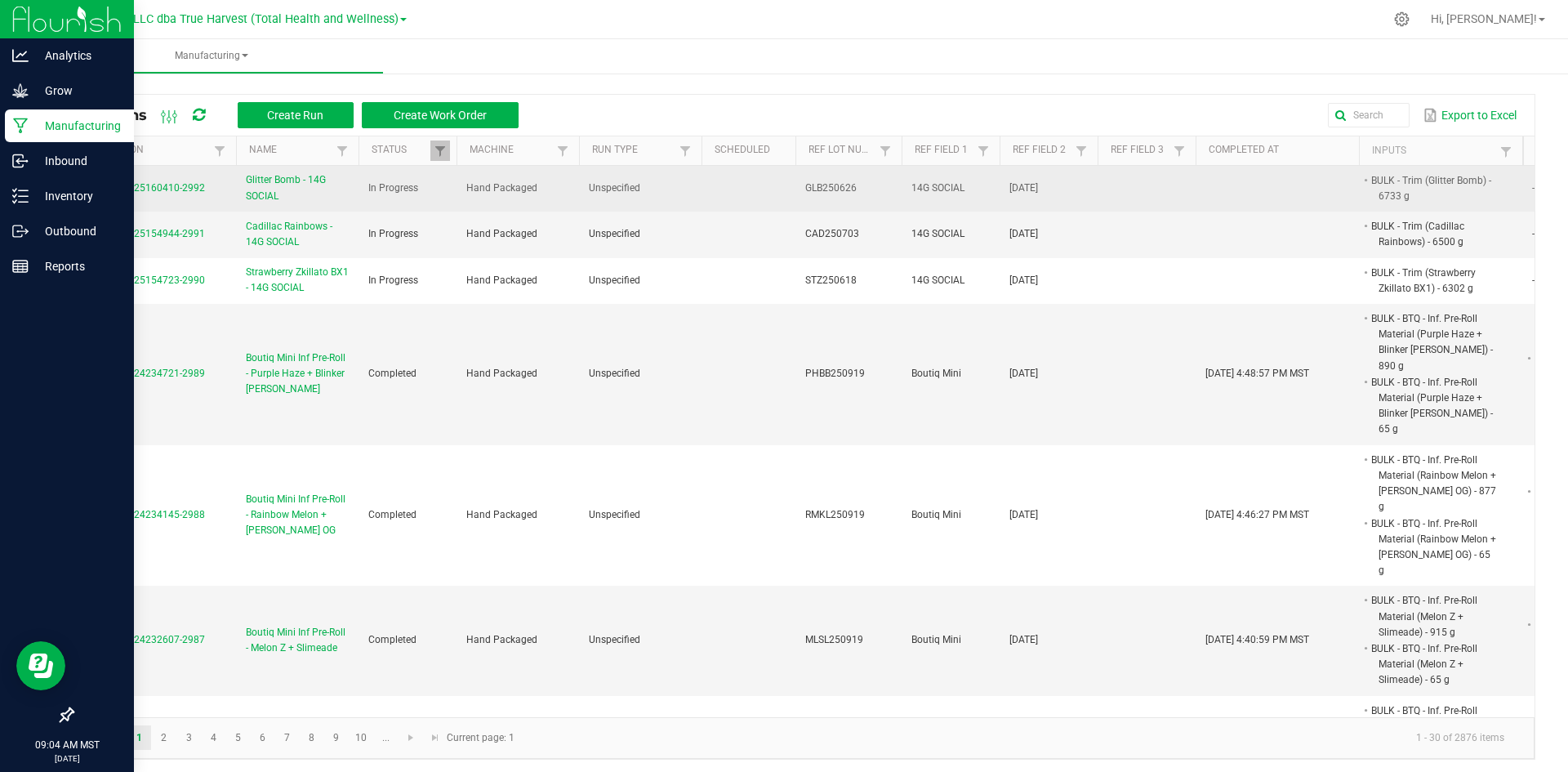
drag, startPoint x: 210, startPoint y: 193, endPoint x: 75, endPoint y: 191, distance: 135.0
click at [75, 191] on td "MP-20250925160410-2992" at bounding box center [154, 188] width 163 height 46
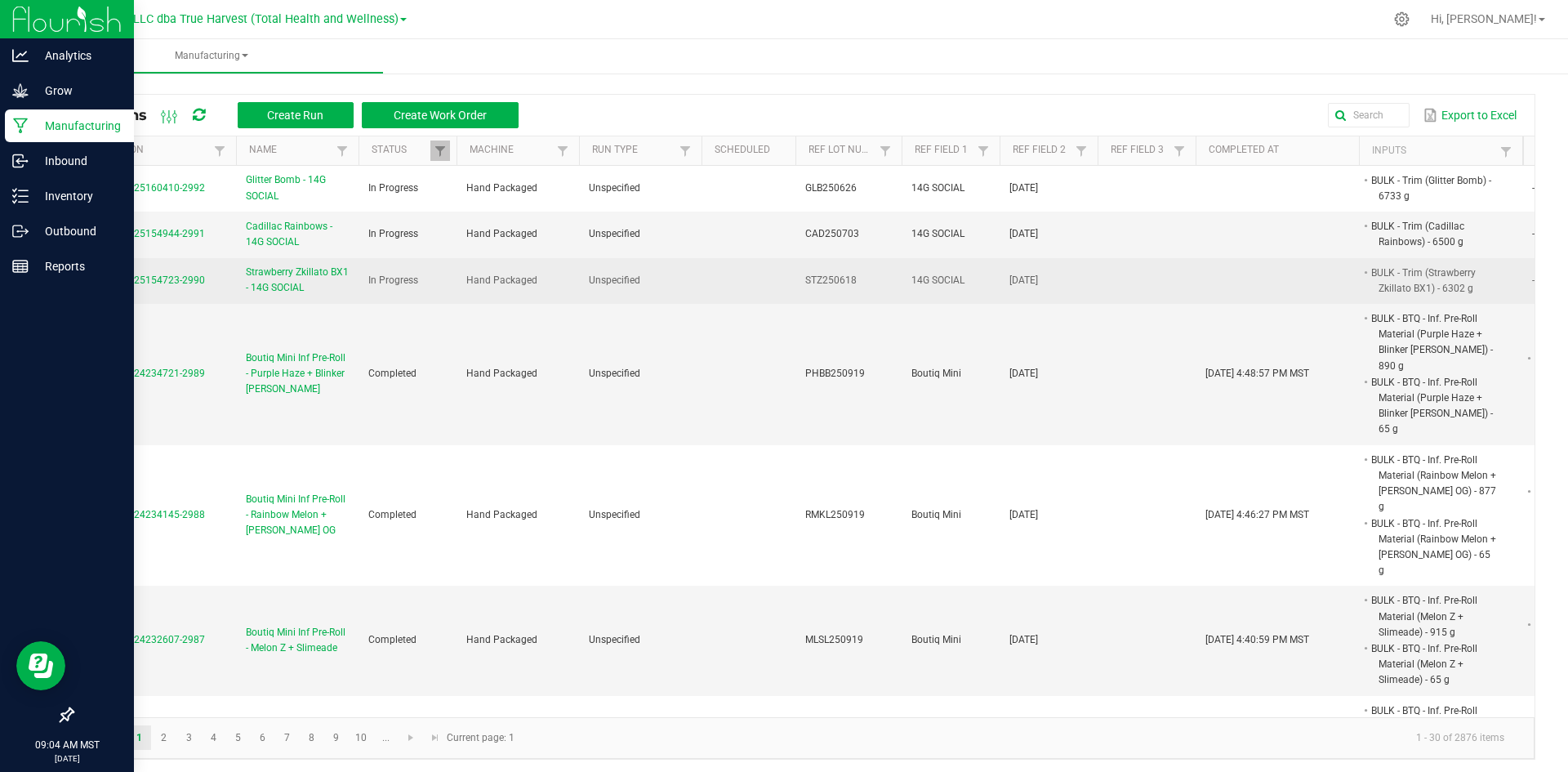
copy span "MP-20250925160410-2992"
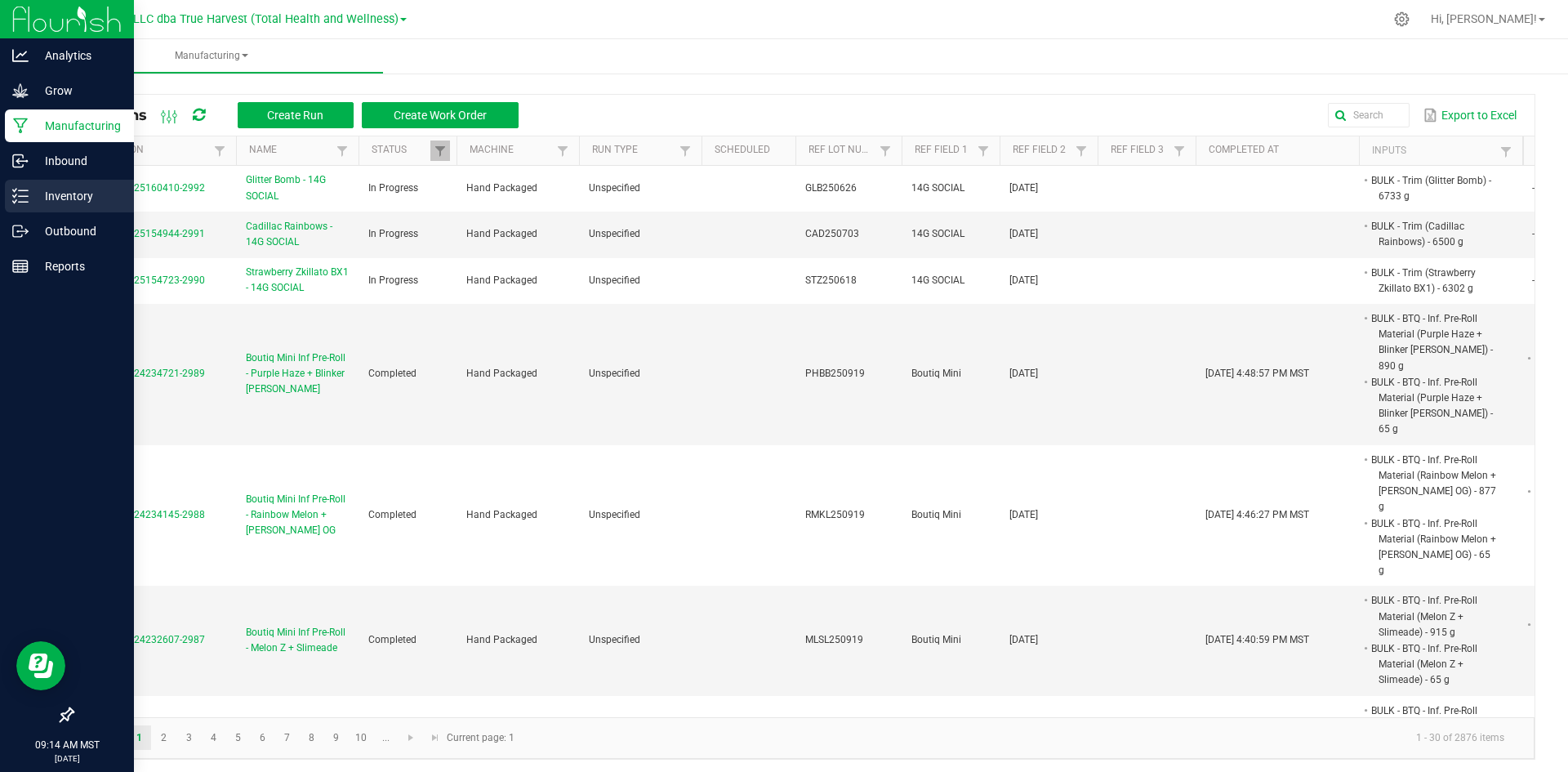
click at [17, 202] on icon at bounding box center [20, 196] width 17 height 17
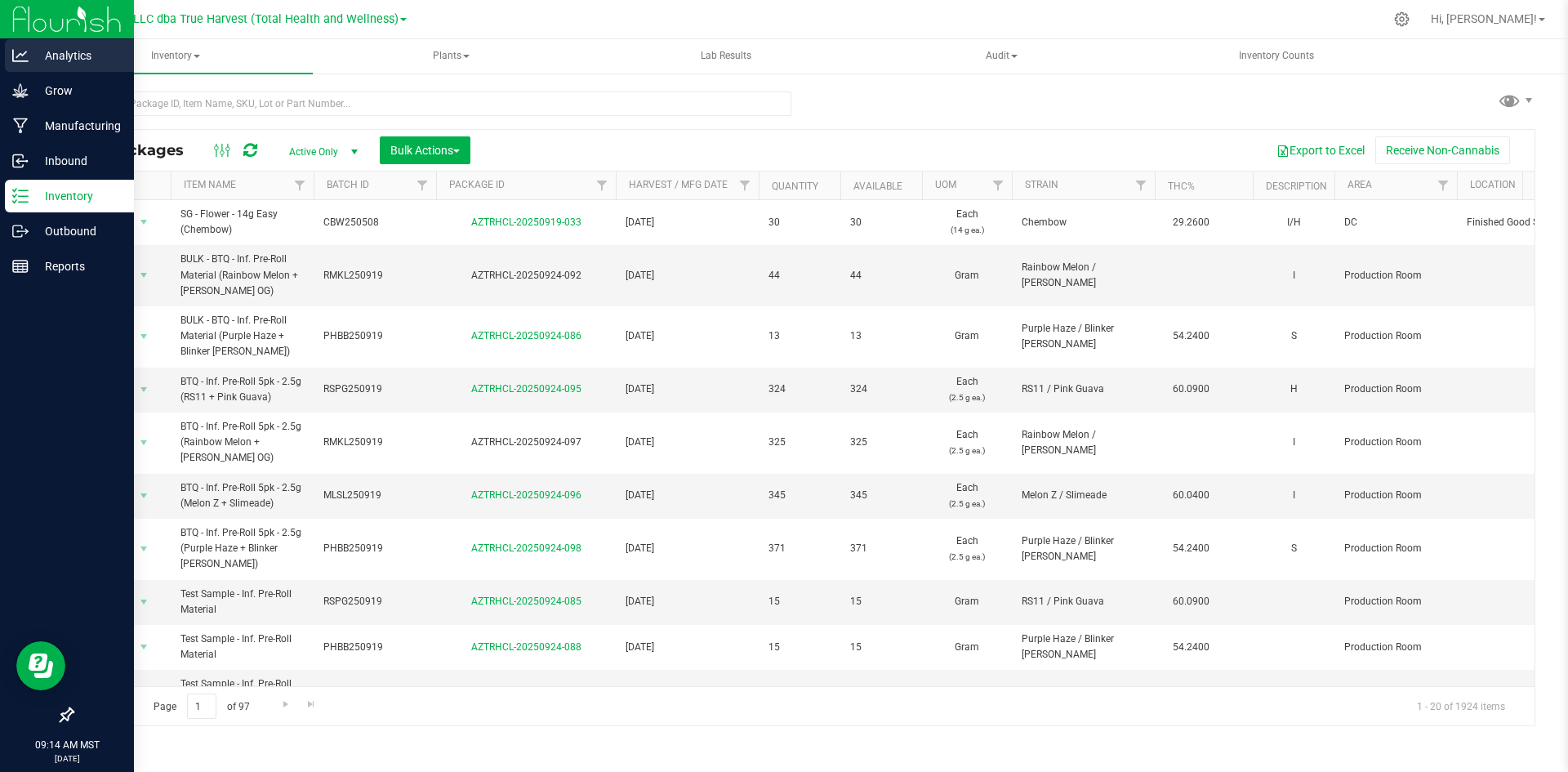
click at [63, 52] on p "Analytics" at bounding box center [77, 55] width 98 height 20
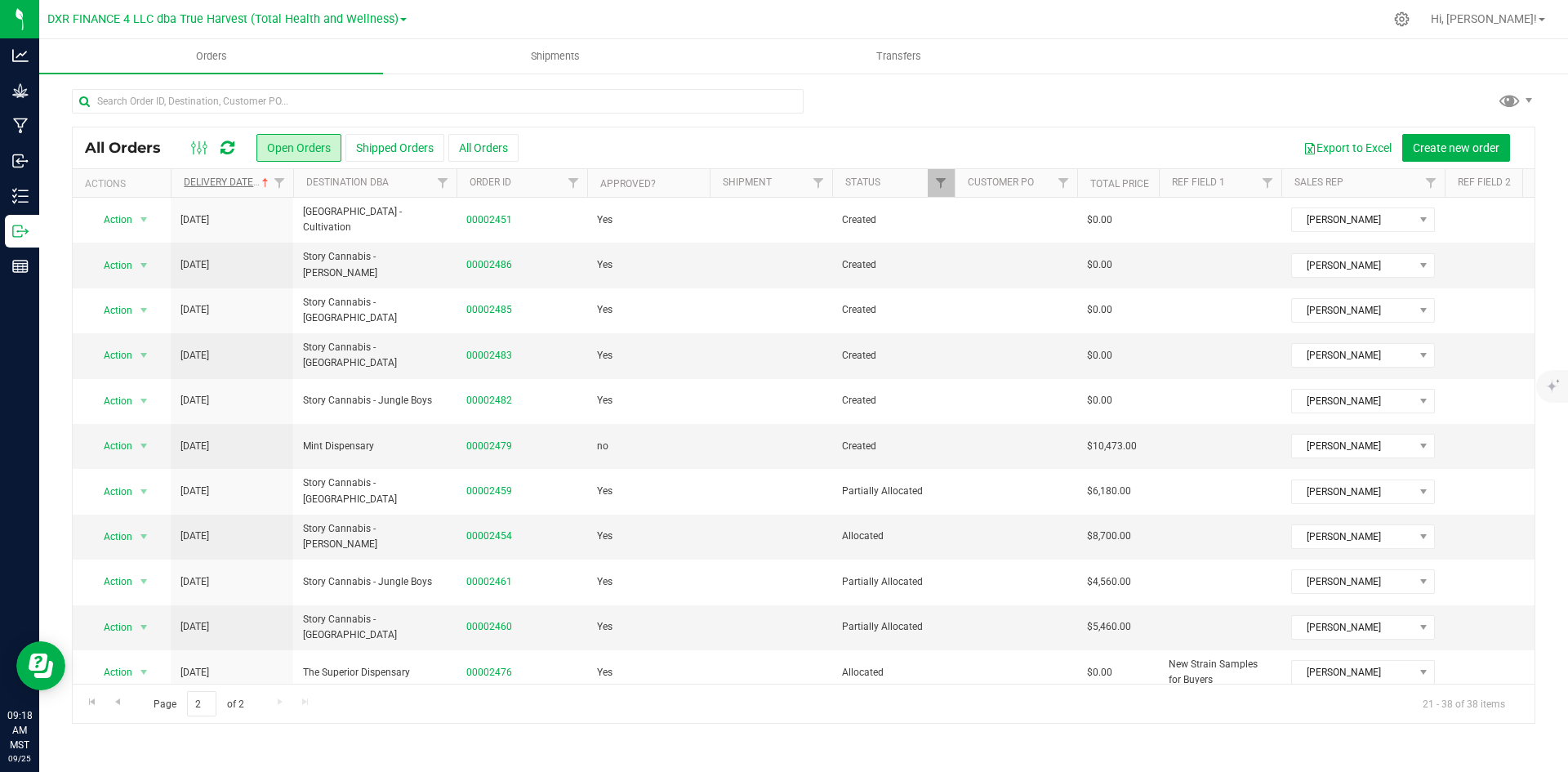
scroll to position [340, 0]
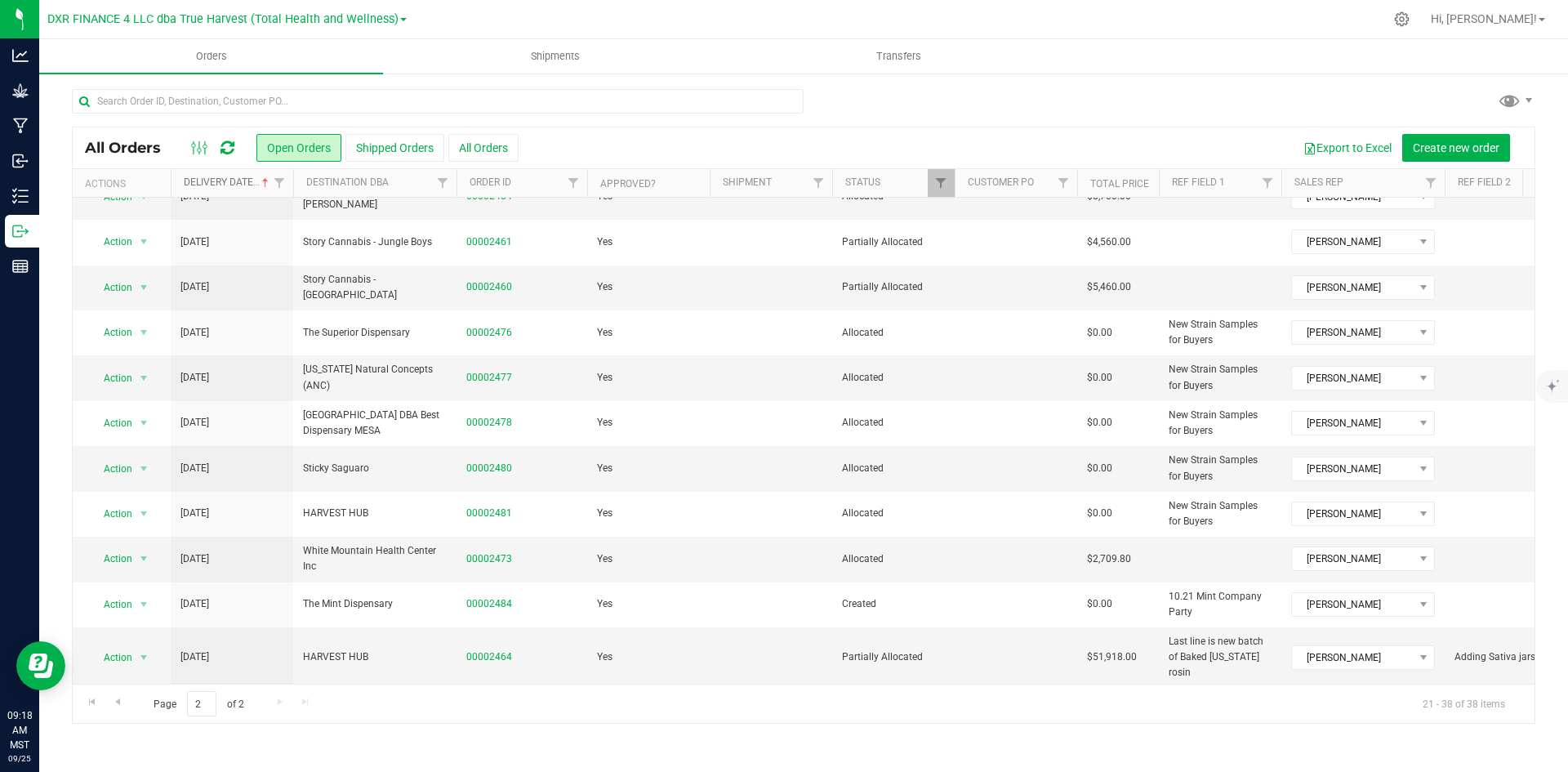
click at [264, 184] on span at bounding box center [265, 183] width 13 height 13
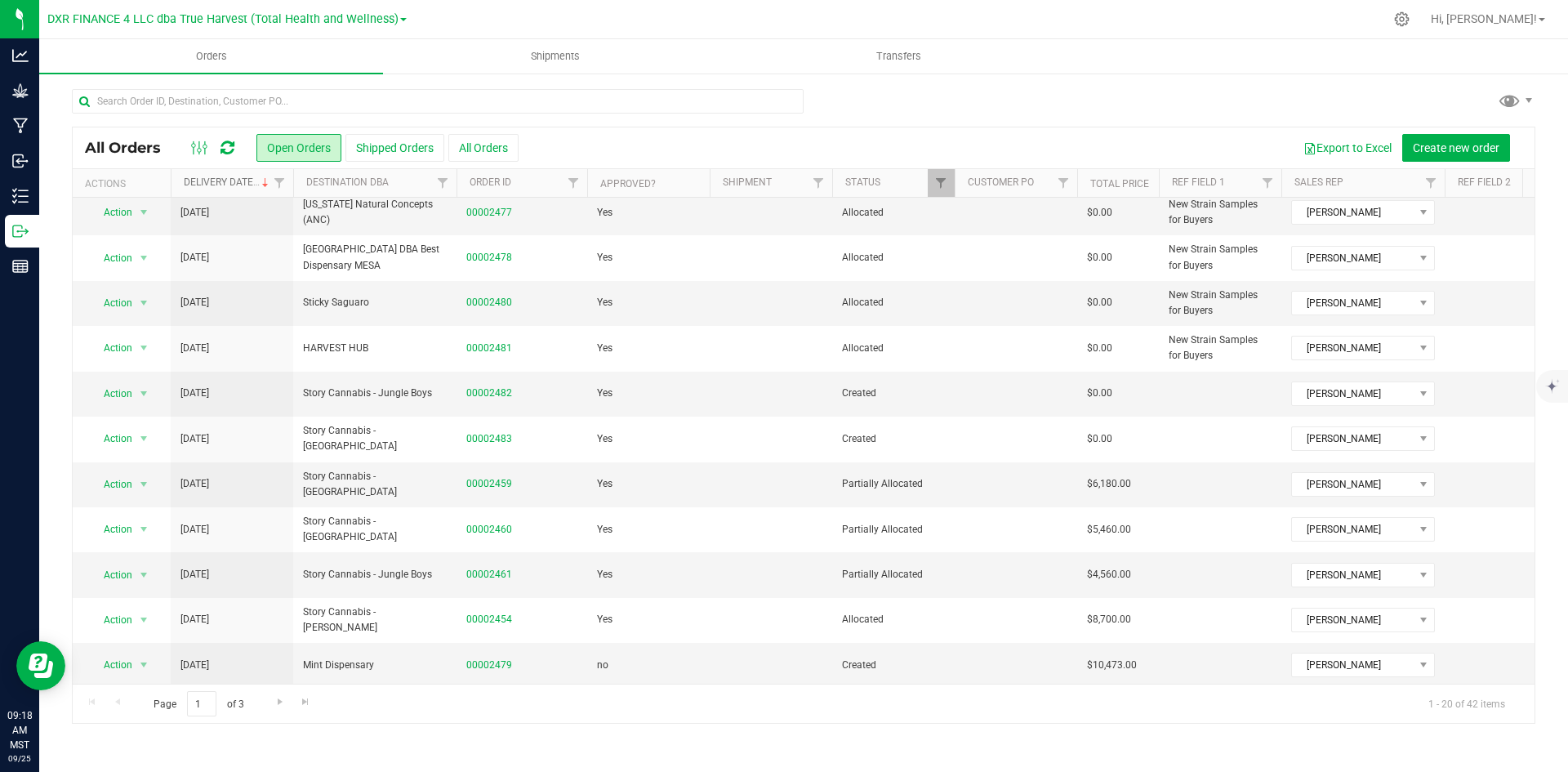
scroll to position [0, 0]
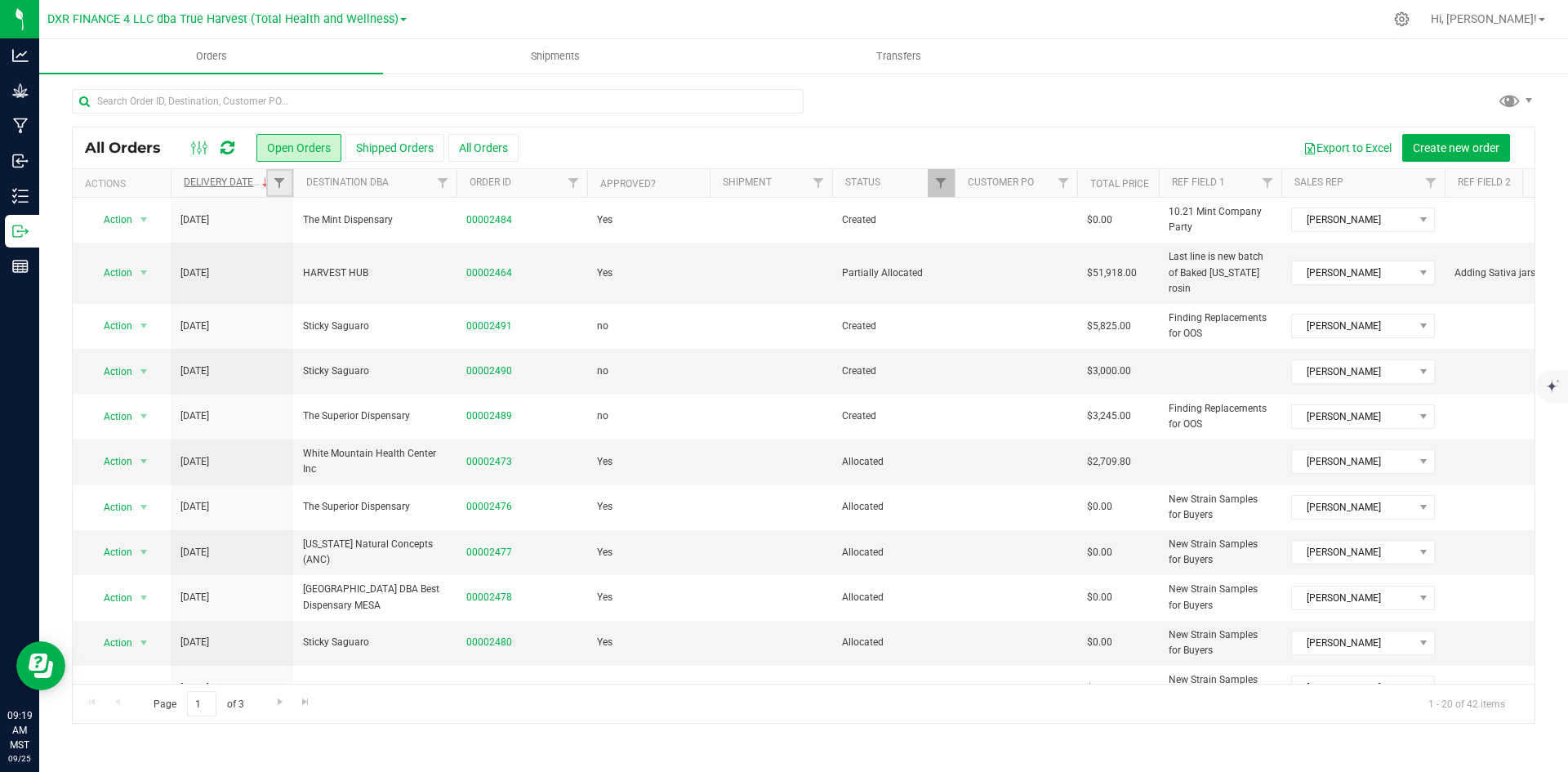
click at [268, 186] on link "Filter" at bounding box center [279, 183] width 27 height 28
click at [260, 189] on span at bounding box center [265, 183] width 13 height 13
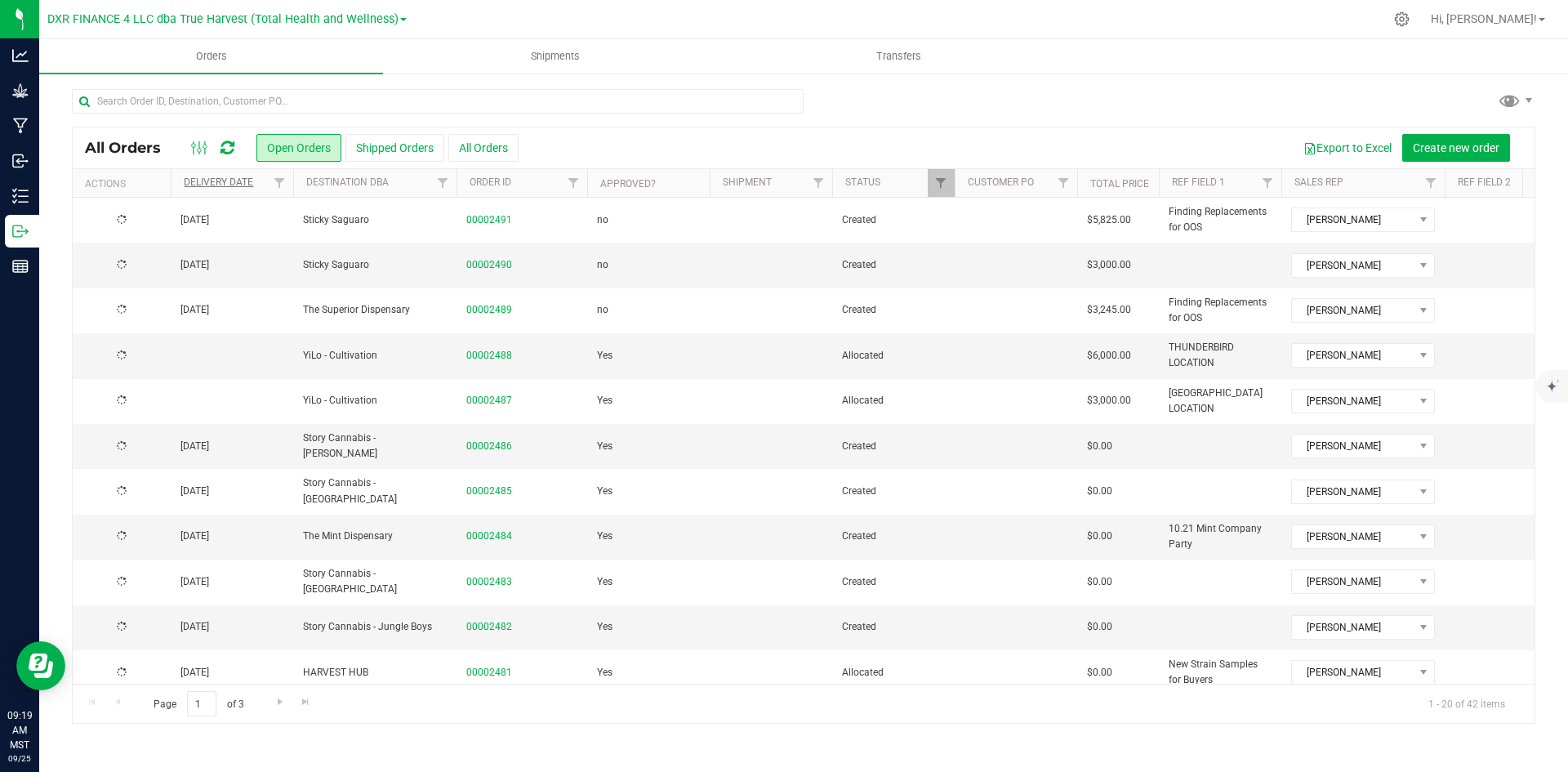
click at [264, 187] on th "Delivery Date" at bounding box center [232, 183] width 123 height 29
